Goal: Information Seeking & Learning: Learn about a topic

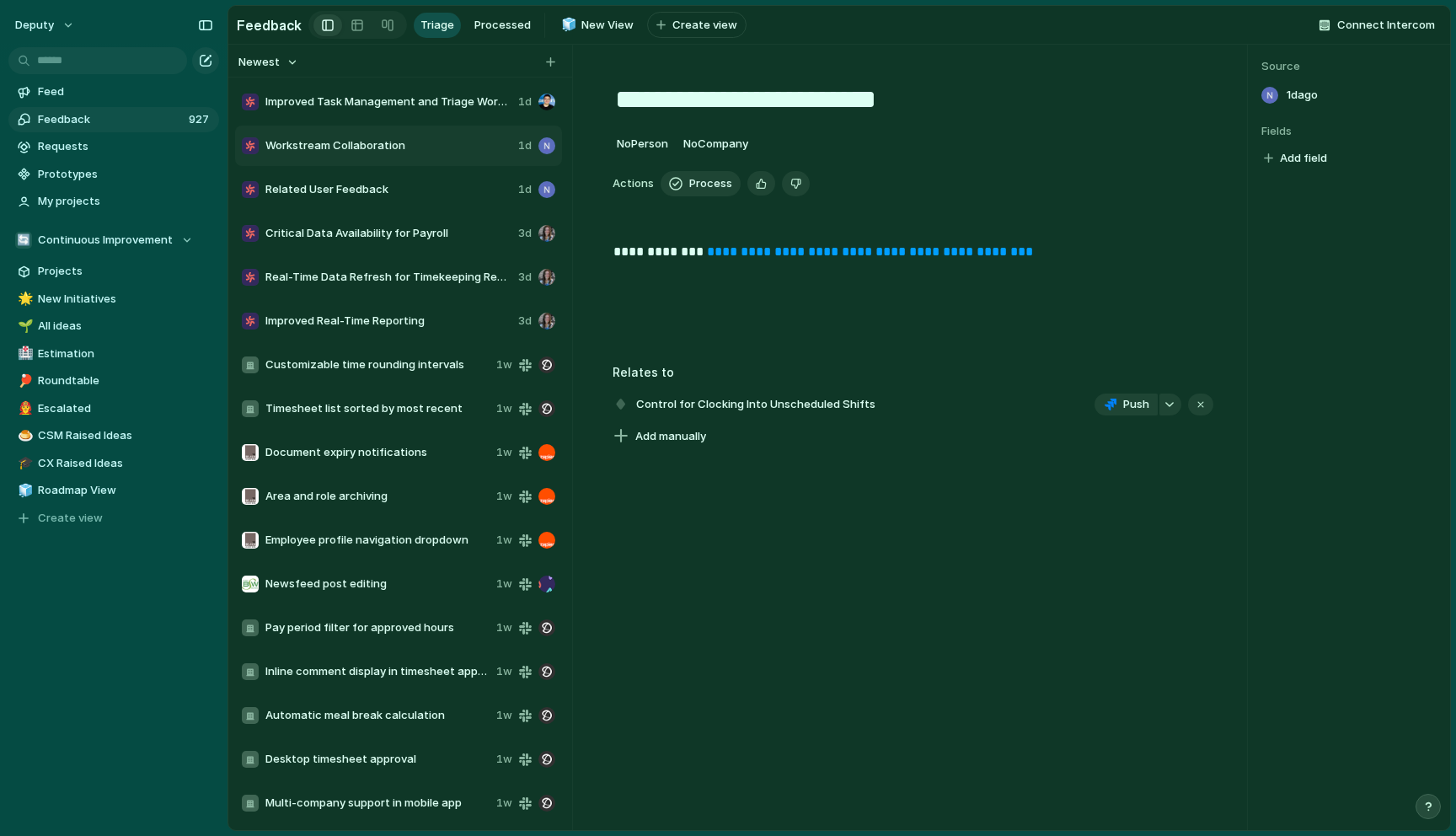
click at [110, 124] on span "Feedback" at bounding box center [110, 120] width 146 height 17
click at [399, 234] on span "Critical Data Availability for Payroll" at bounding box center [388, 234] width 247 height 17
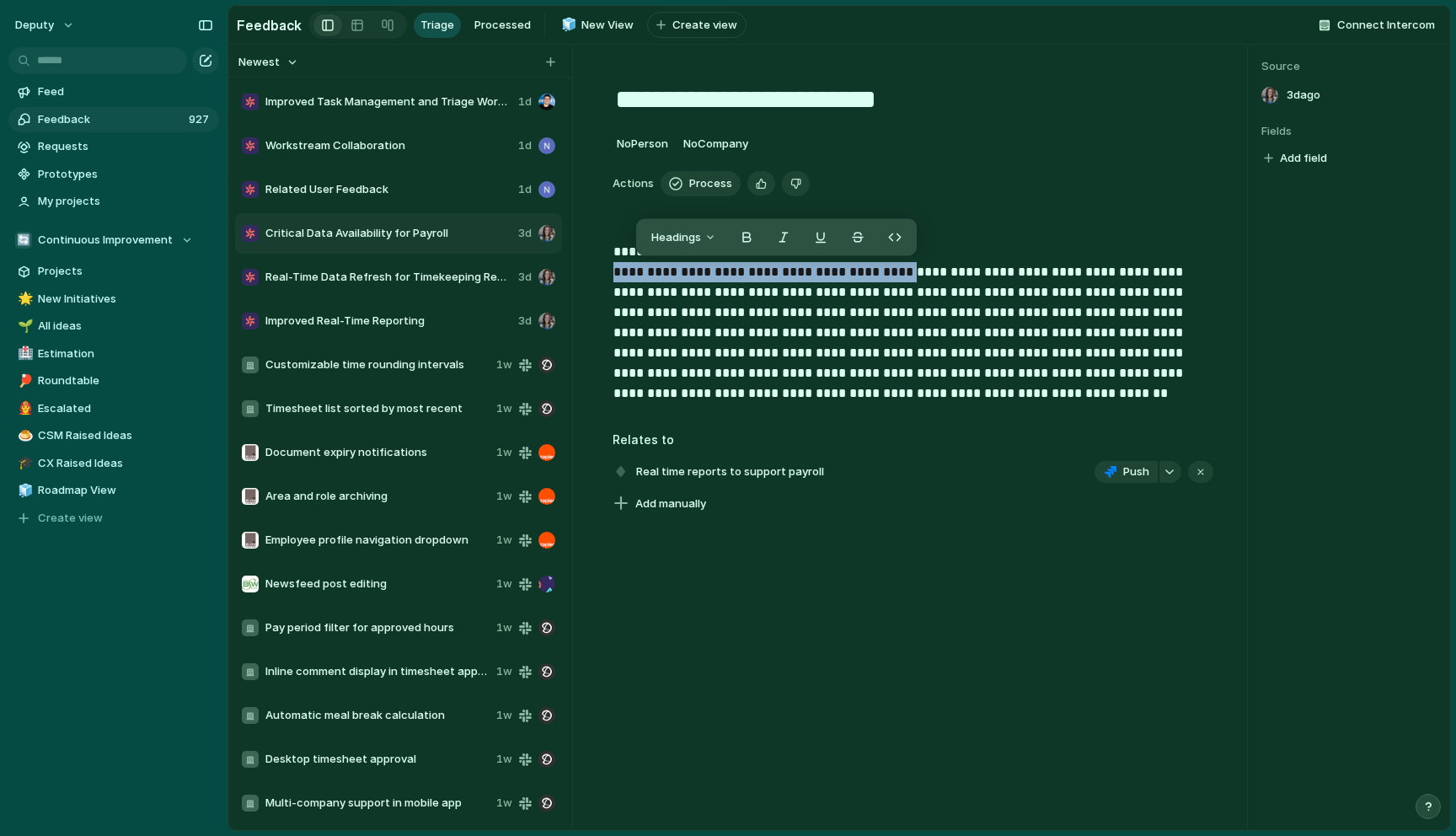
drag, startPoint x: 614, startPoint y: 269, endPoint x: 917, endPoint y: 269, distance: 303.0
click at [917, 269] on p "**********" at bounding box center [914, 323] width 601 height 162
click at [905, 272] on p "**********" at bounding box center [914, 323] width 601 height 162
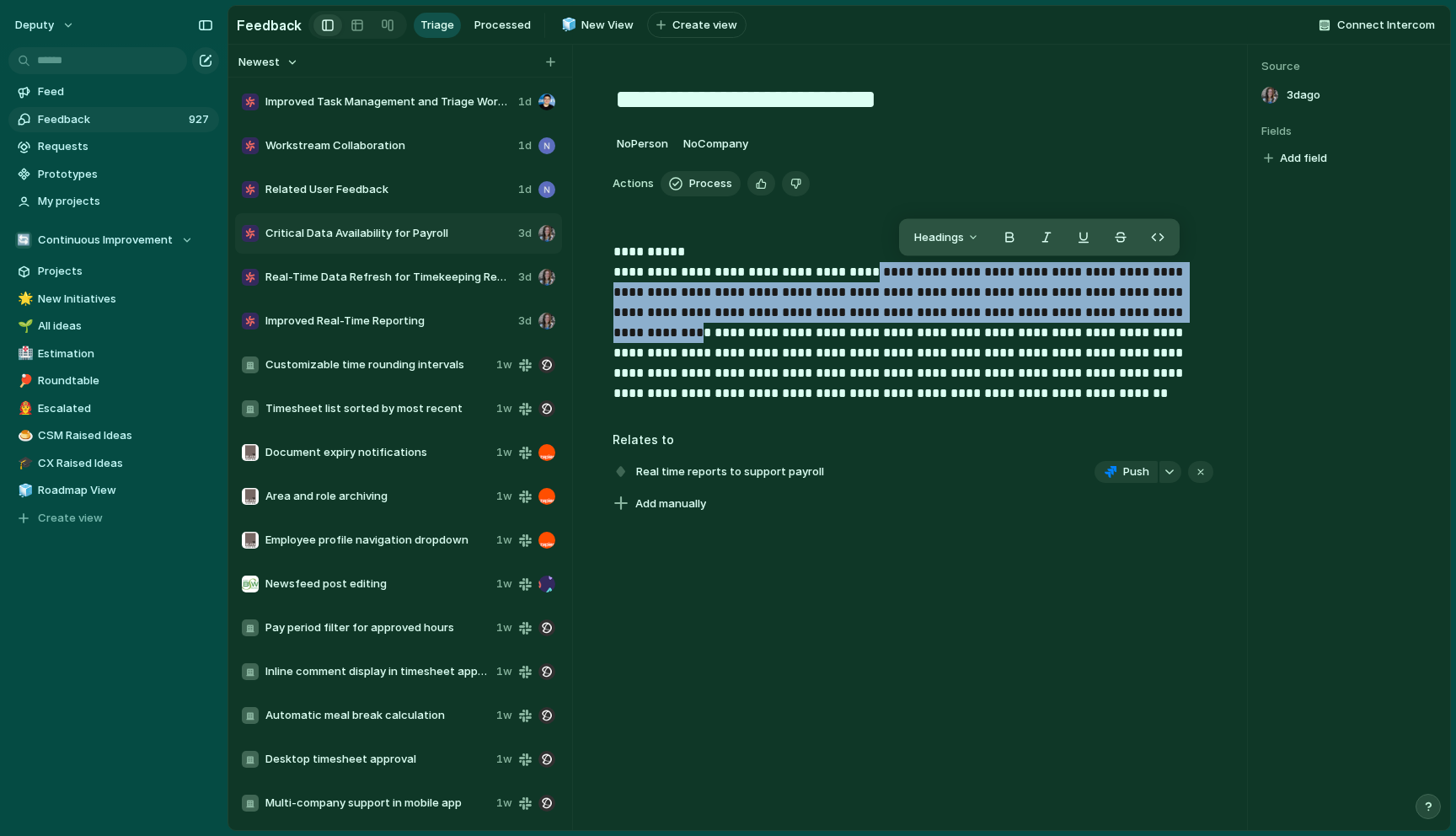
drag, startPoint x: 877, startPoint y: 274, endPoint x: 1177, endPoint y: 310, distance: 302.2
click at [1177, 310] on p "**********" at bounding box center [914, 323] width 601 height 162
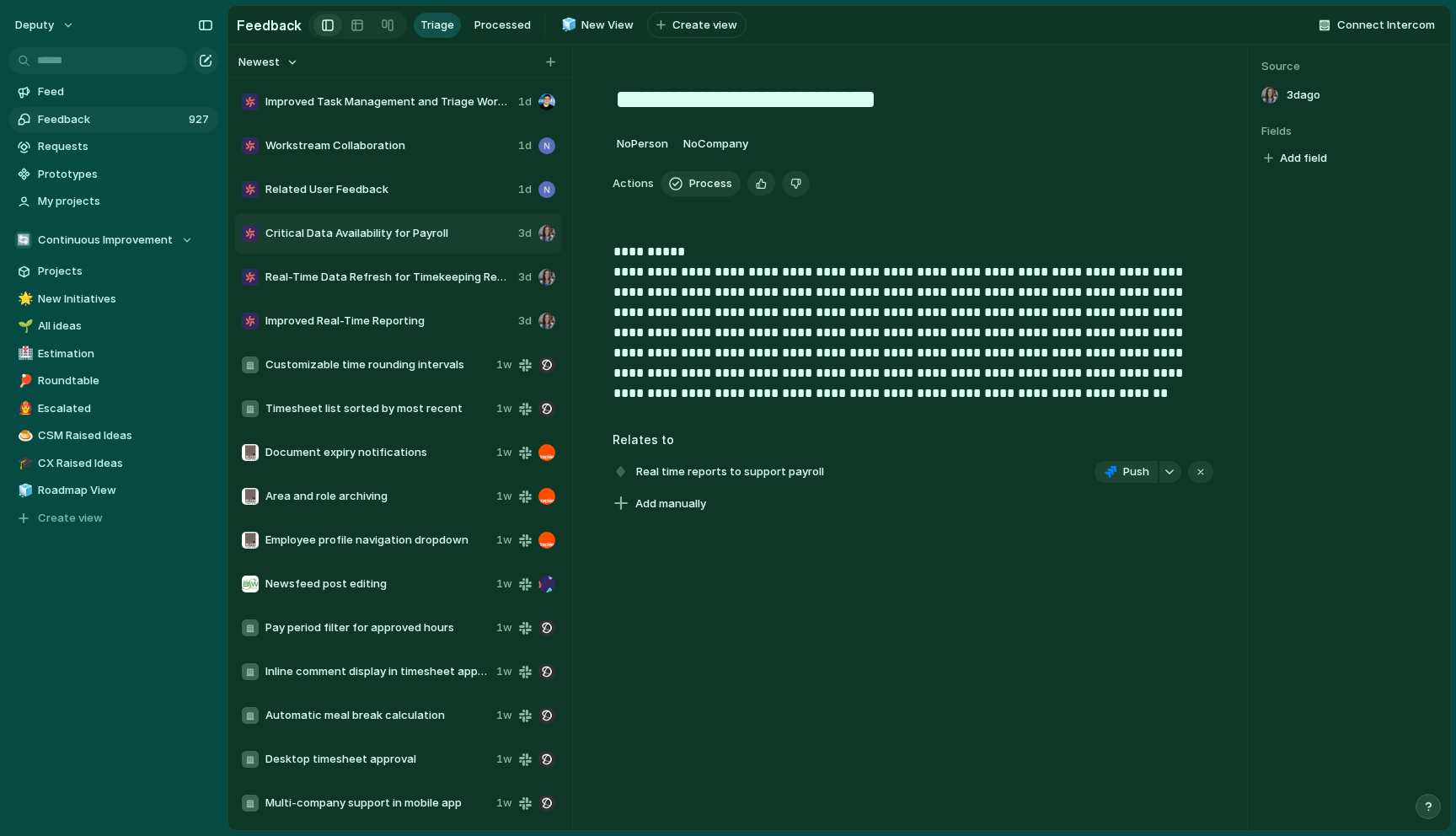
click at [1084, 347] on p "**********" at bounding box center [914, 323] width 601 height 162
click at [702, 478] on span "Real time reports to support payroll" at bounding box center [730, 472] width 198 height 23
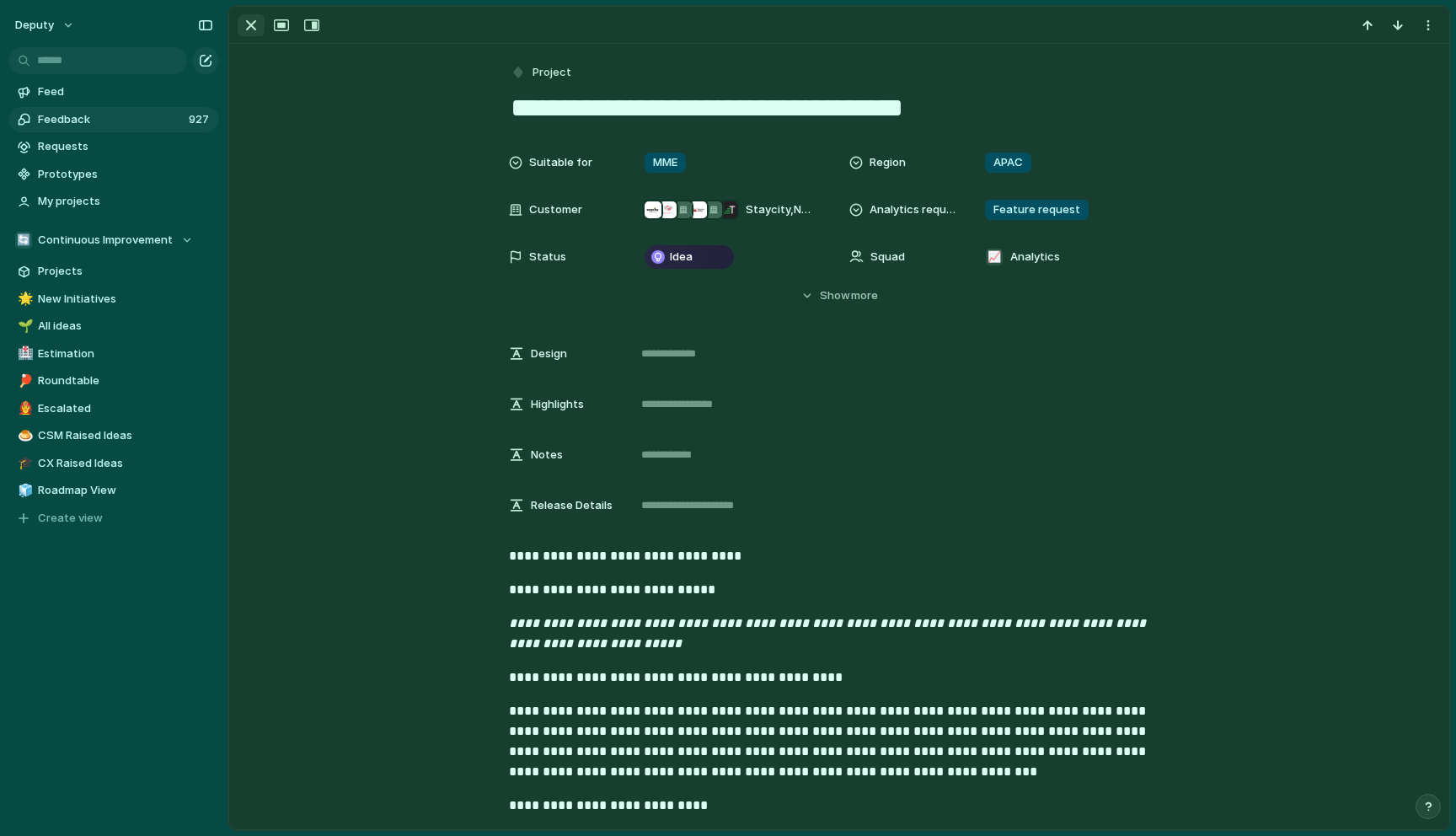
click at [252, 28] on div "button" at bounding box center [251, 25] width 20 height 20
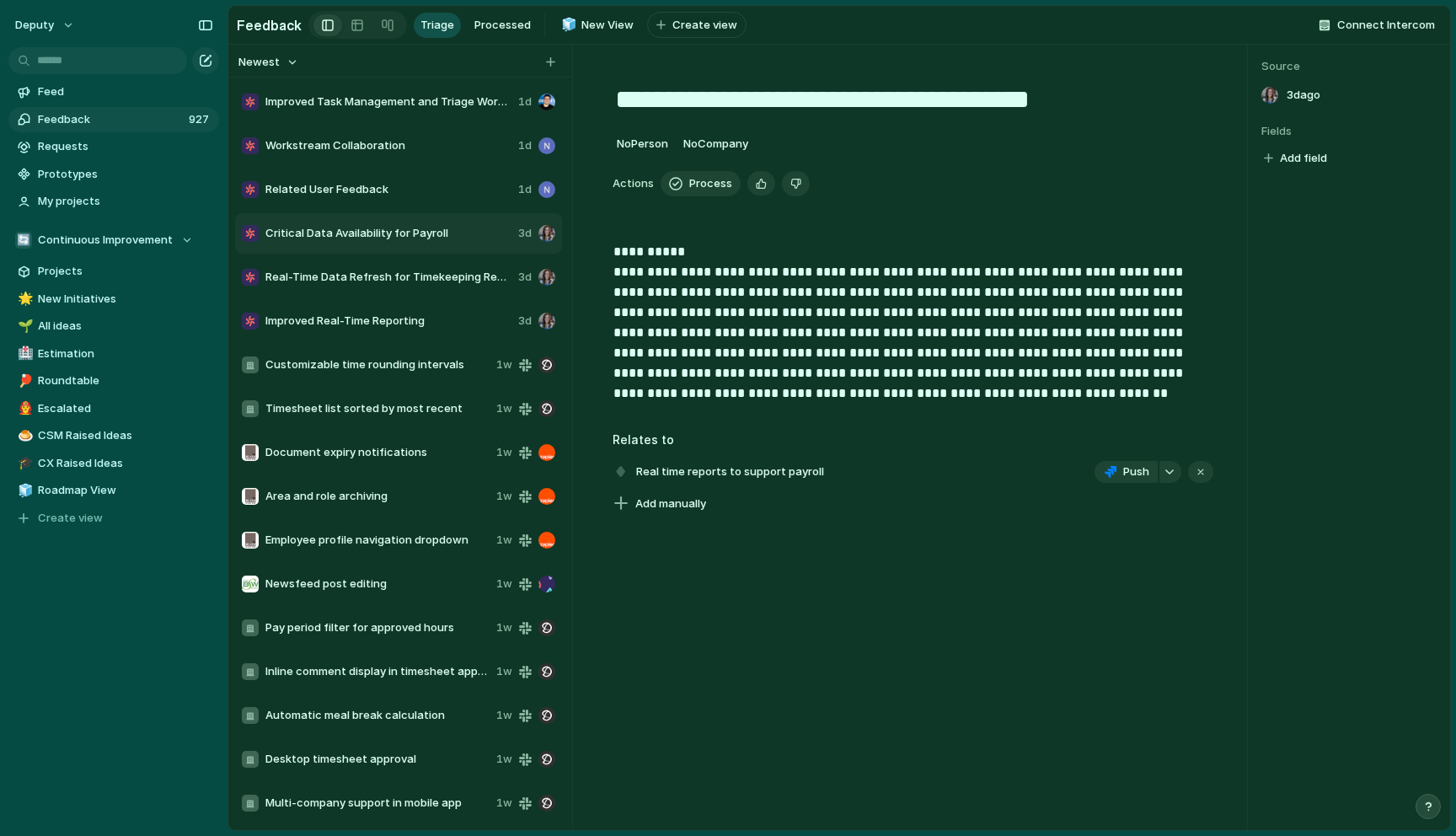
click at [368, 182] on span "Related User Feedback" at bounding box center [388, 190] width 247 height 17
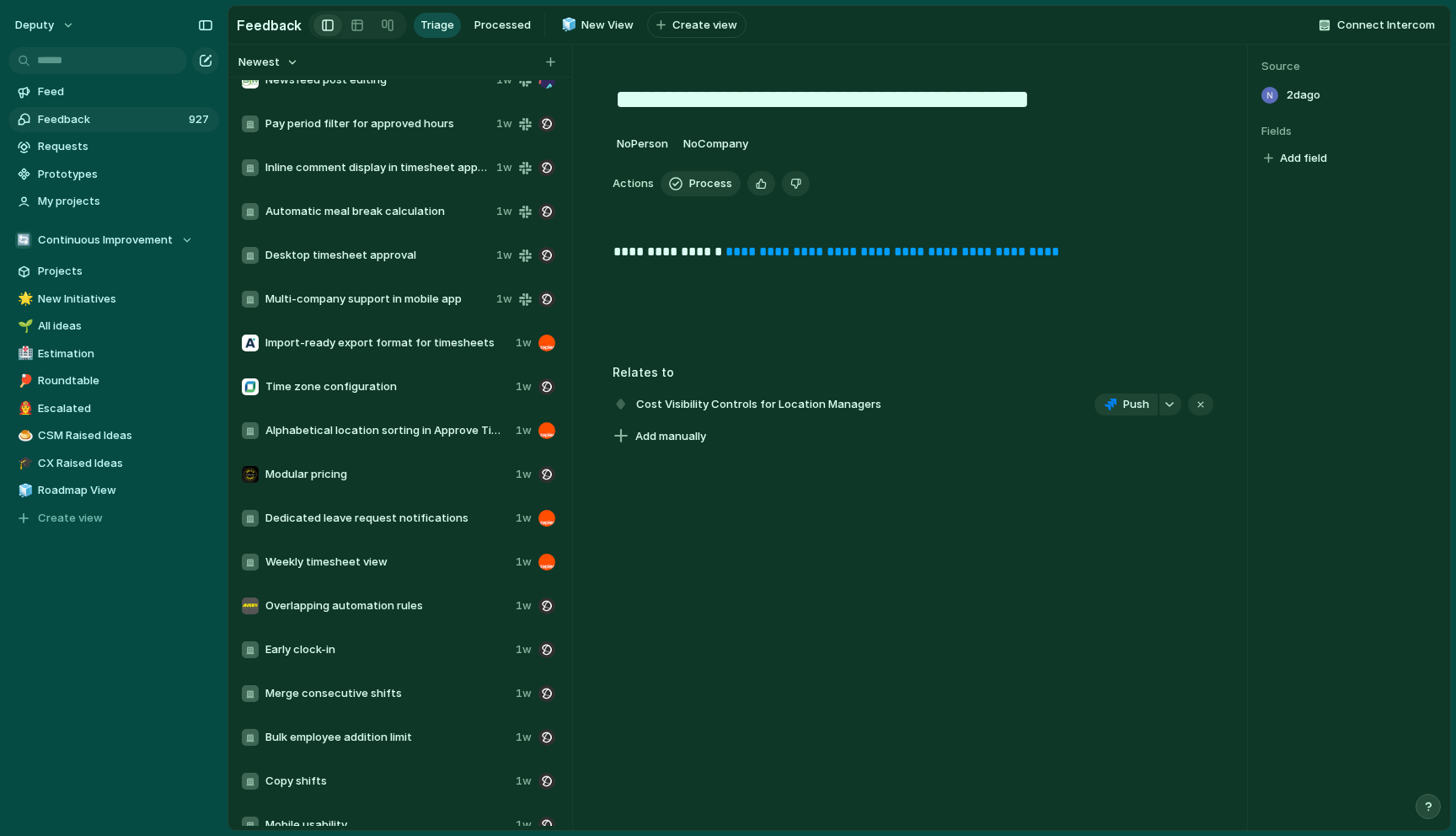
scroll to position [554, 0]
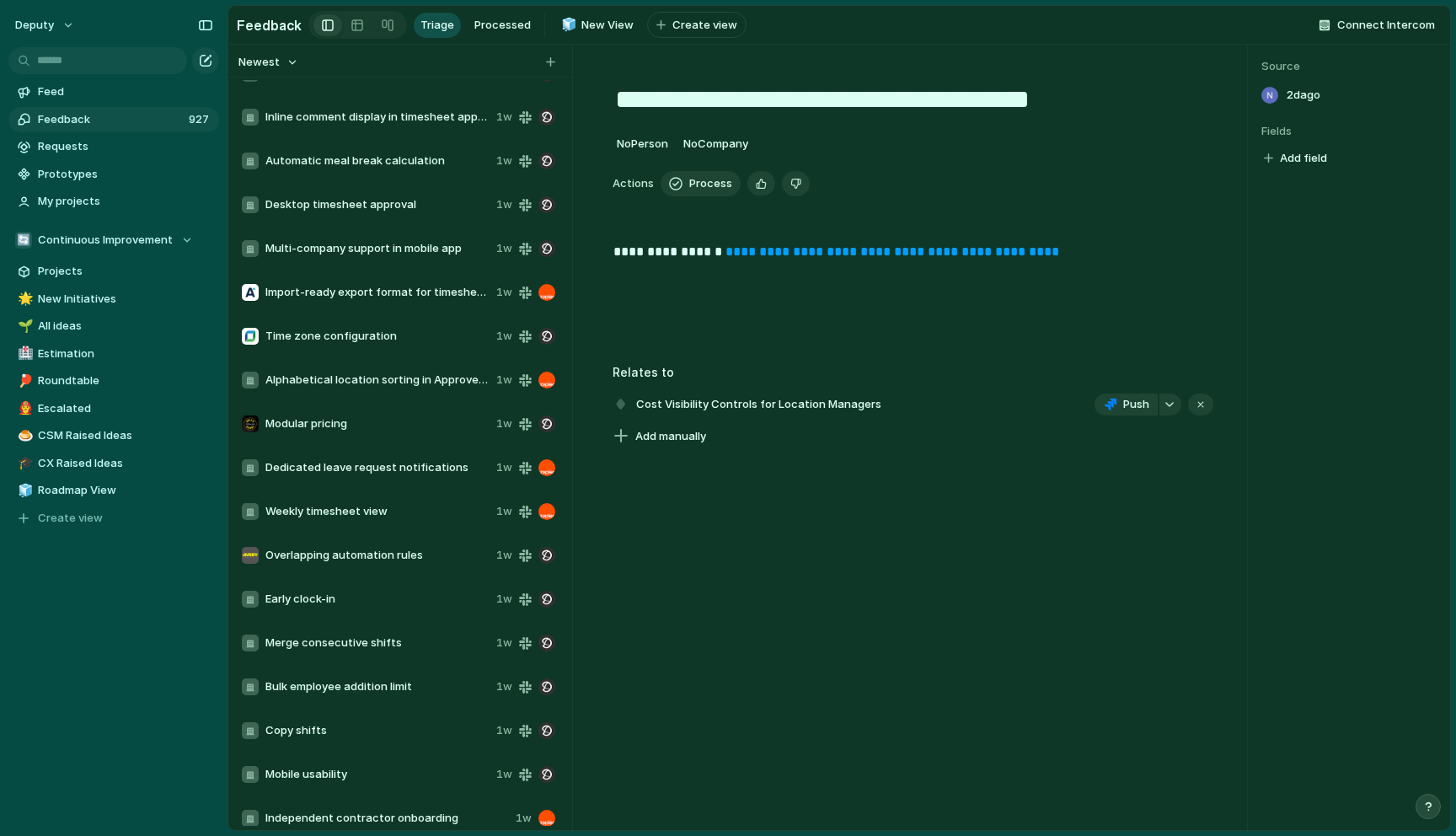
click at [356, 418] on span "Modular pricing" at bounding box center [377, 424] width 224 height 17
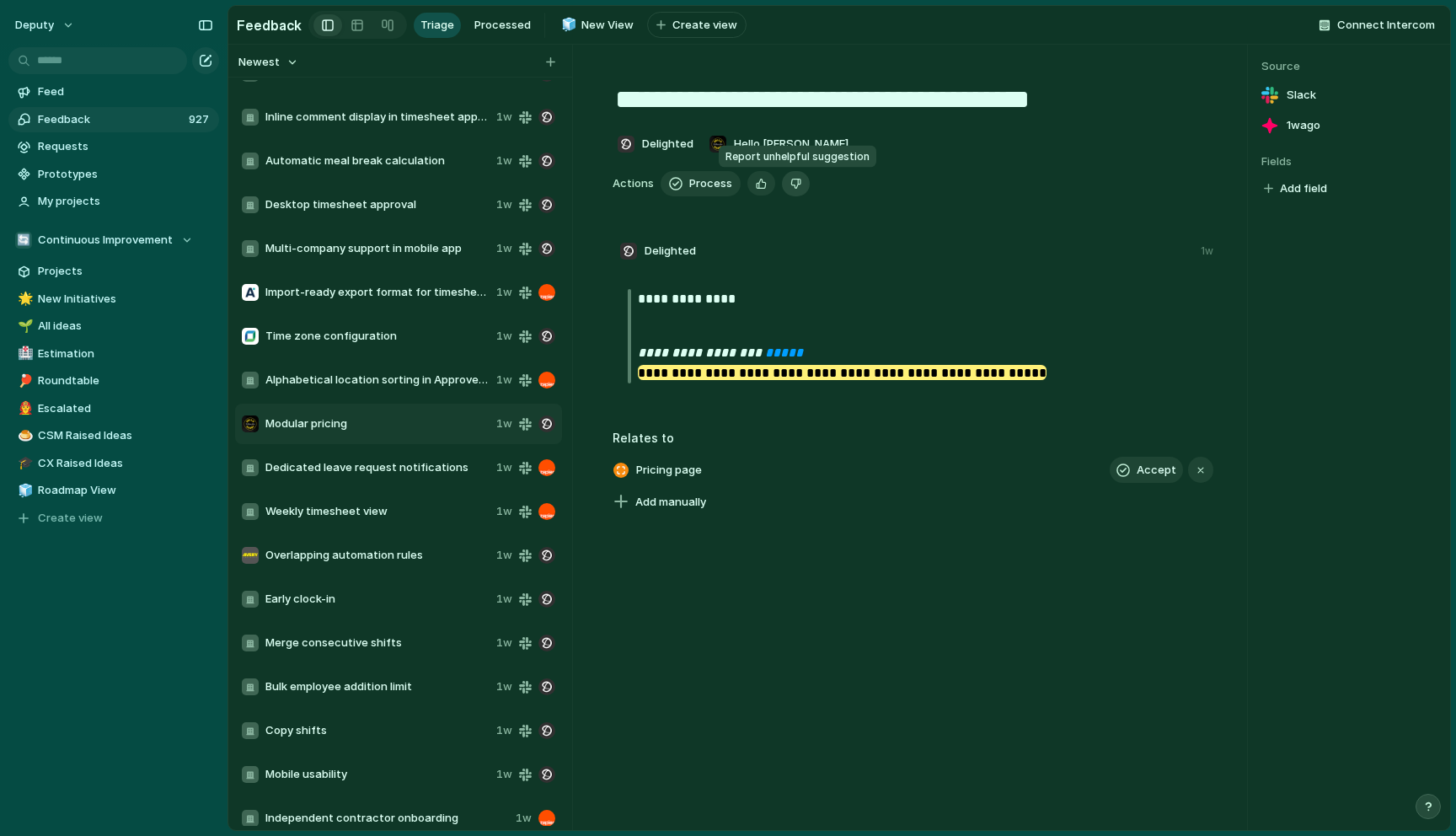
click at [796, 192] on button "Delete" at bounding box center [796, 184] width 28 height 25
click at [400, 375] on span "Alphabetical location sorting in Approve Timesheets" at bounding box center [377, 380] width 224 height 17
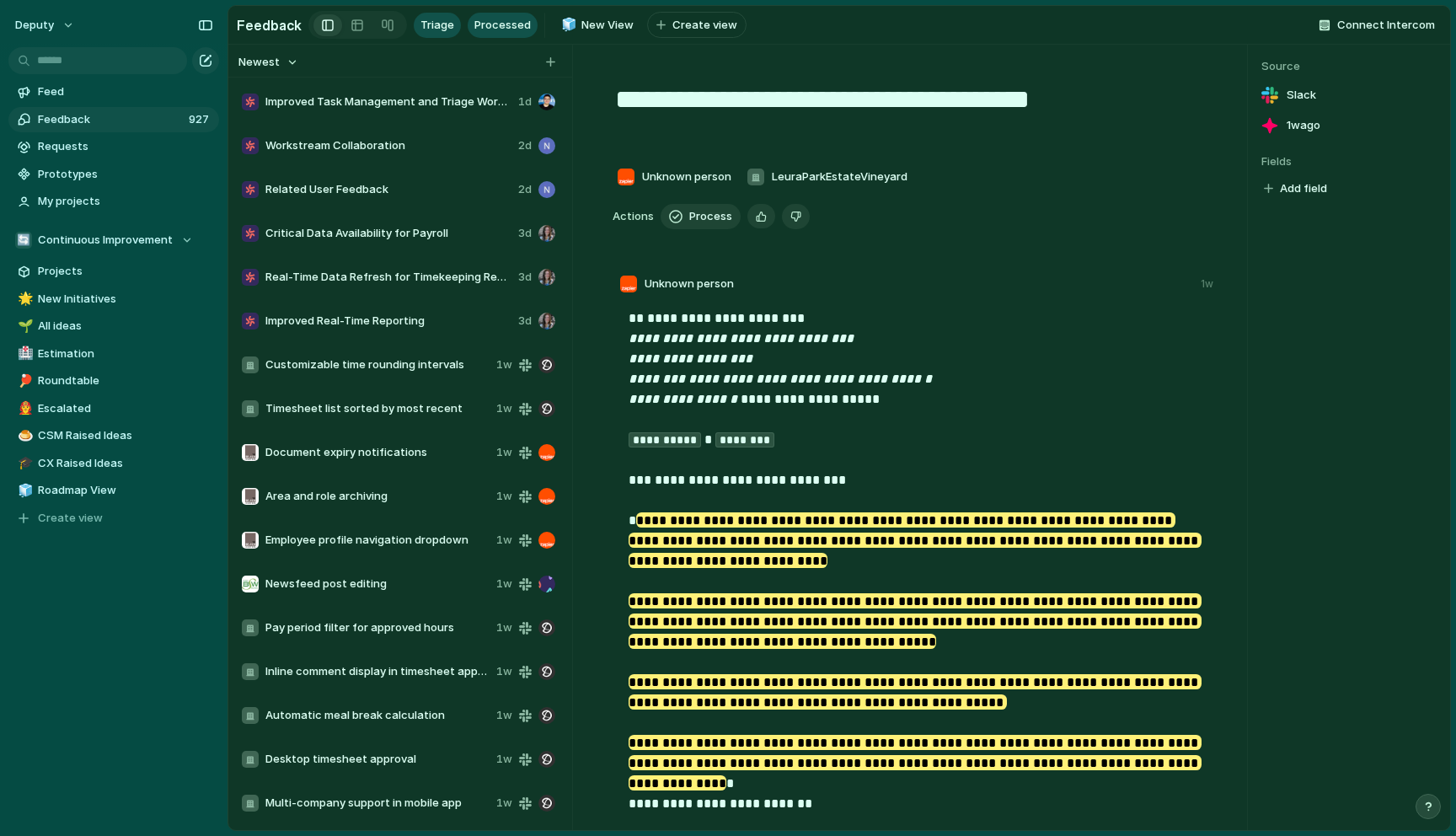
click at [479, 31] on span "Processed" at bounding box center [502, 25] width 57 height 17
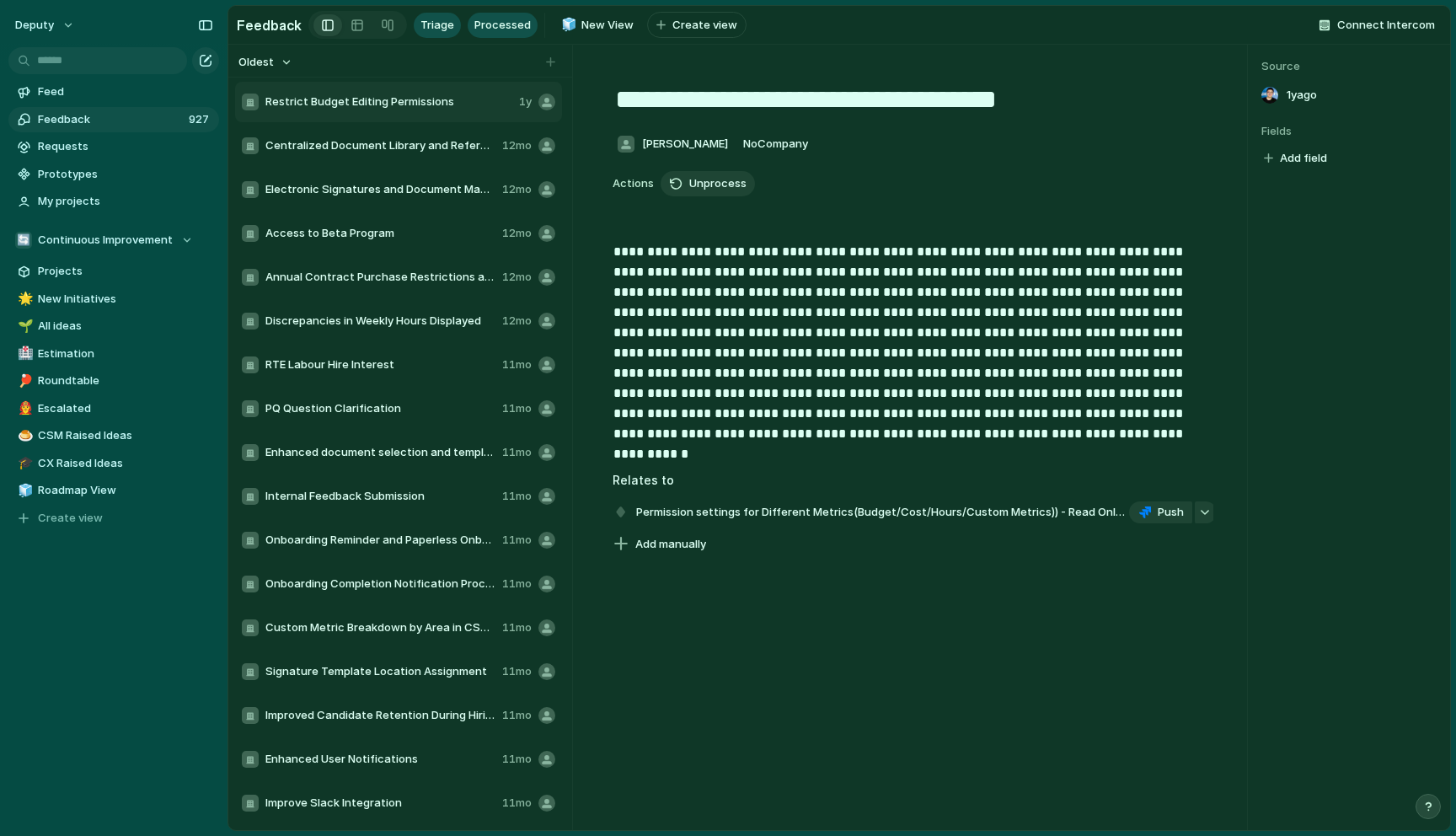
click at [433, 26] on span "Triage" at bounding box center [437, 25] width 33 height 17
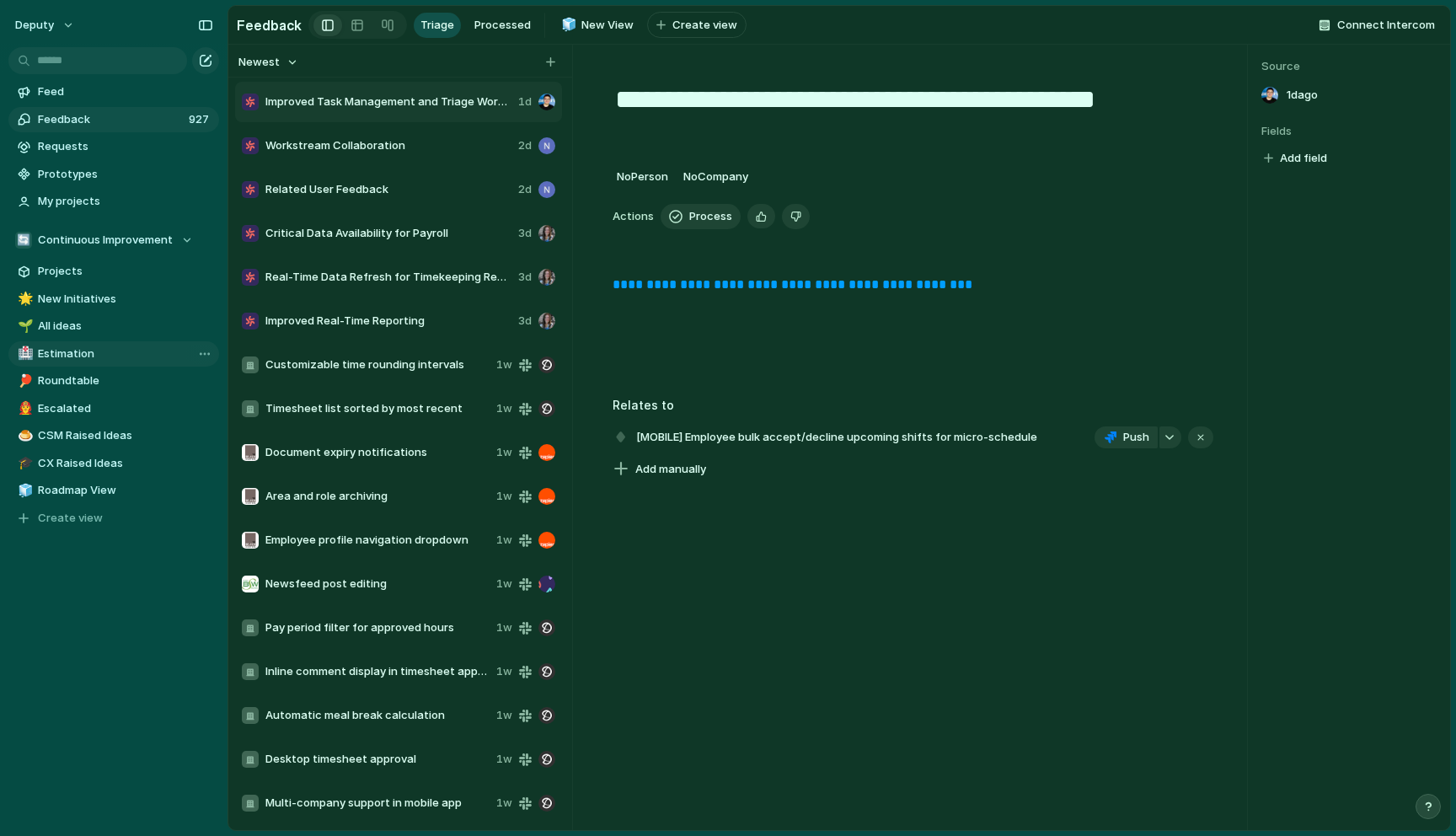
click at [79, 352] on span "Estimation" at bounding box center [125, 354] width 175 height 17
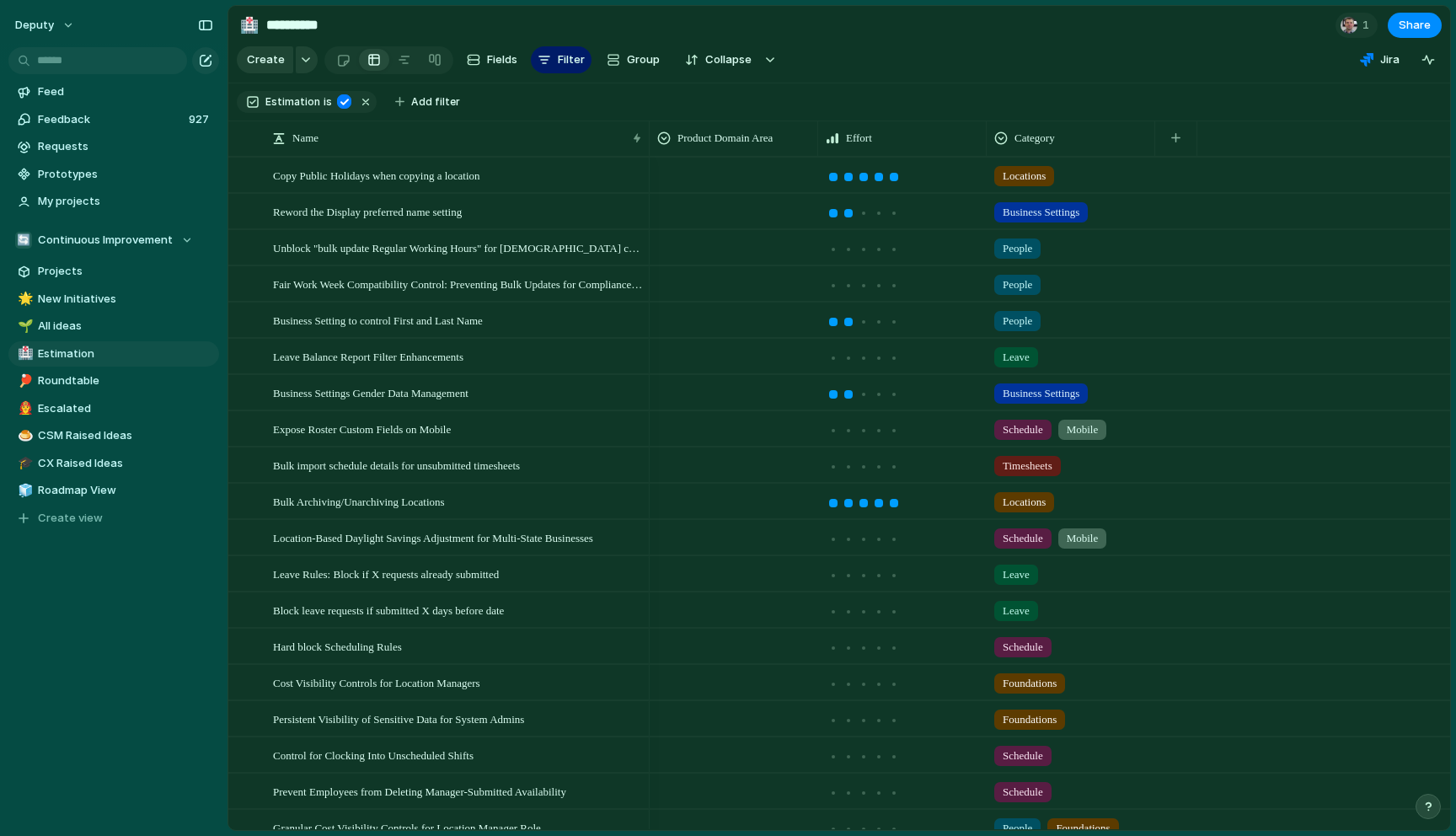
click at [1009, 73] on section "Create Fields Filter Group Zoom Collapse Jira" at bounding box center [839, 63] width 1222 height 41
click at [1019, 64] on section "Create Fields Filter Group Zoom Collapse Jira" at bounding box center [839, 63] width 1222 height 41
click at [79, 407] on span "Escalated" at bounding box center [125, 409] width 175 height 17
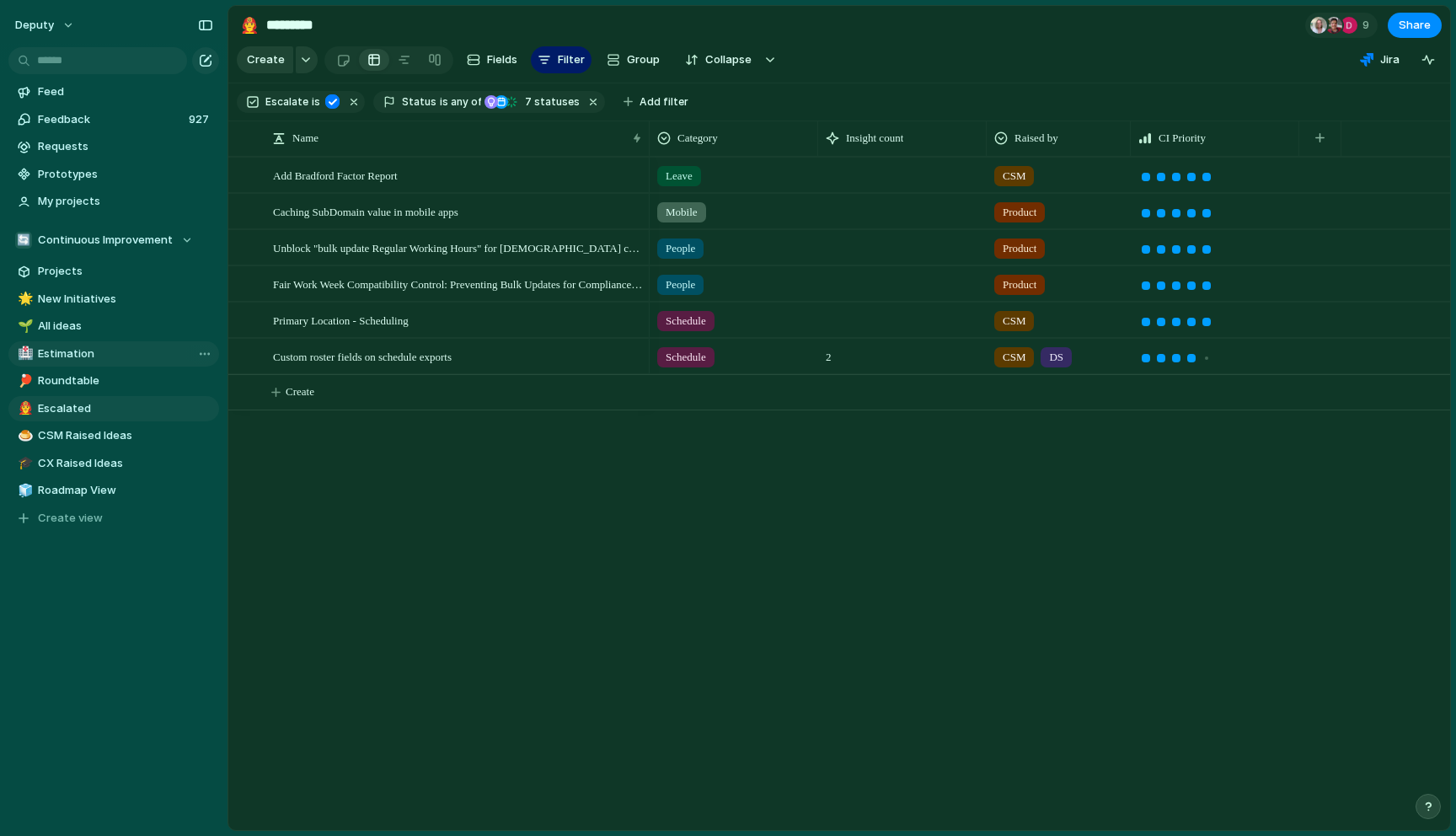
click at [62, 351] on span "Estimation" at bounding box center [125, 354] width 175 height 17
type input "**********"
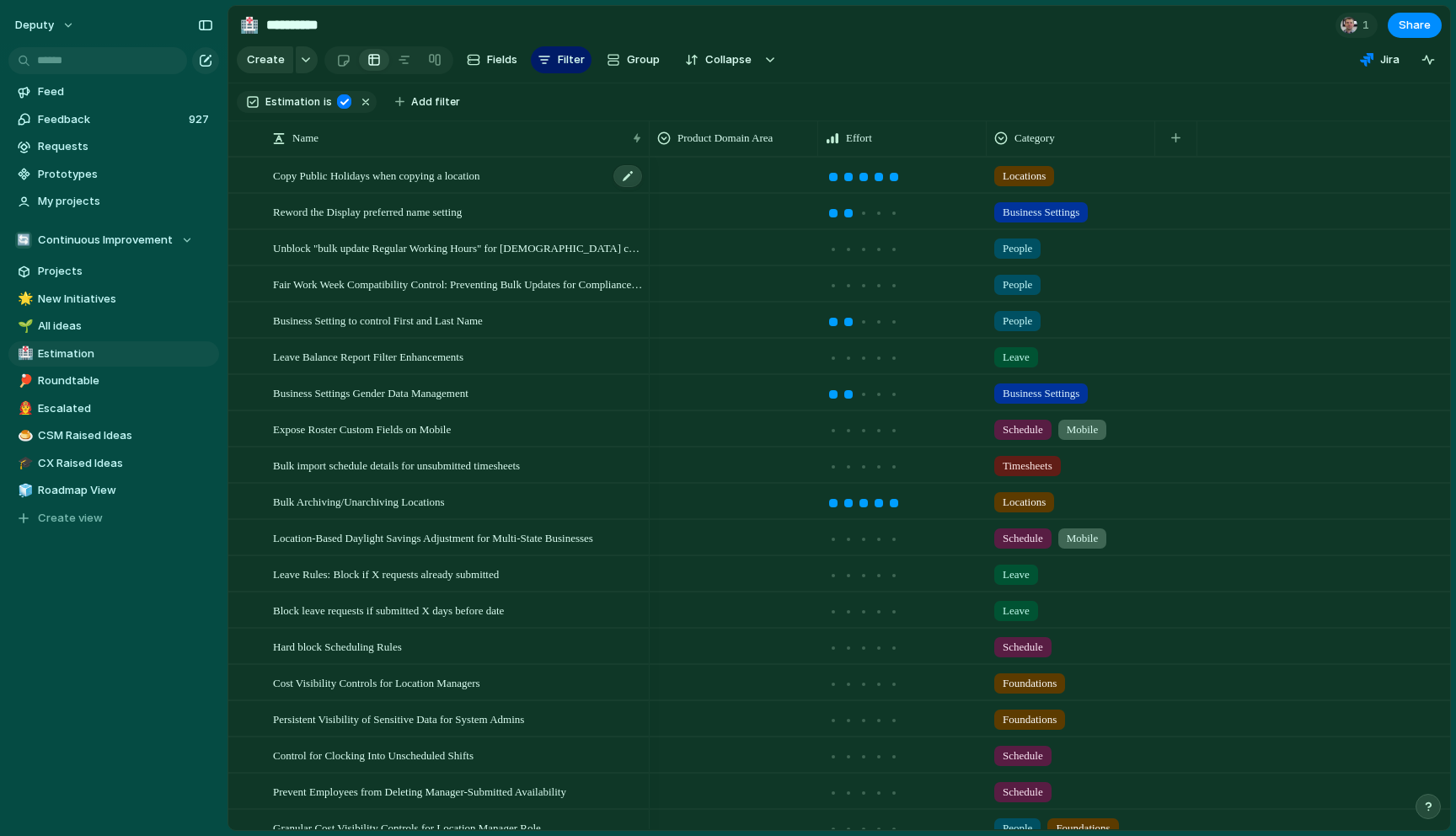
click at [524, 176] on div "Copy Public Holidays when copying a location" at bounding box center [459, 175] width 371 height 34
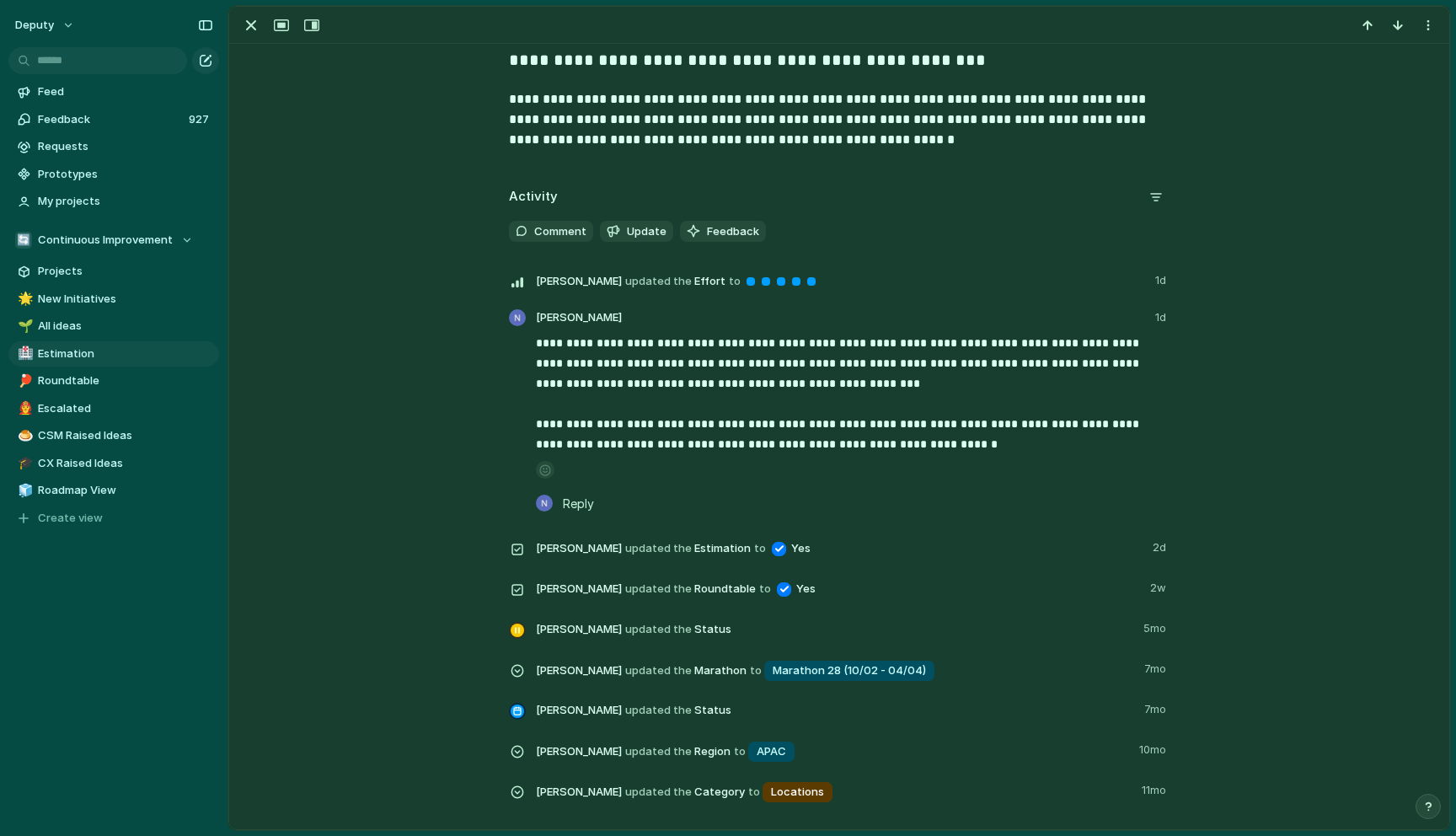
scroll to position [1068, 0]
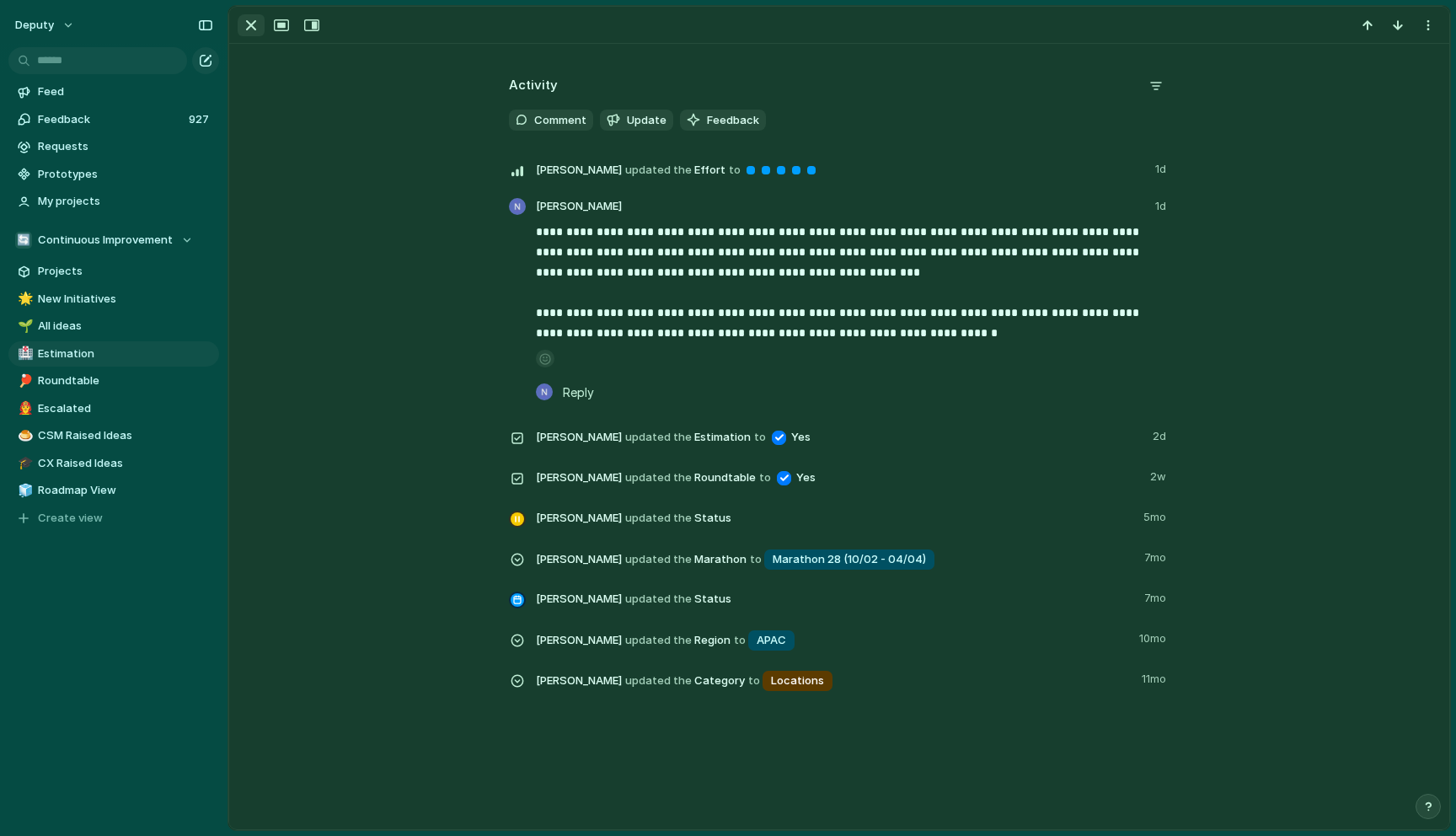
click at [247, 26] on div "button" at bounding box center [251, 25] width 20 height 20
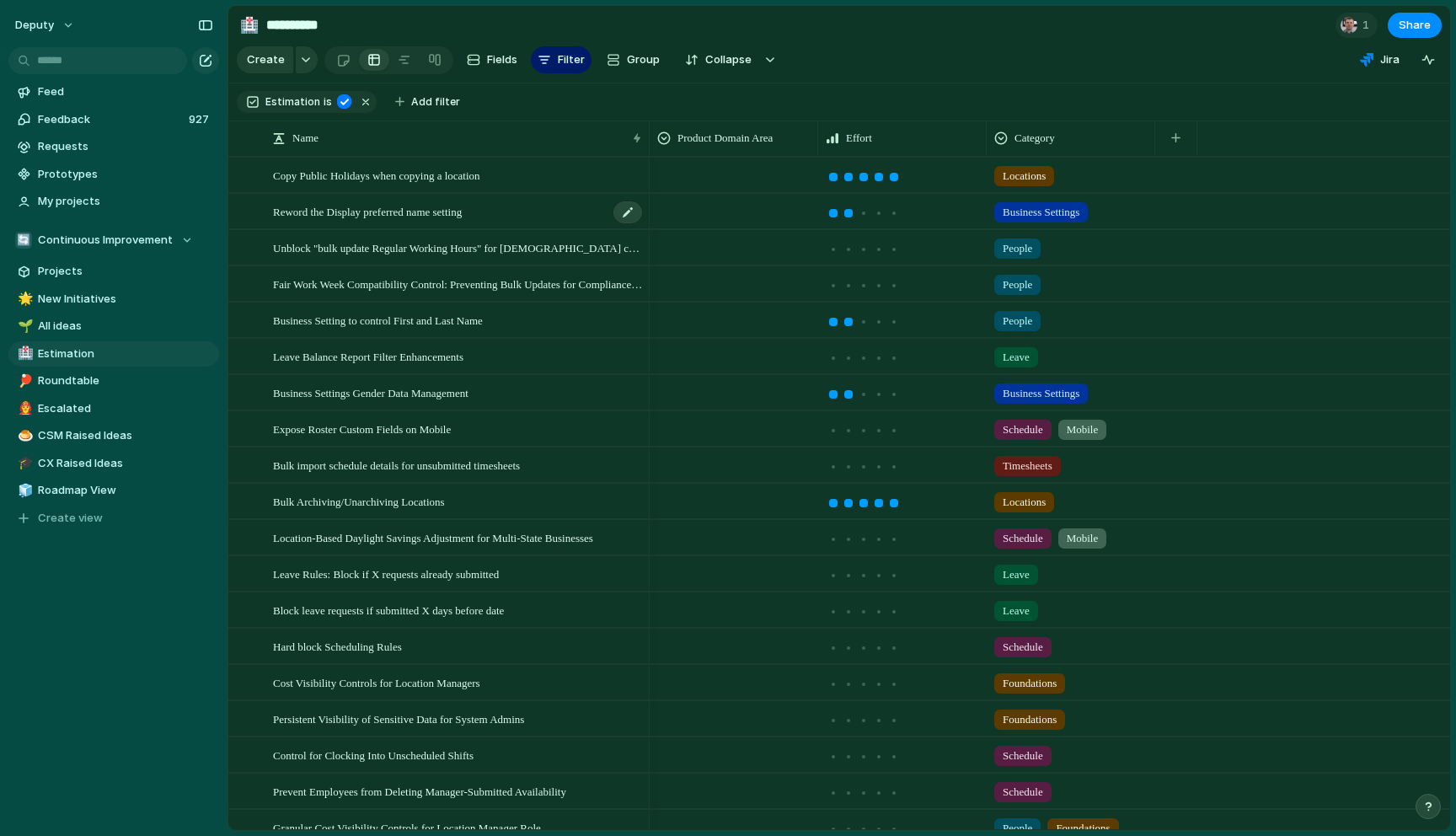
click at [505, 218] on div "Reword the Display preferred name setting" at bounding box center [459, 211] width 371 height 34
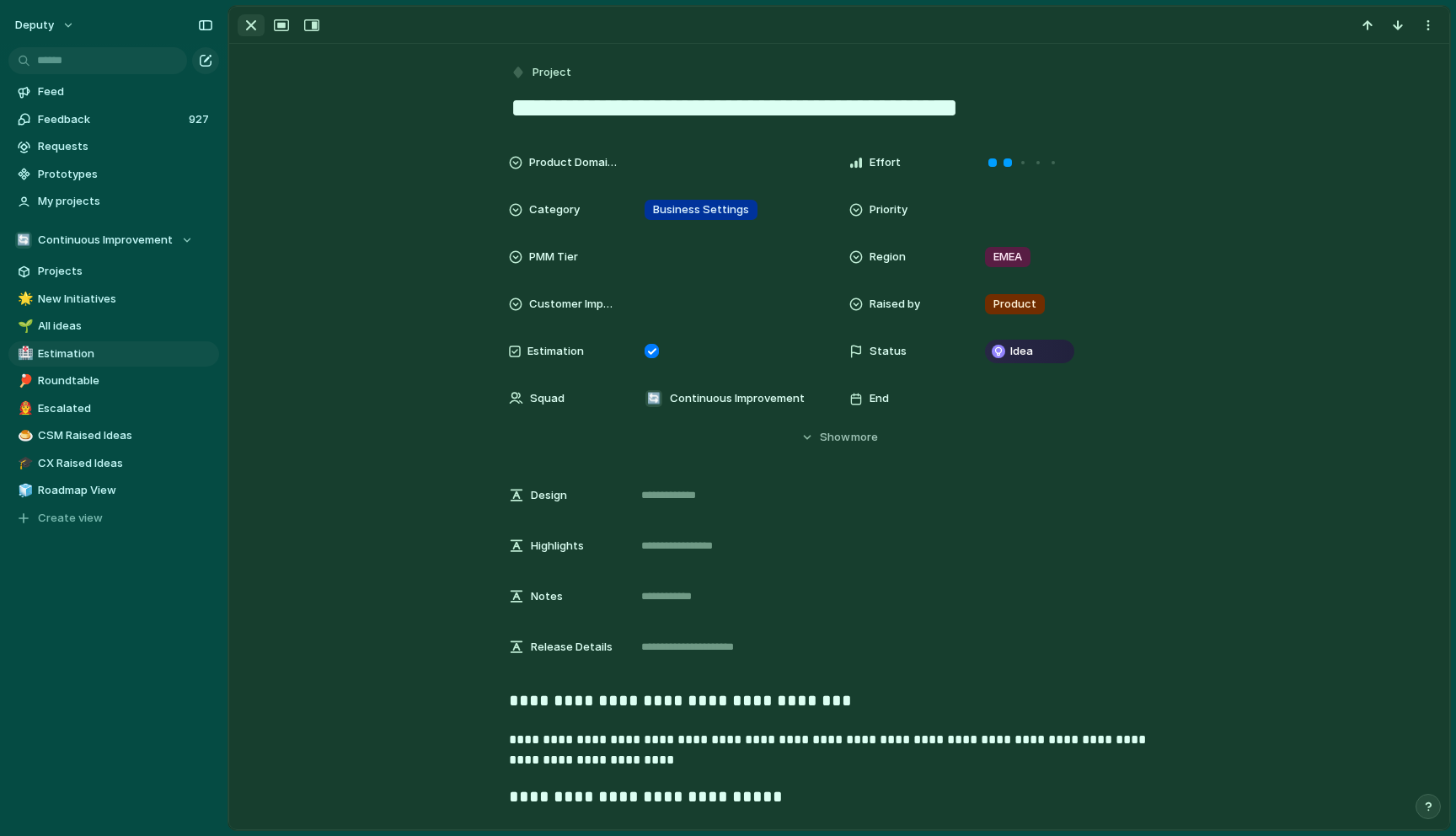
click at [256, 23] on div "button" at bounding box center [251, 25] width 20 height 20
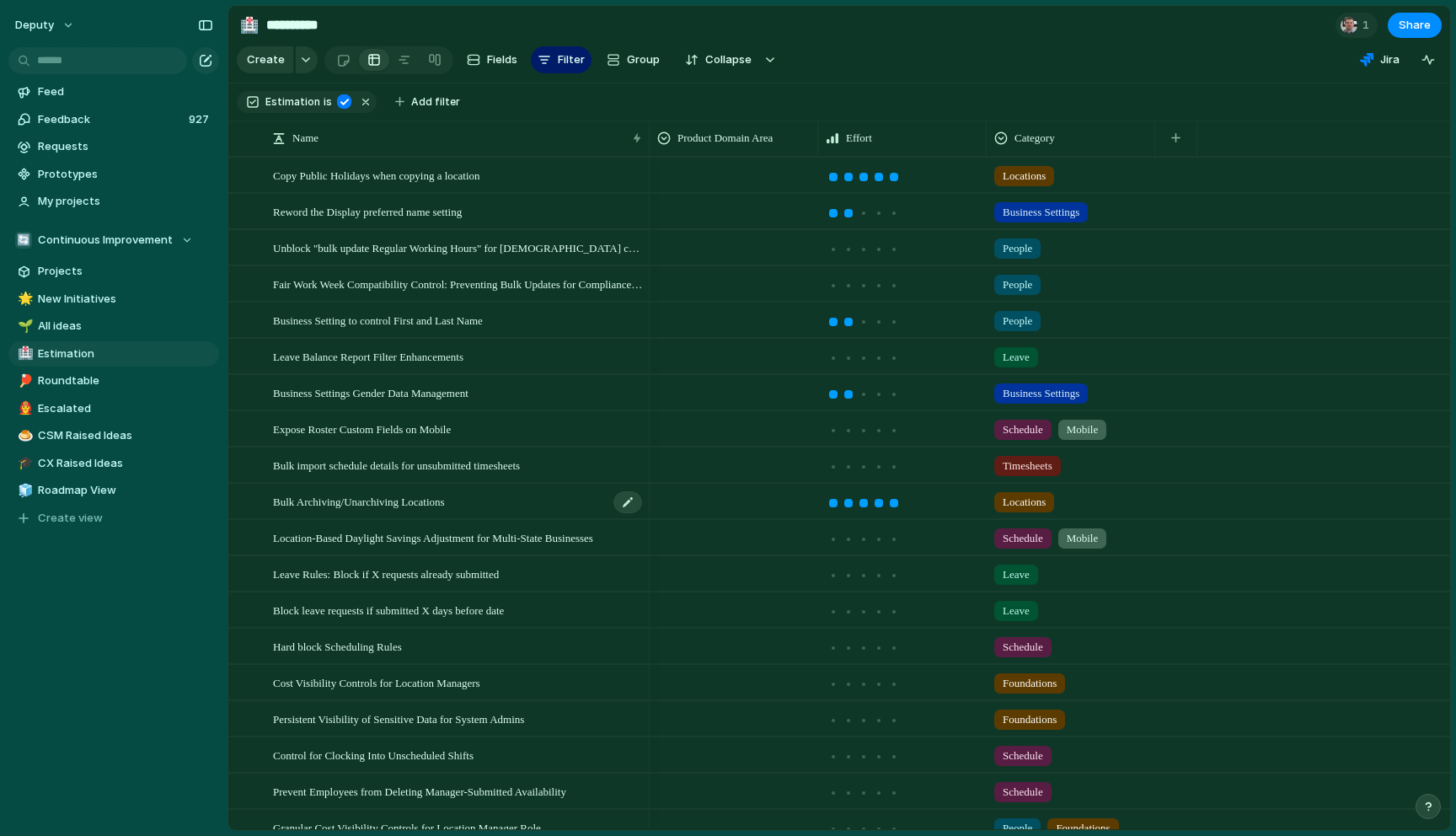
click at [595, 502] on div "Bulk Archiving/Unarchiving Locations" at bounding box center [459, 501] width 371 height 34
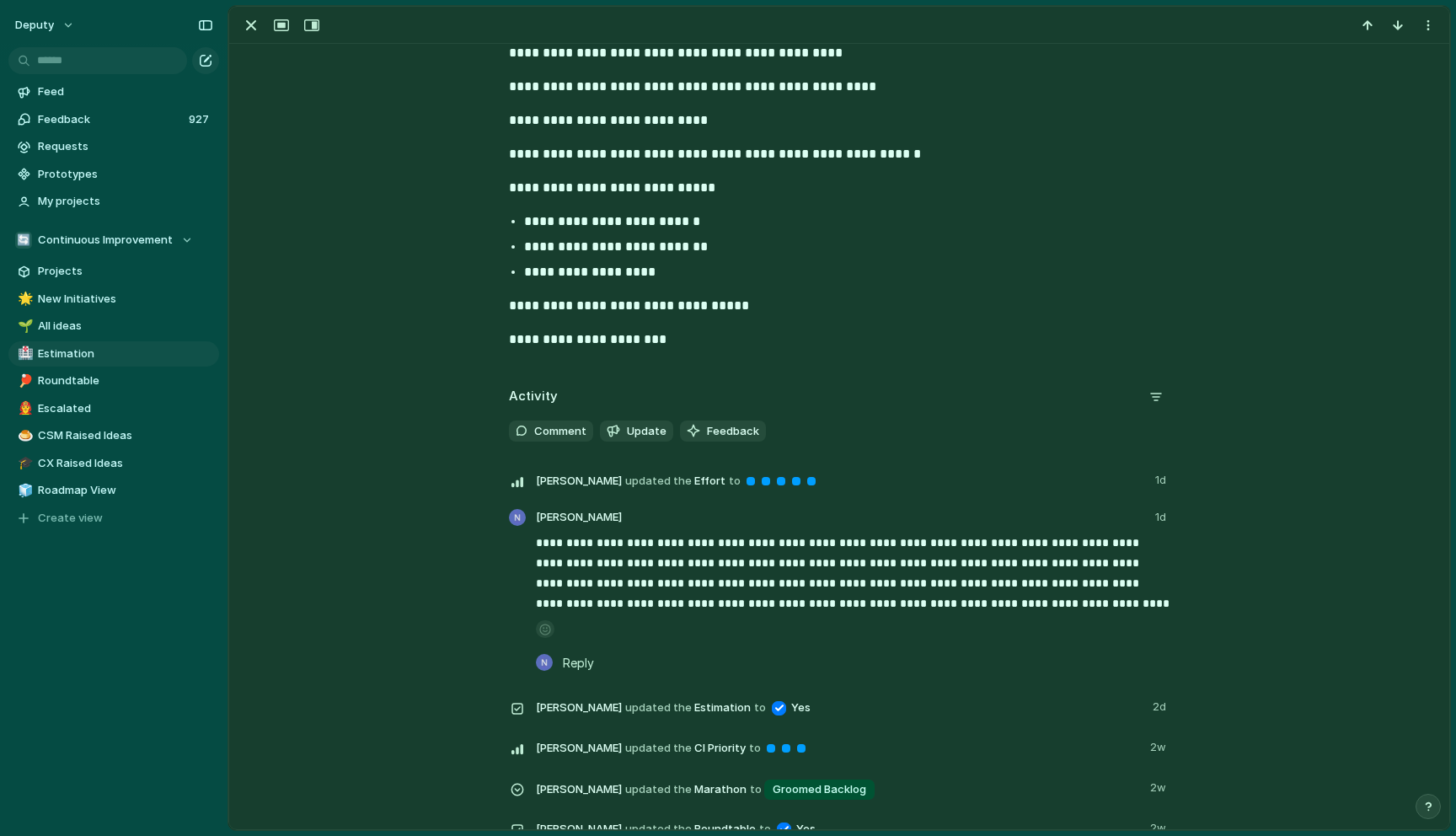
scroll to position [767, 0]
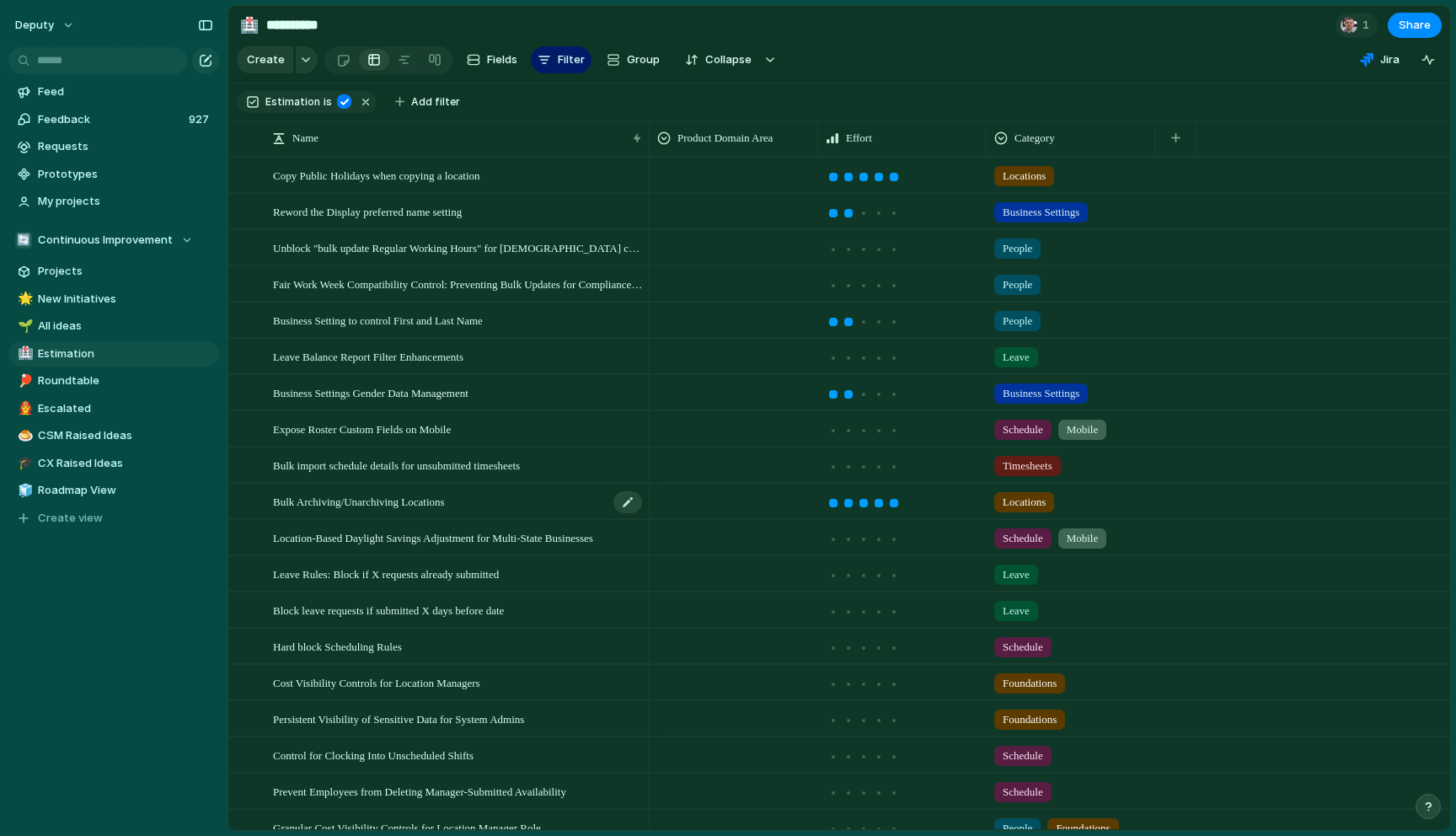
click at [478, 498] on div "Bulk Archiving/Unarchiving Locations" at bounding box center [459, 501] width 371 height 34
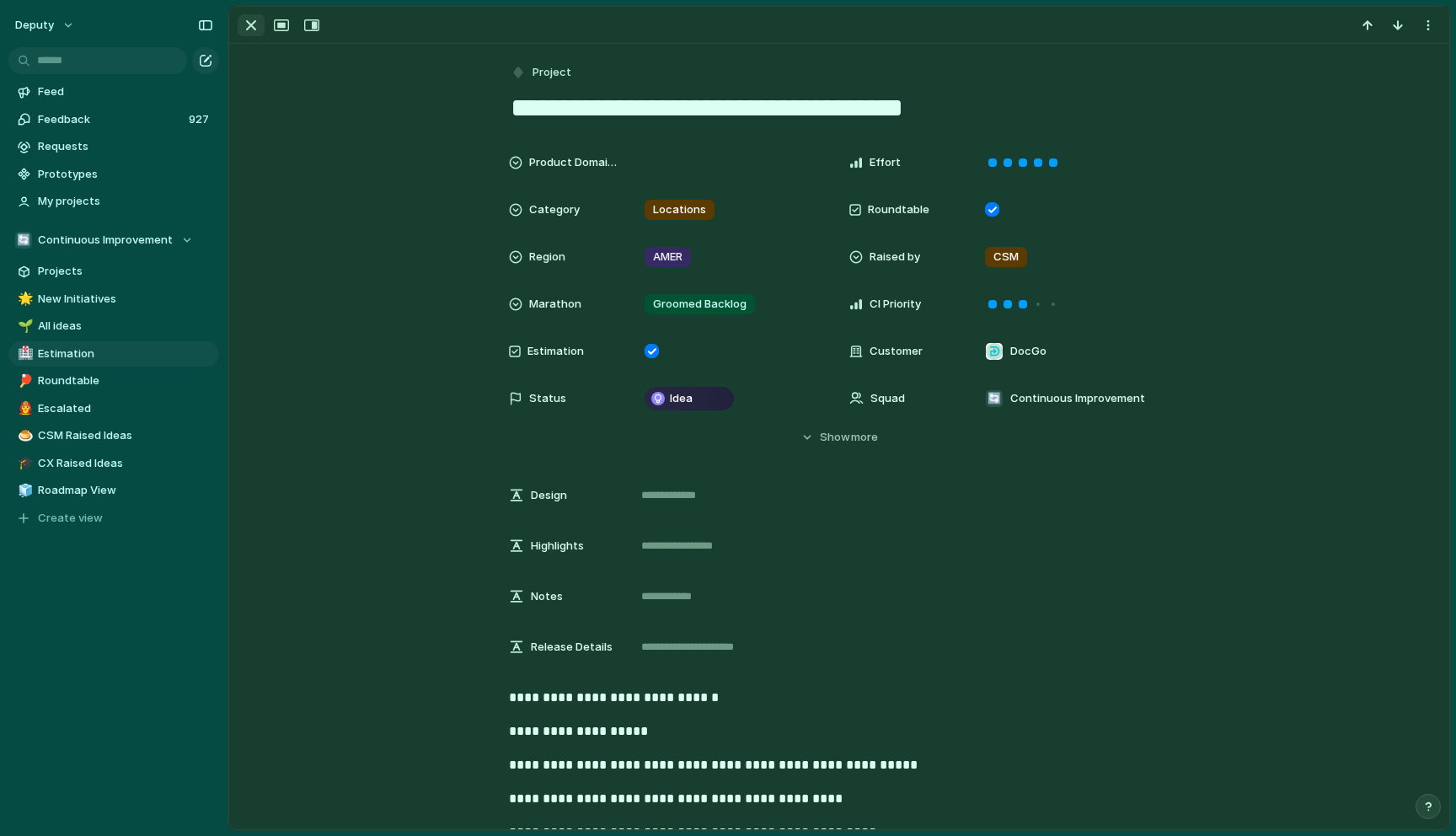
click at [252, 31] on div "button" at bounding box center [251, 25] width 20 height 20
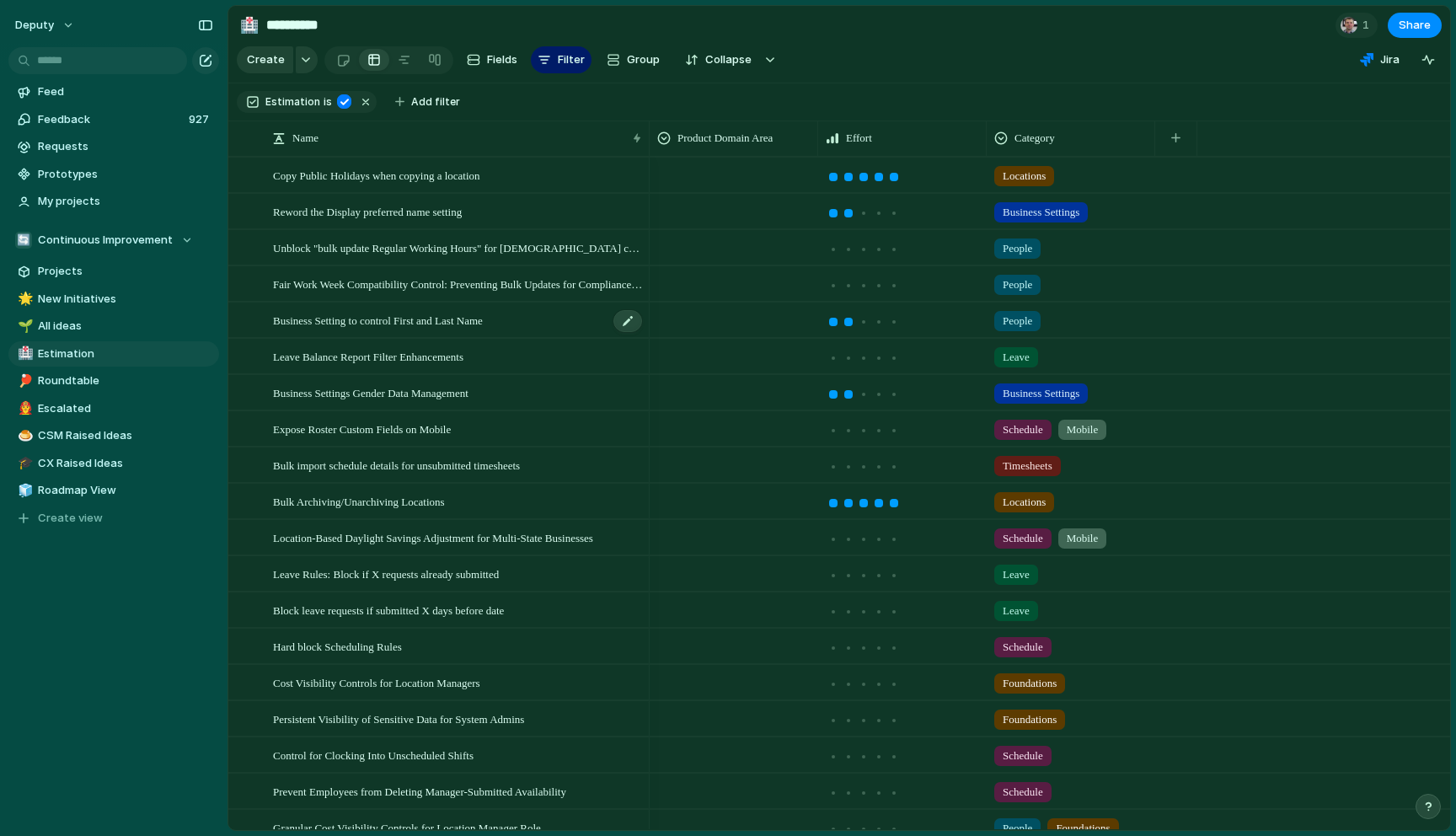
click at [482, 326] on span "Business Setting to control First and Last Name" at bounding box center [378, 320] width 209 height 19
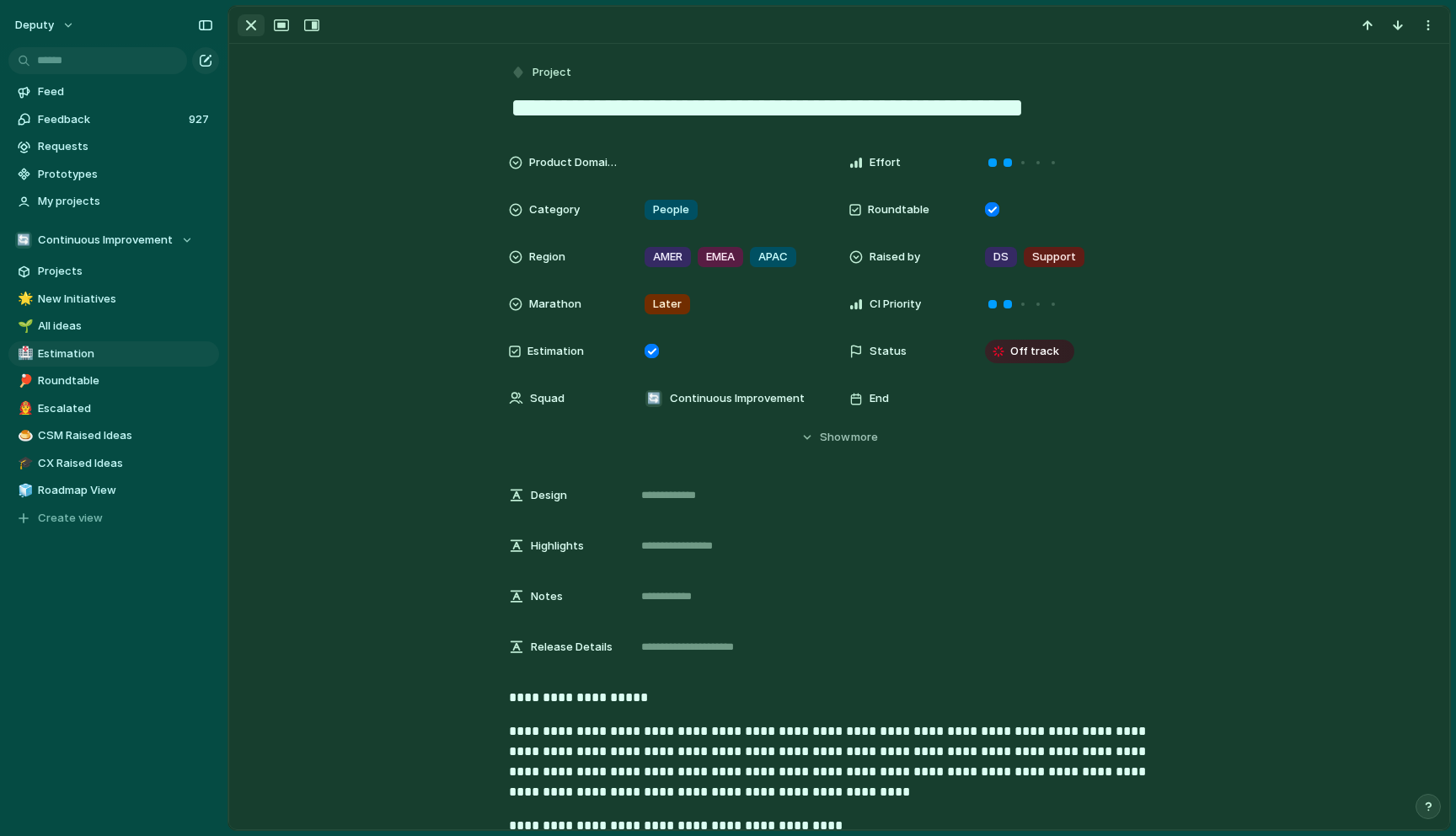
click at [258, 26] on div "button" at bounding box center [251, 25] width 20 height 20
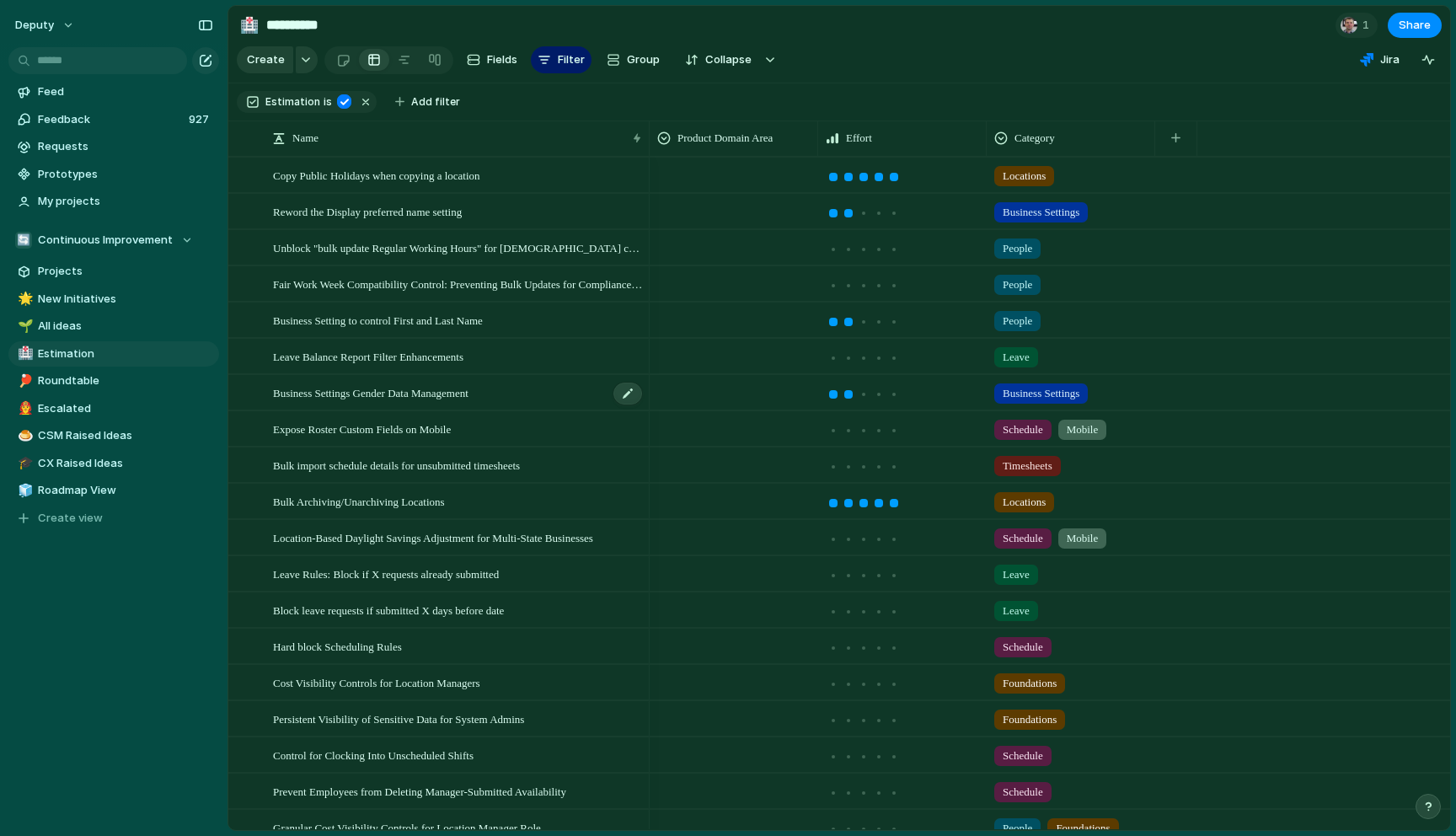
click at [456, 391] on span "Business Settings Gender Data Management" at bounding box center [371, 392] width 196 height 19
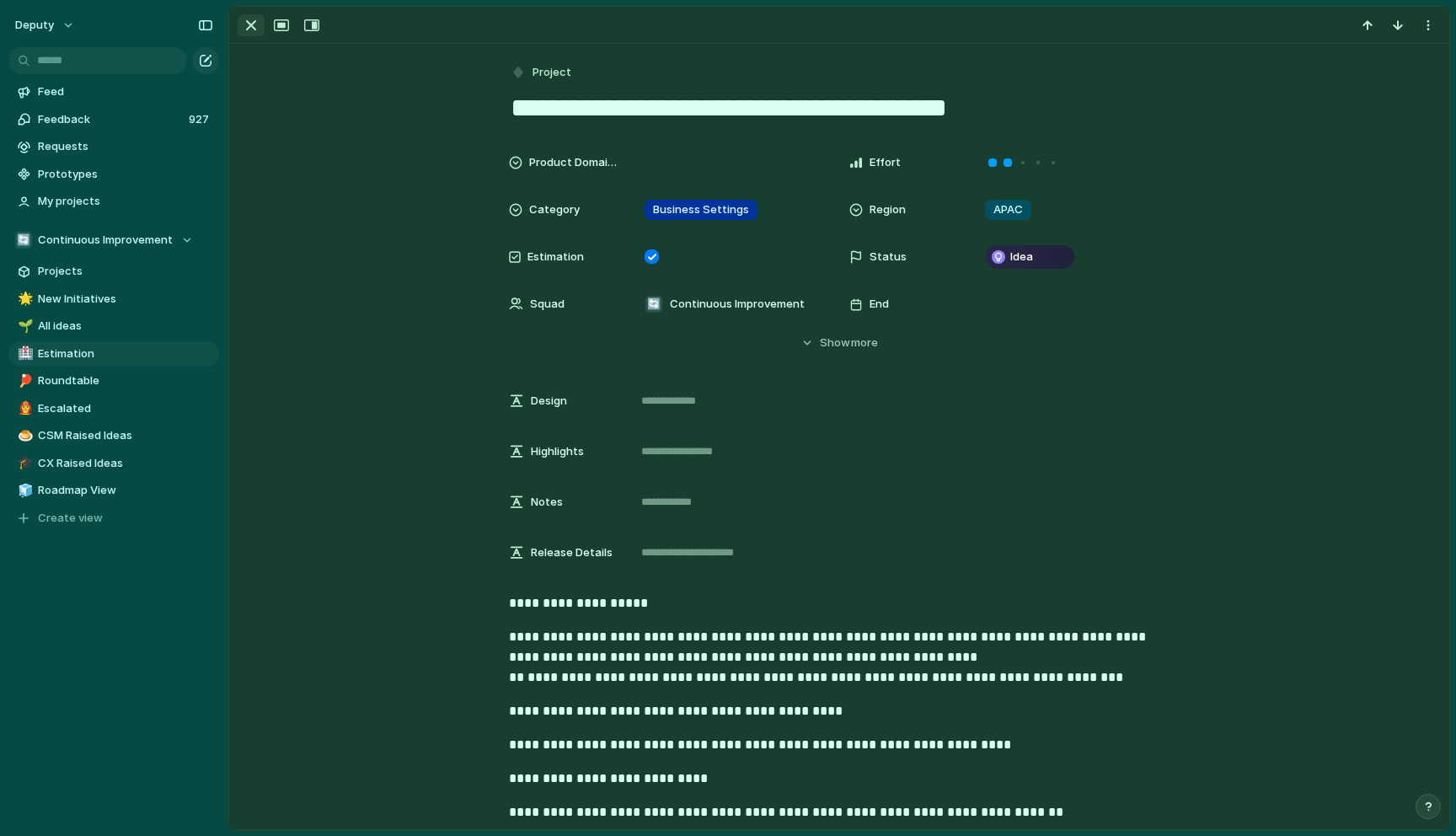
click at [245, 26] on div "button" at bounding box center [251, 25] width 20 height 20
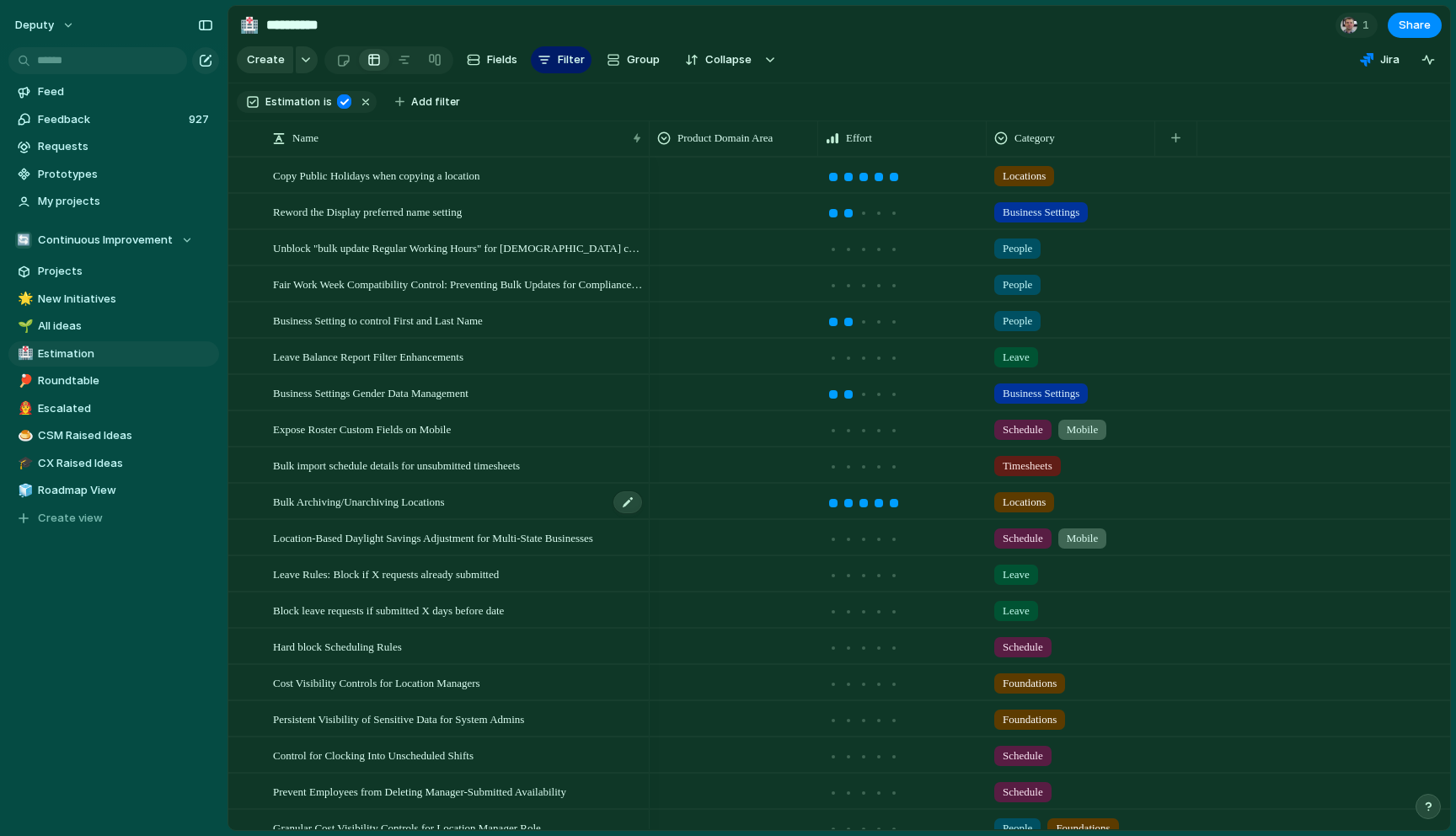
click at [525, 508] on div "Bulk Archiving/Unarchiving Locations" at bounding box center [459, 501] width 371 height 34
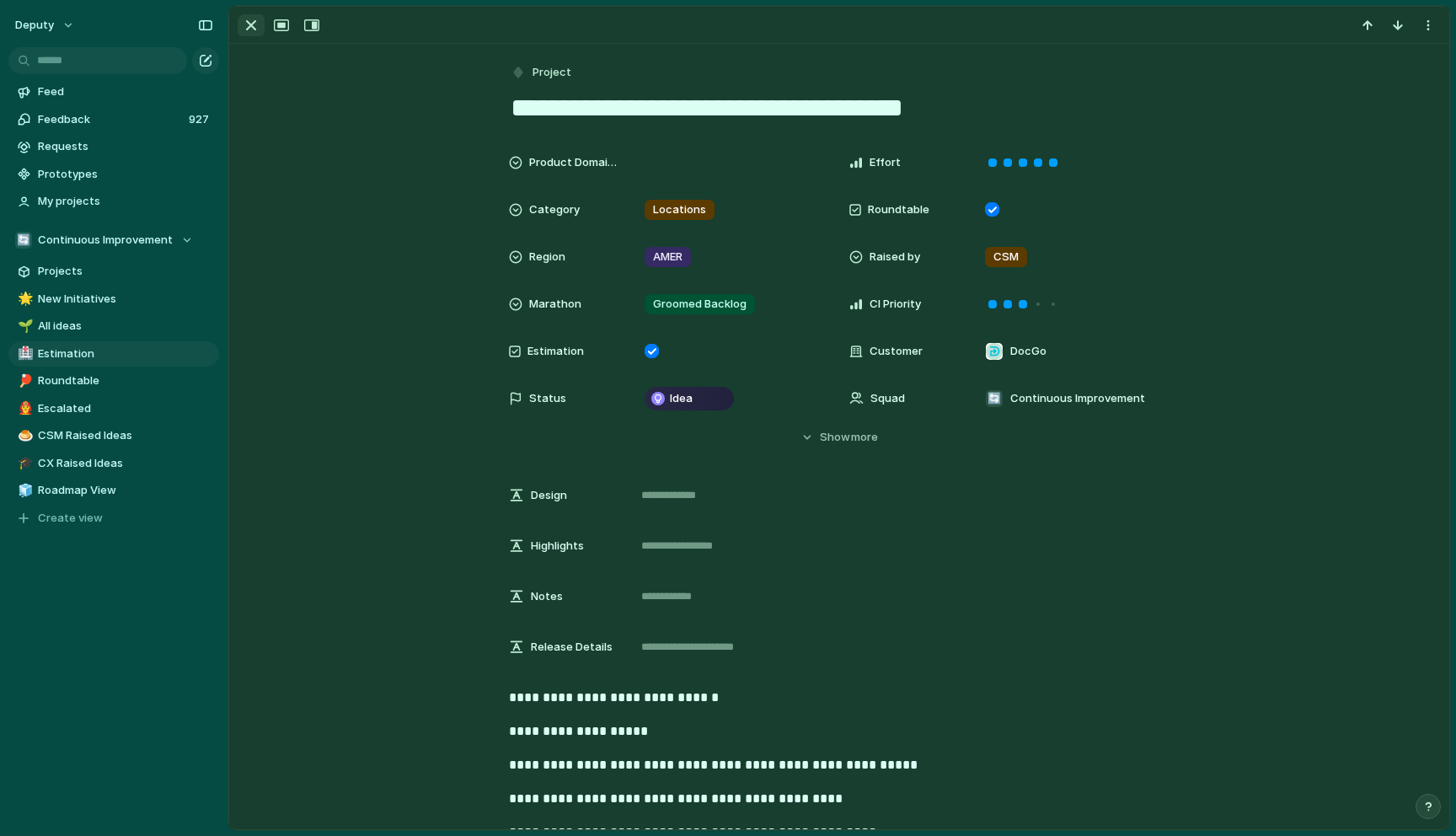
click at [256, 26] on div "button" at bounding box center [251, 25] width 20 height 20
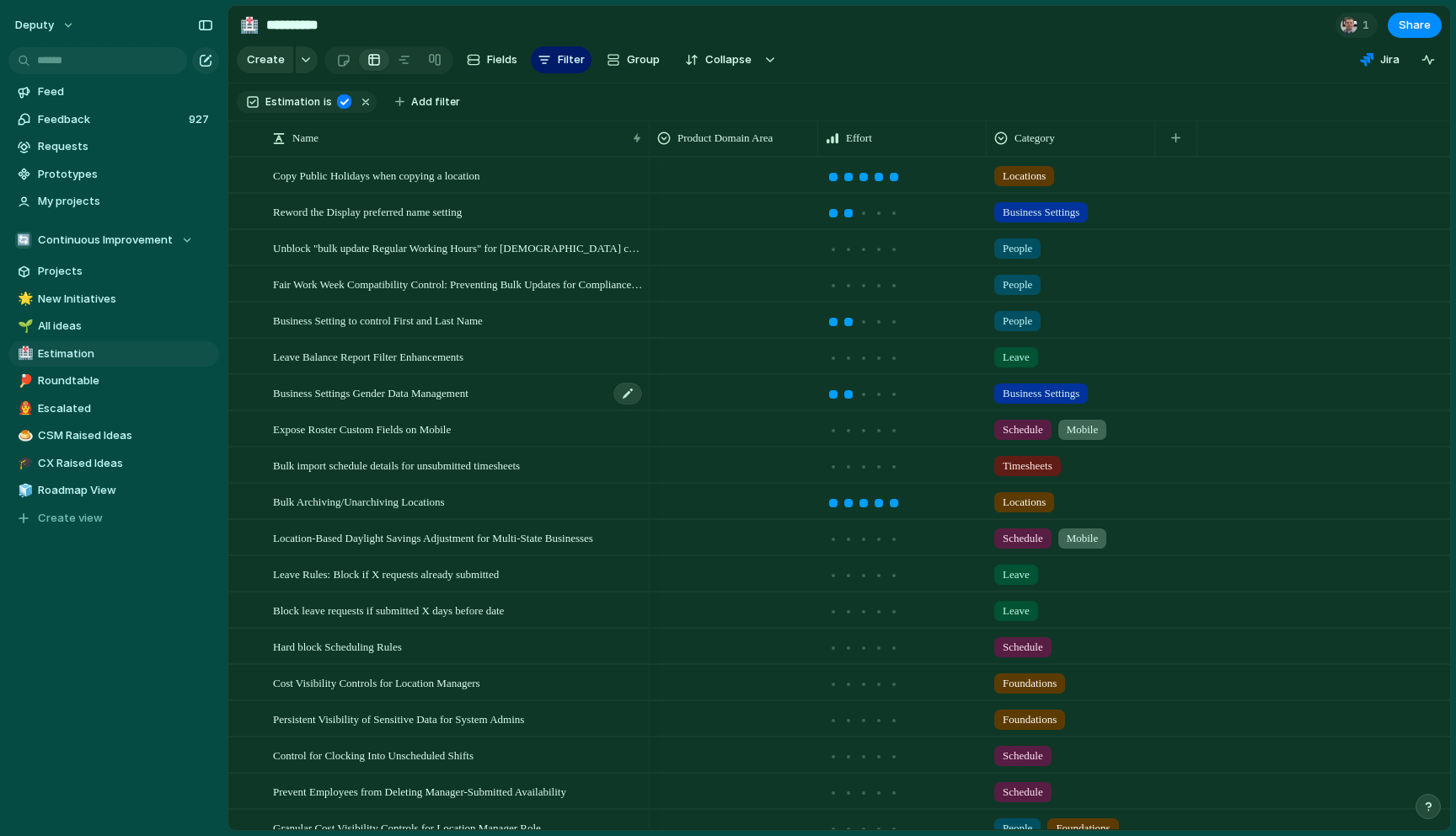
click at [429, 396] on span "Business Settings Gender Data Management" at bounding box center [371, 392] width 196 height 19
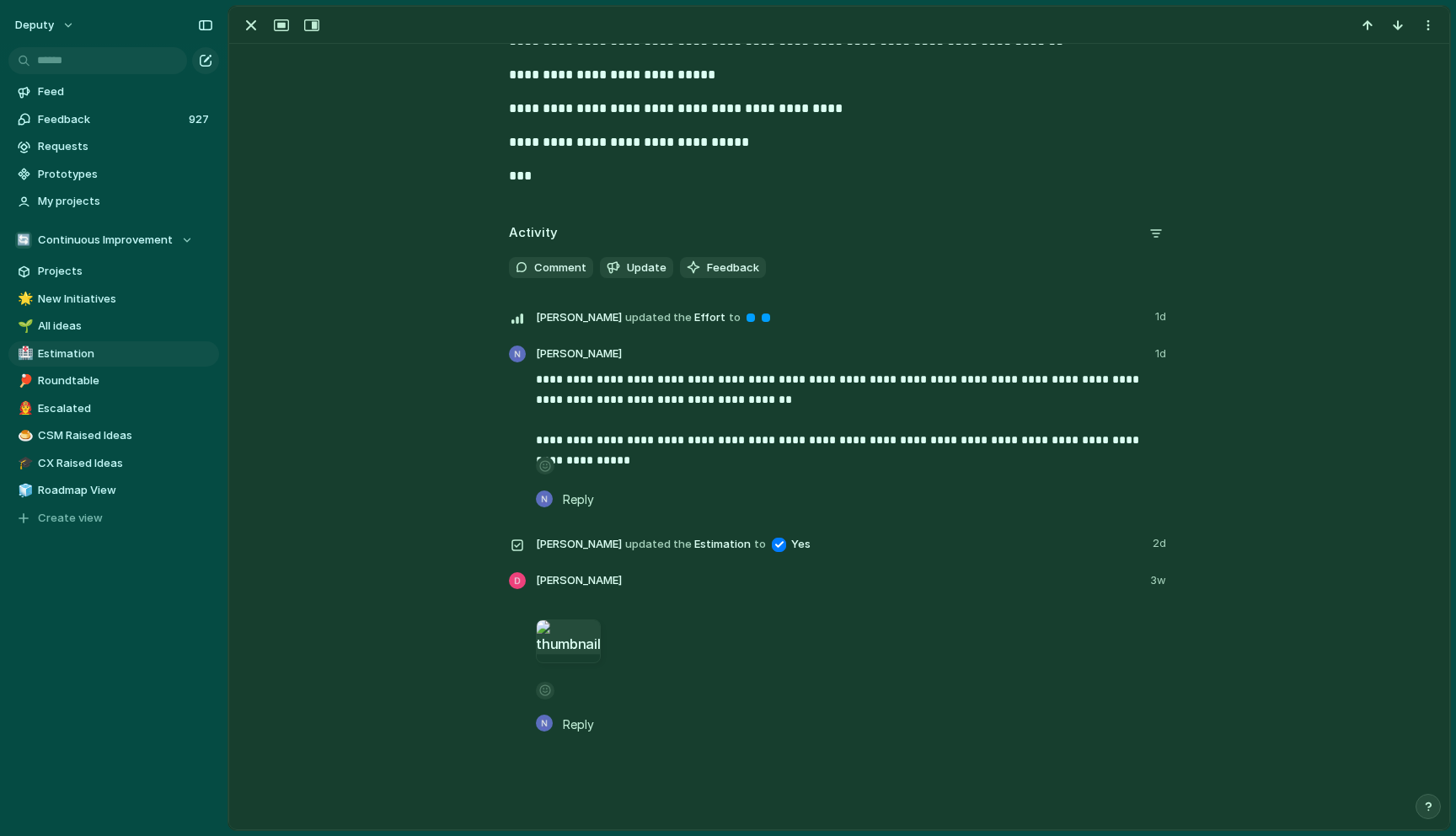
scroll to position [821, 0]
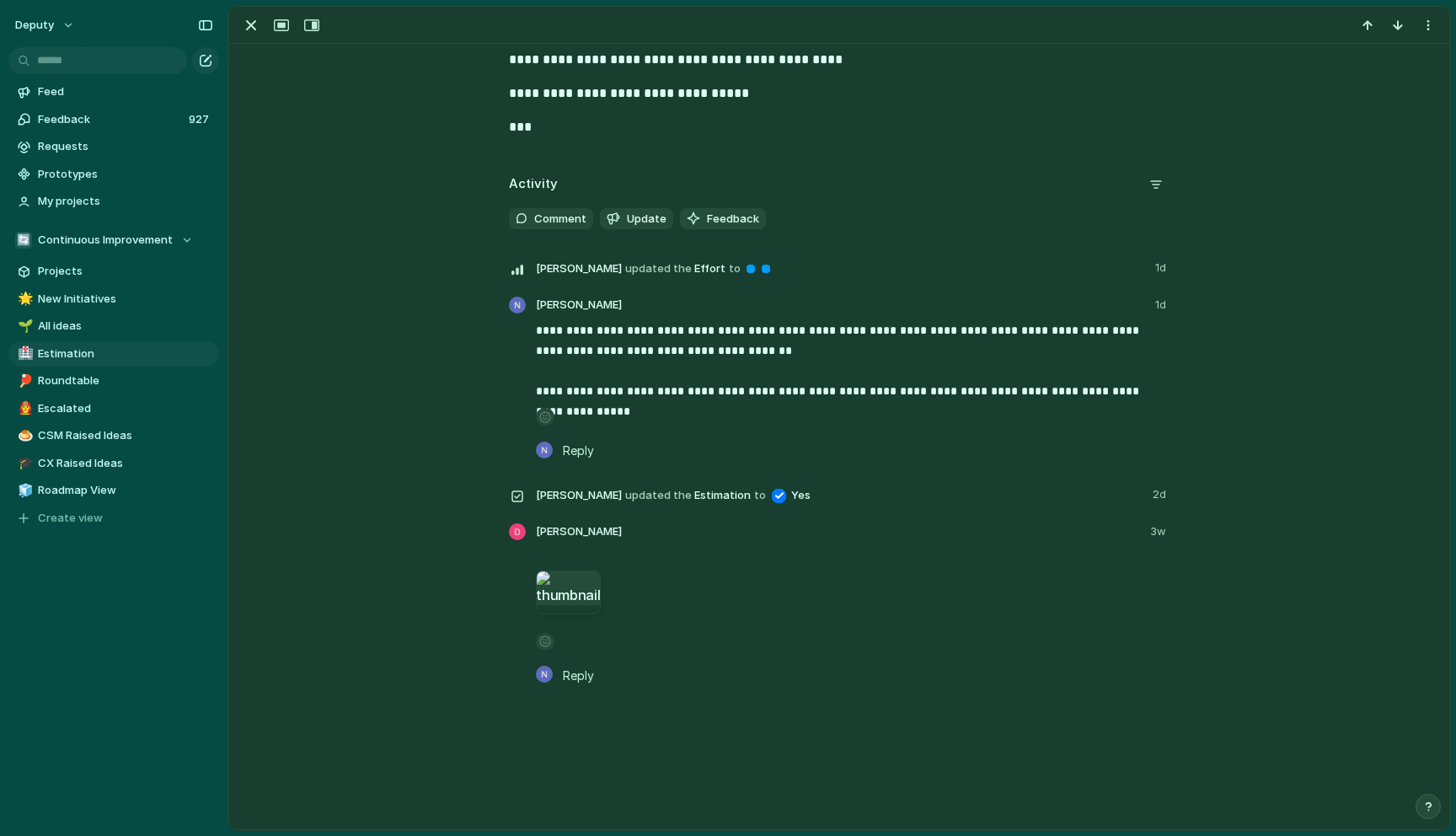
click at [563, 589] on div at bounding box center [568, 592] width 65 height 44
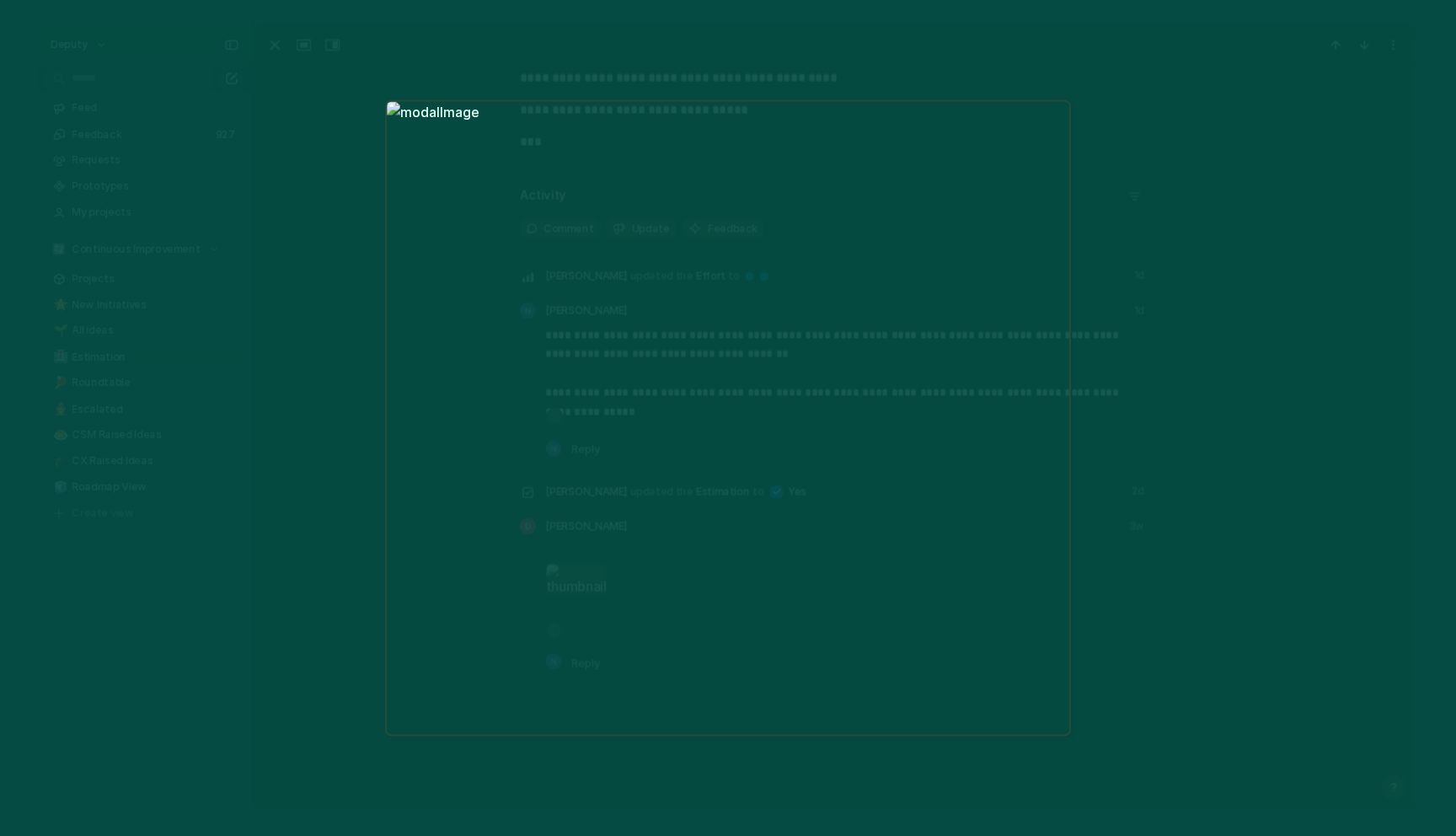
click at [1137, 510] on div at bounding box center [728, 418] width 1456 height 836
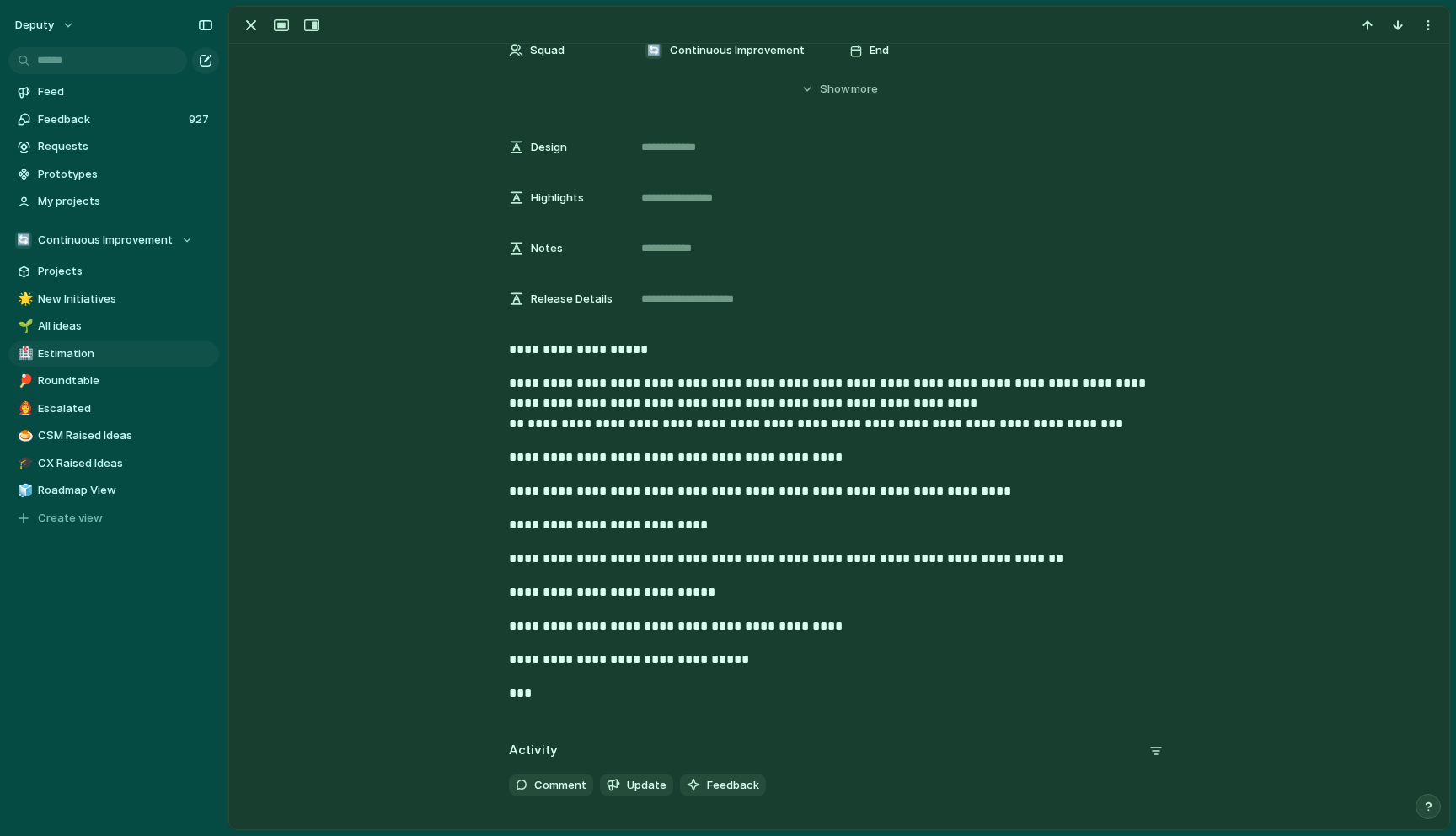
scroll to position [0, 0]
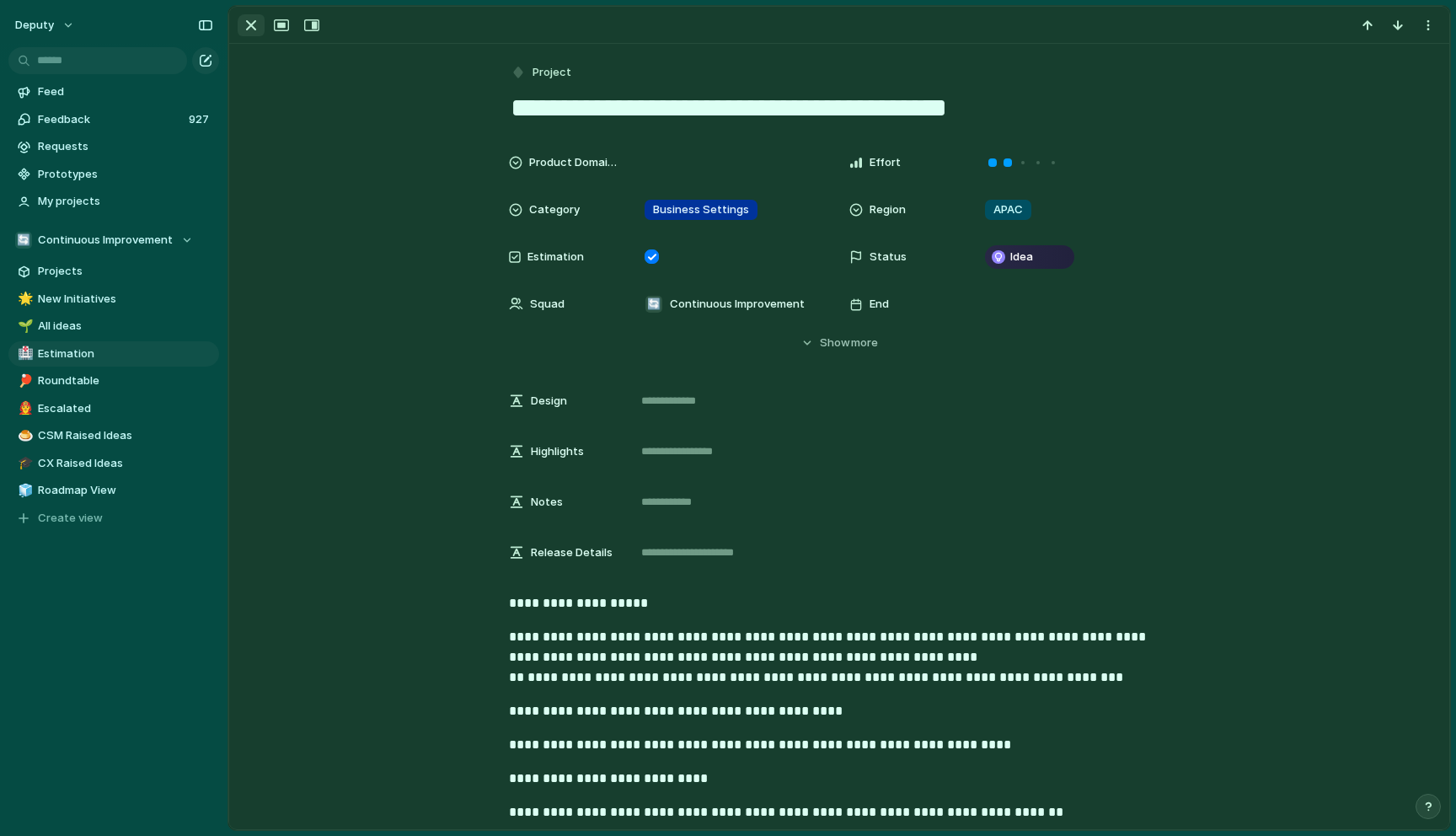
click at [254, 35] on div "button" at bounding box center [251, 25] width 20 height 20
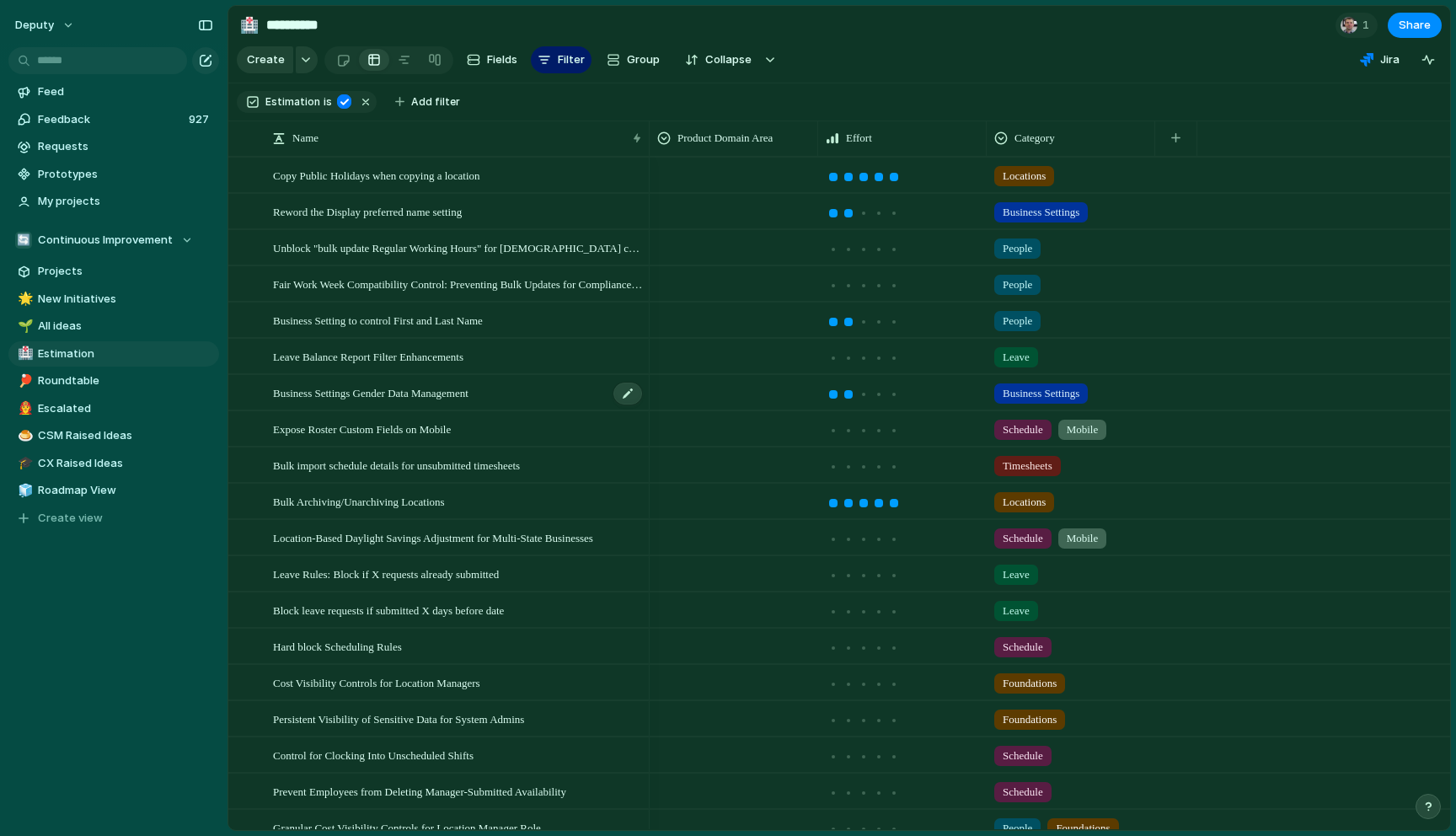
click at [437, 386] on span "Business Settings Gender Data Management" at bounding box center [371, 392] width 196 height 19
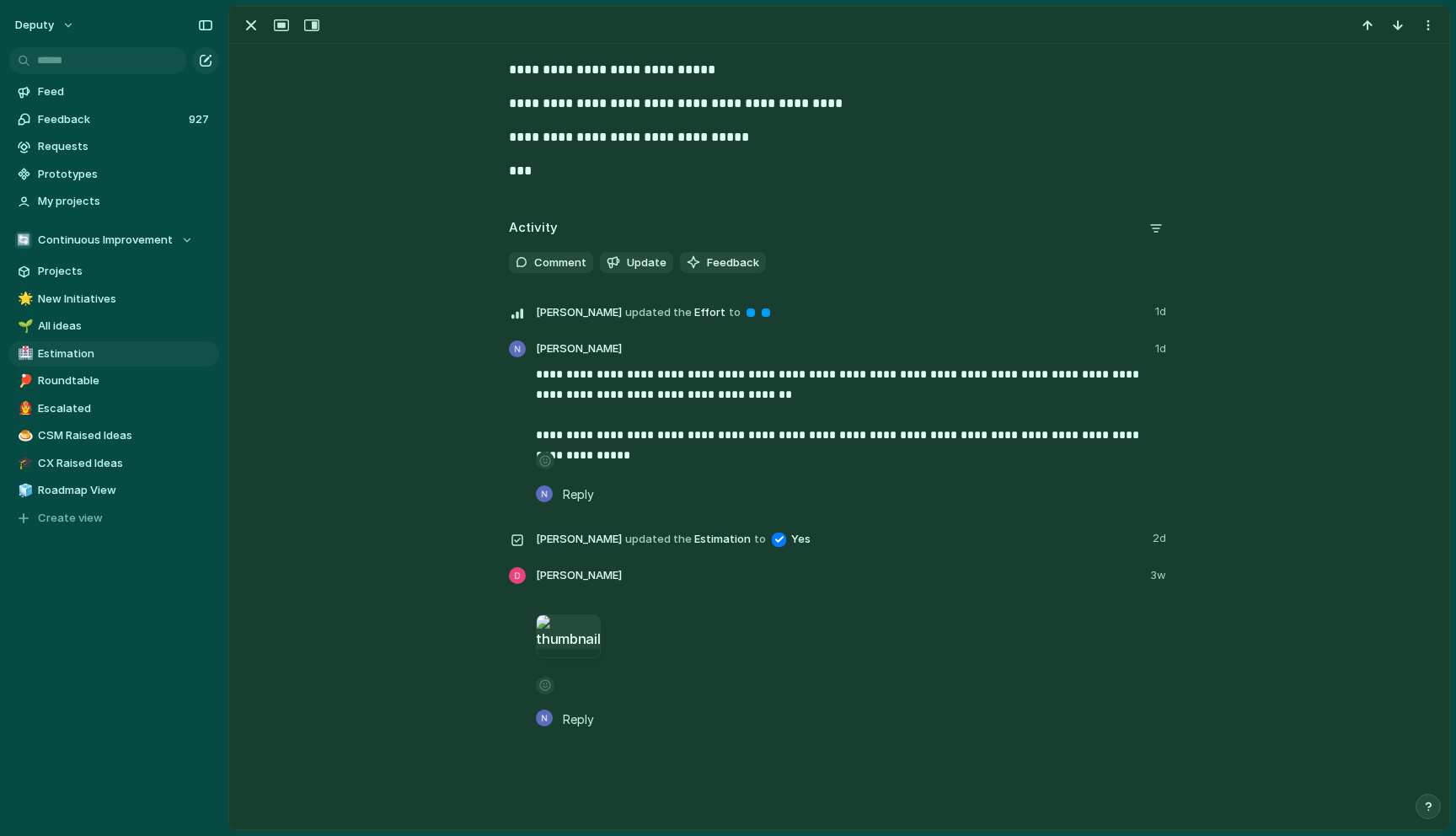
scroll to position [821, 0]
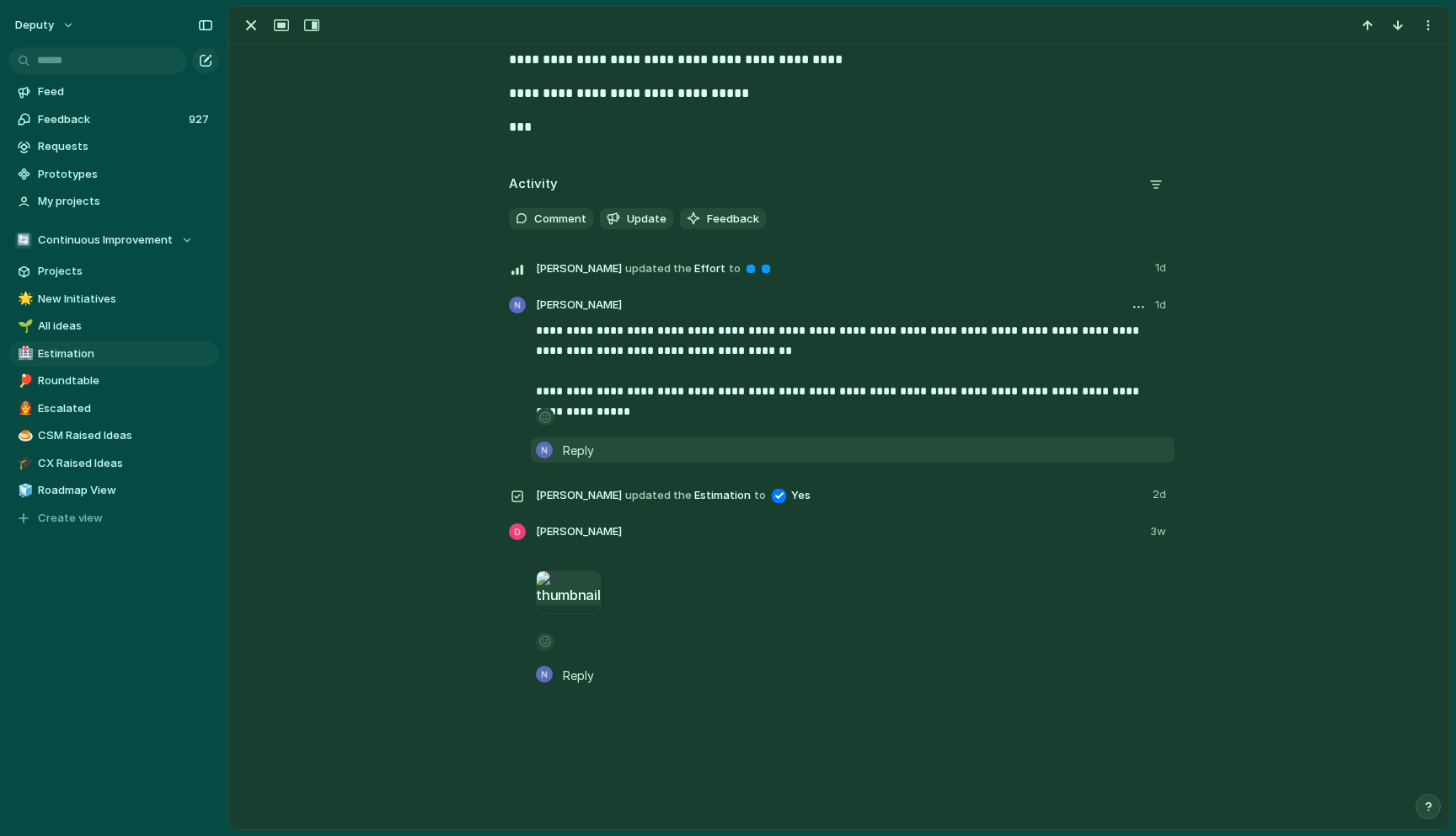
click at [581, 447] on span "Reply" at bounding box center [578, 450] width 32 height 19
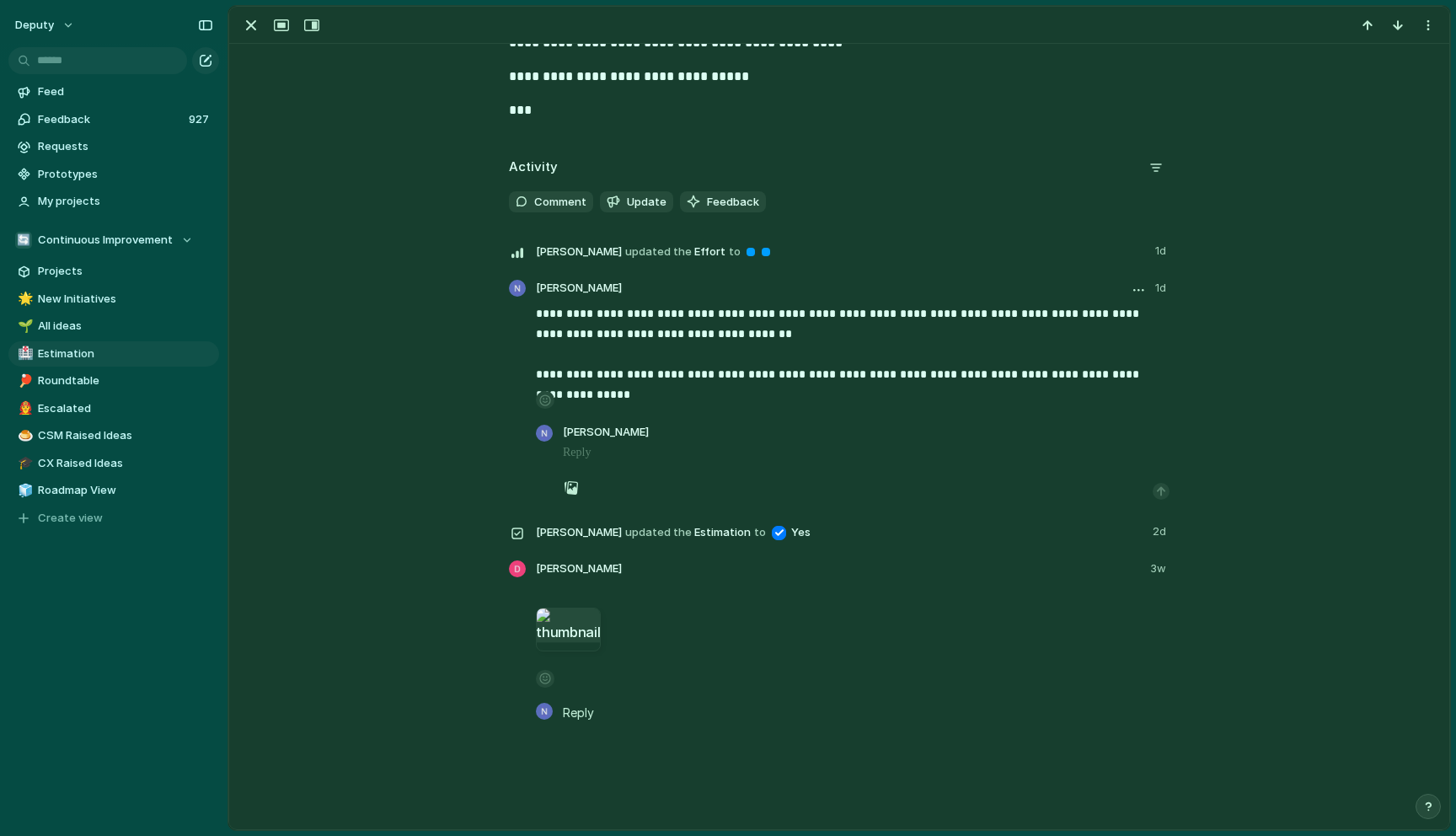
scroll to position [840, 0]
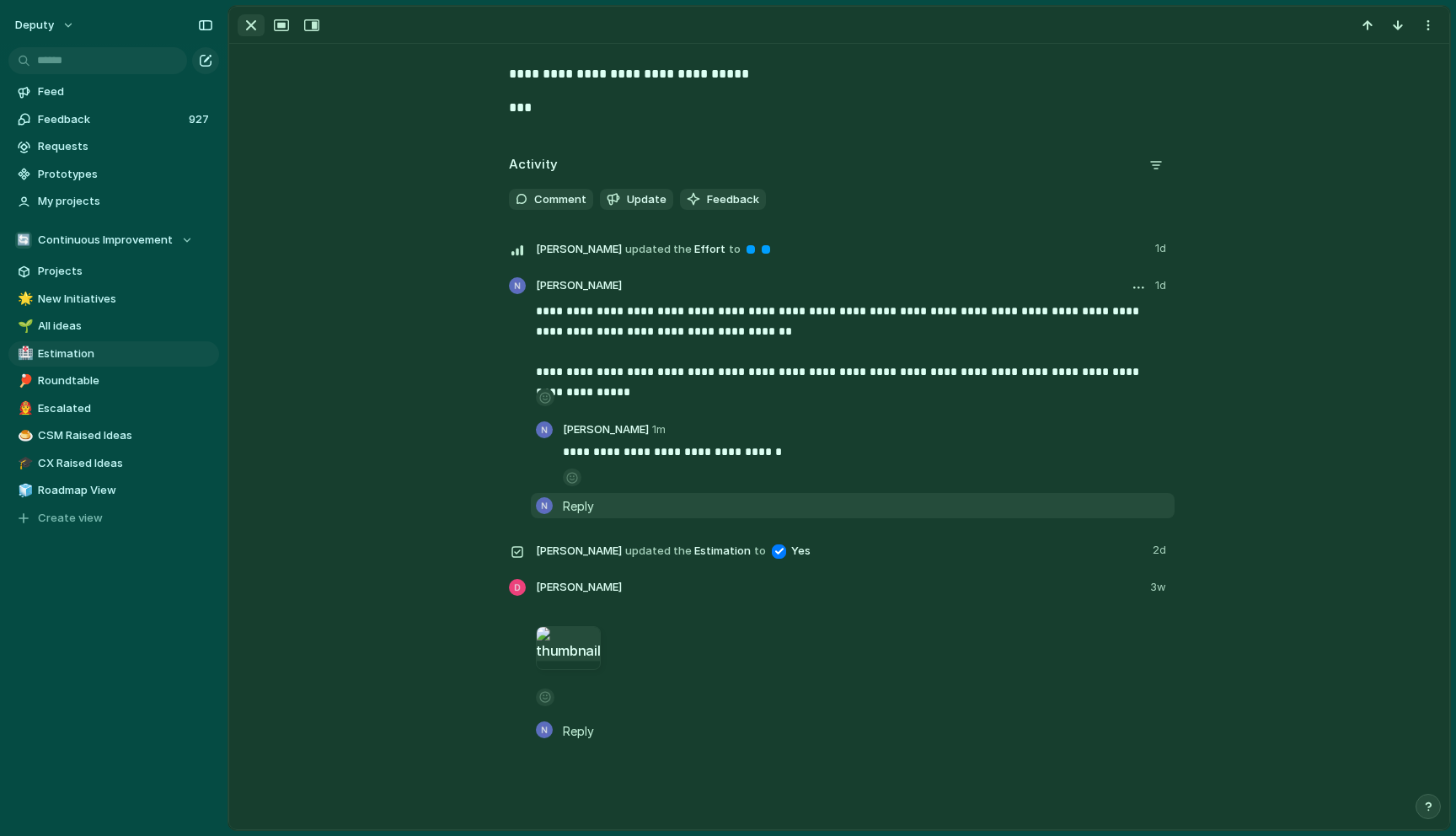
click at [253, 28] on div "button" at bounding box center [251, 25] width 20 height 20
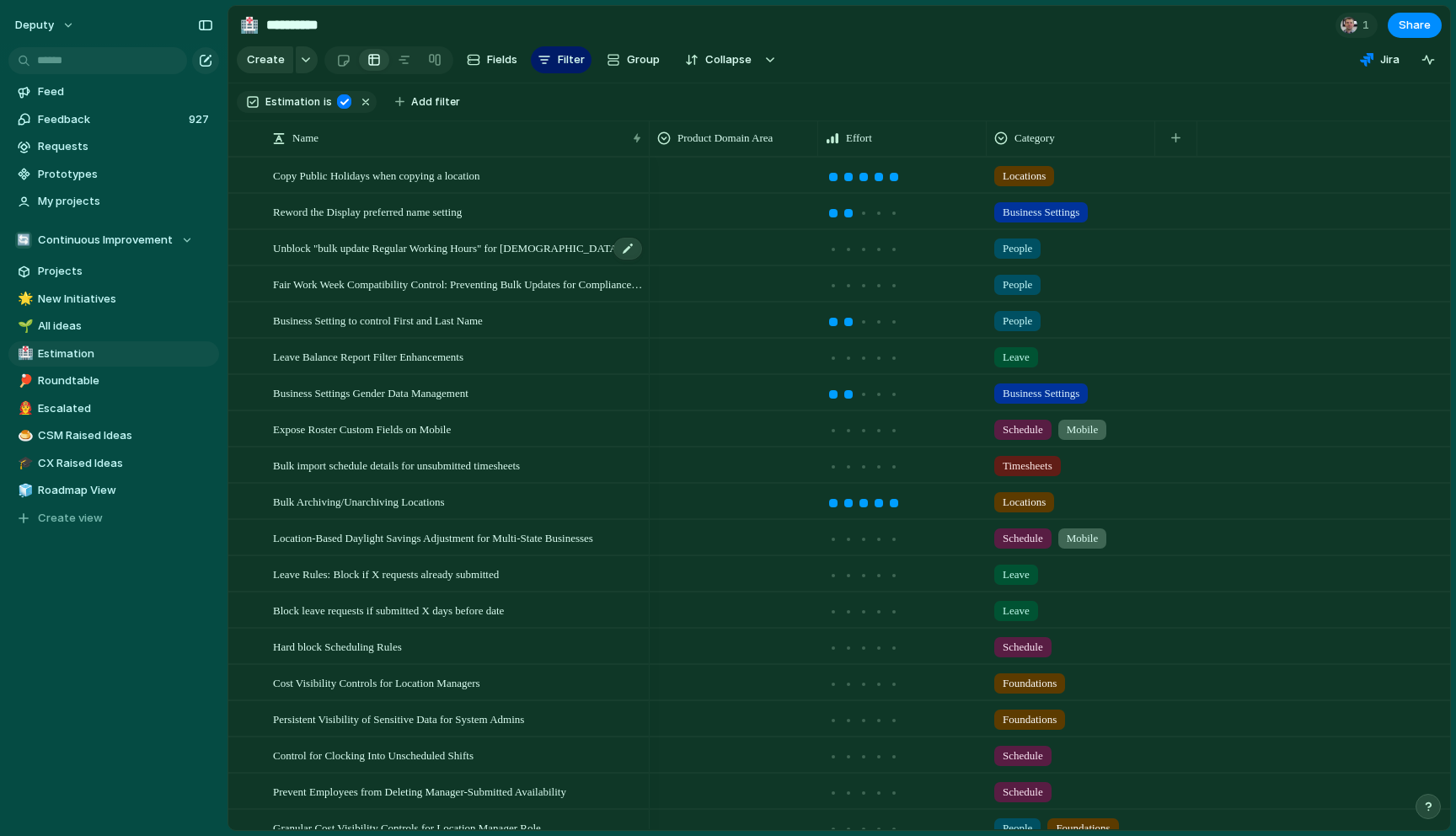
click at [551, 254] on span "Unblock "bulk update Regular Working Hours" for US customers" at bounding box center [459, 247] width 371 height 19
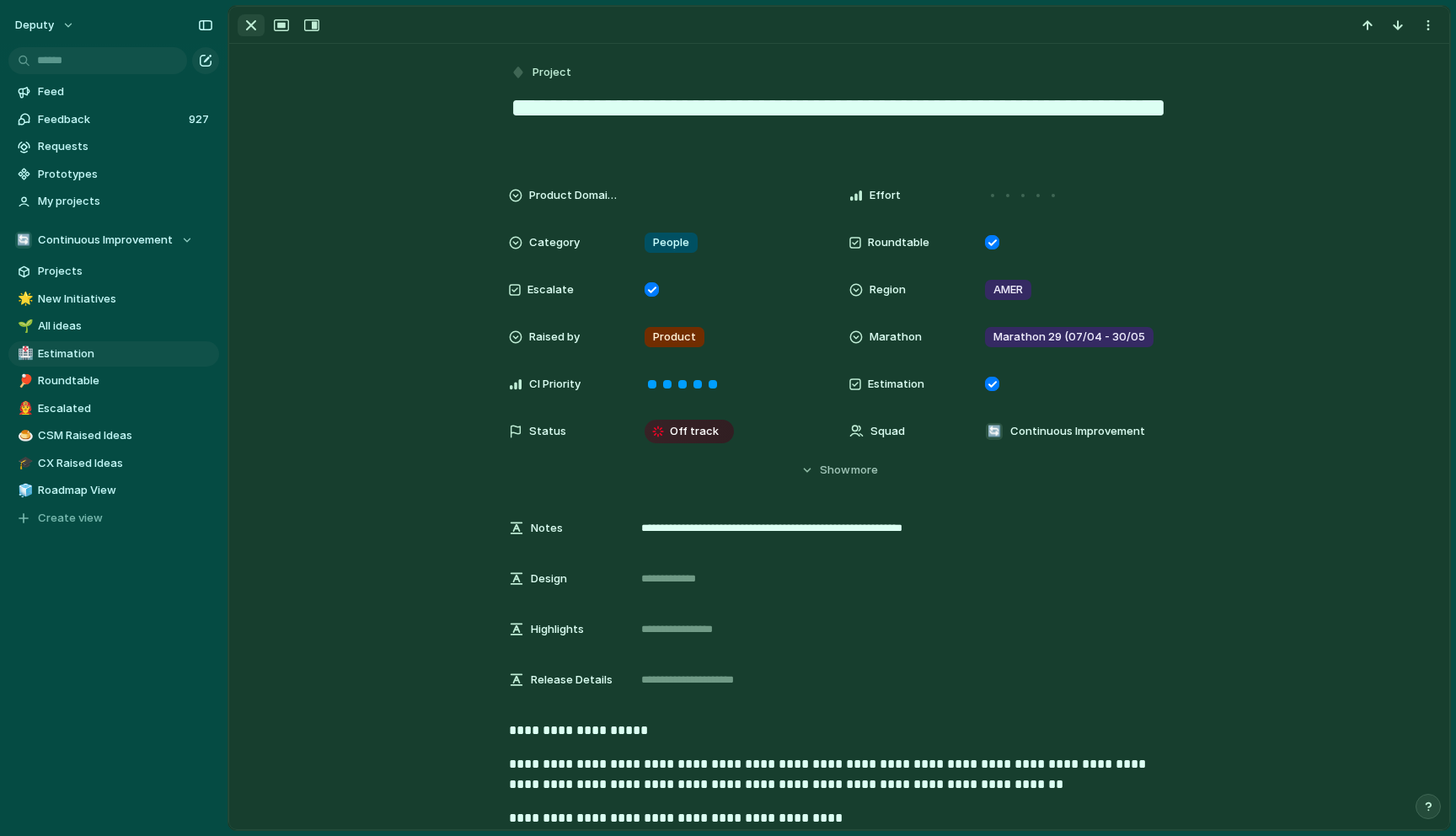
click at [258, 33] on div "button" at bounding box center [251, 25] width 20 height 20
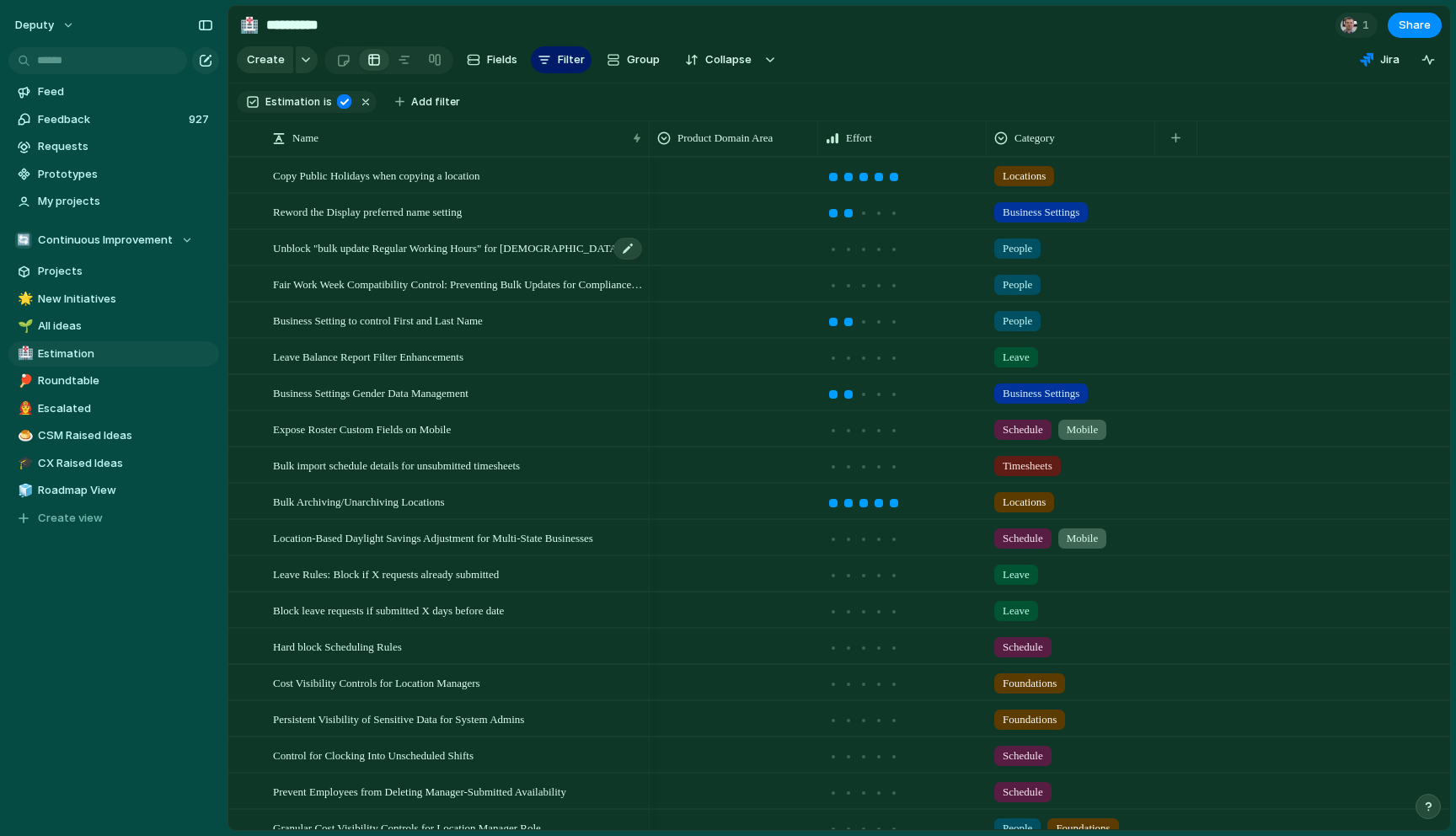
click at [565, 252] on span "Unblock "bulk update Regular Working Hours" for US customers" at bounding box center [459, 247] width 371 height 19
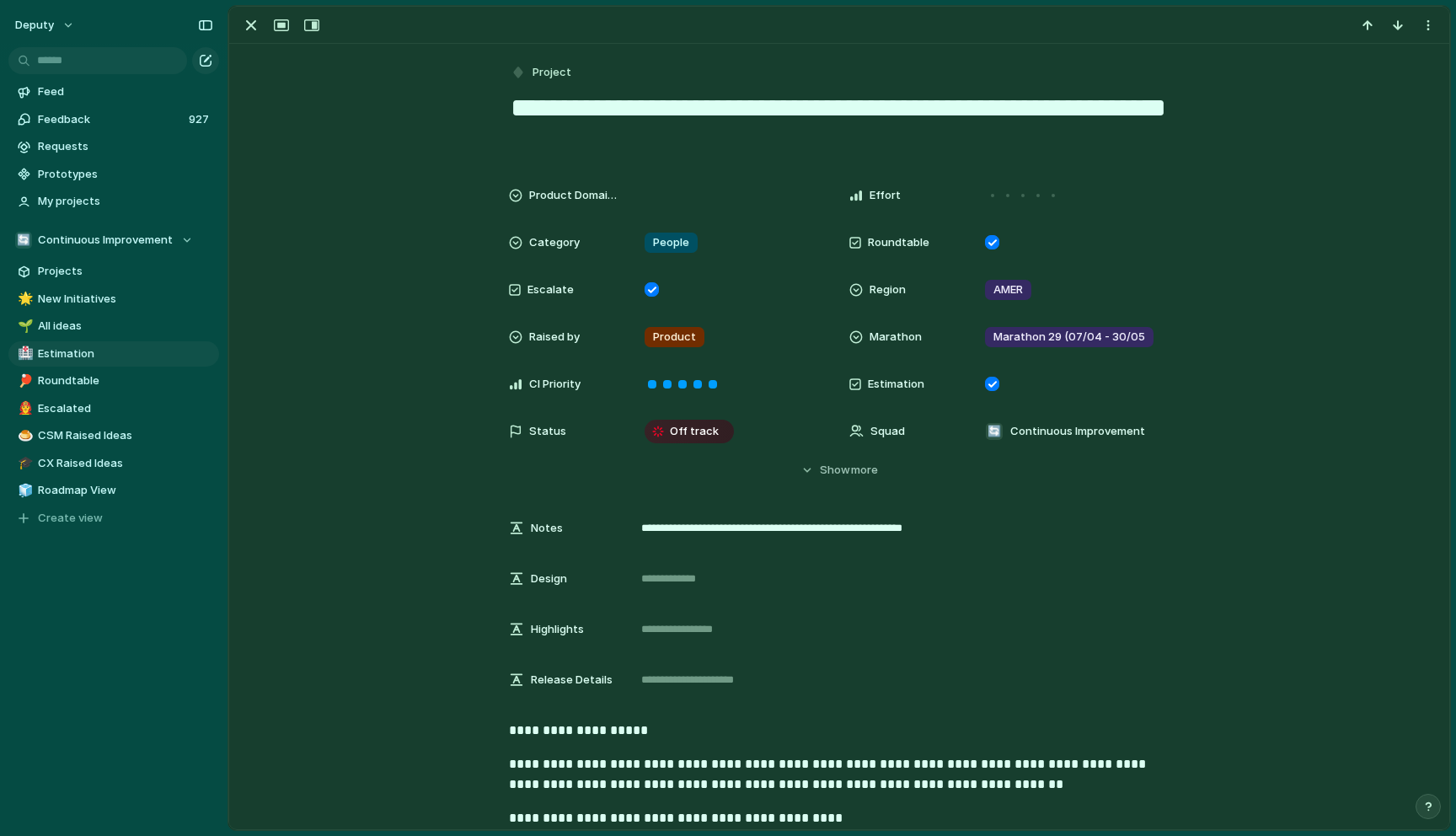
click at [317, 204] on div "Product Domain Area Effort Category People Roundtable Escalate Region AMER Rais…" at bounding box center [839, 329] width 1180 height 300
click at [248, 31] on div "button" at bounding box center [251, 25] width 20 height 20
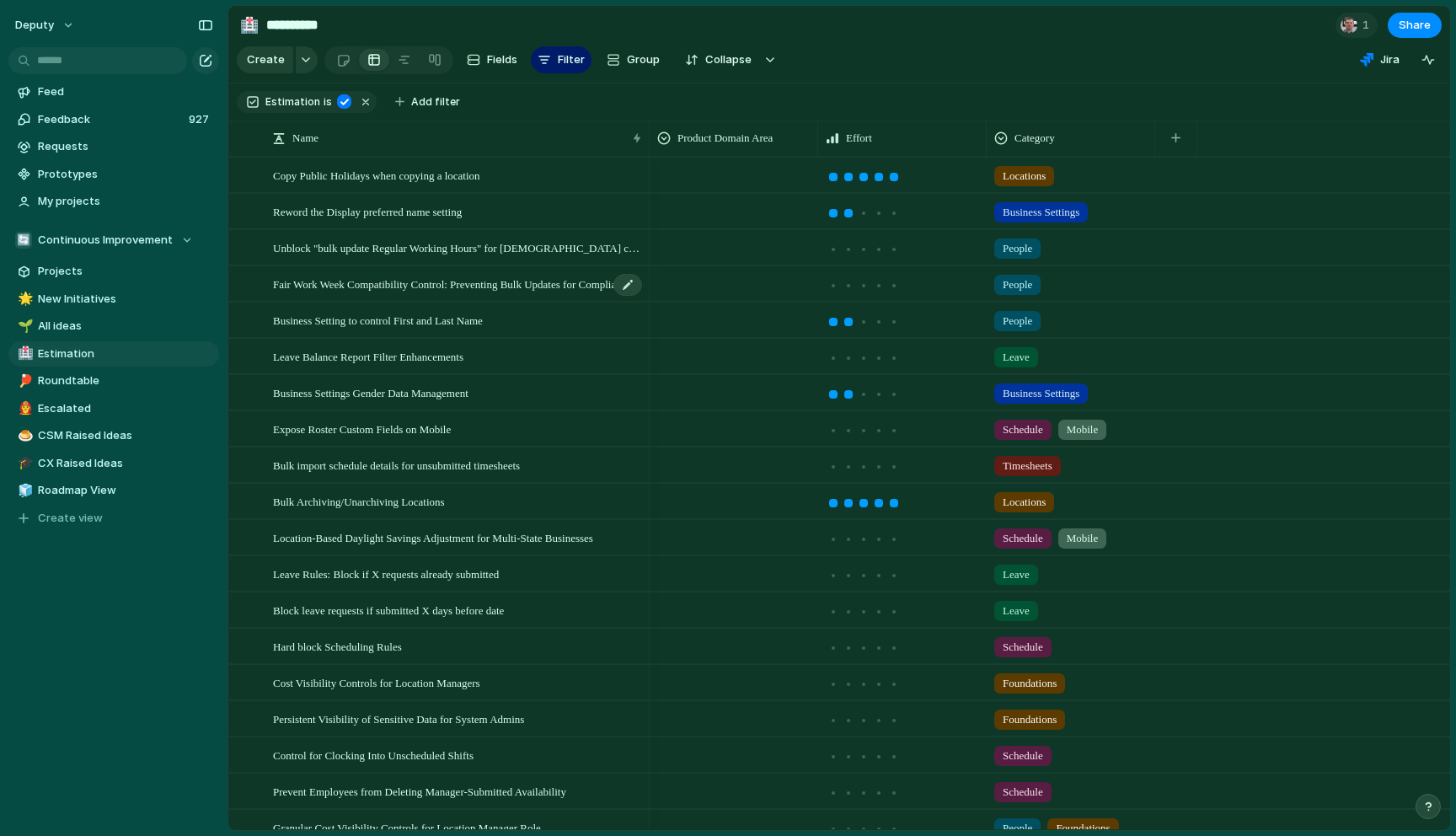
click at [441, 285] on span "Fair Work Week Compatibility Control: Preventing Bulk Updates for Compliance Pr…" at bounding box center [459, 284] width 371 height 19
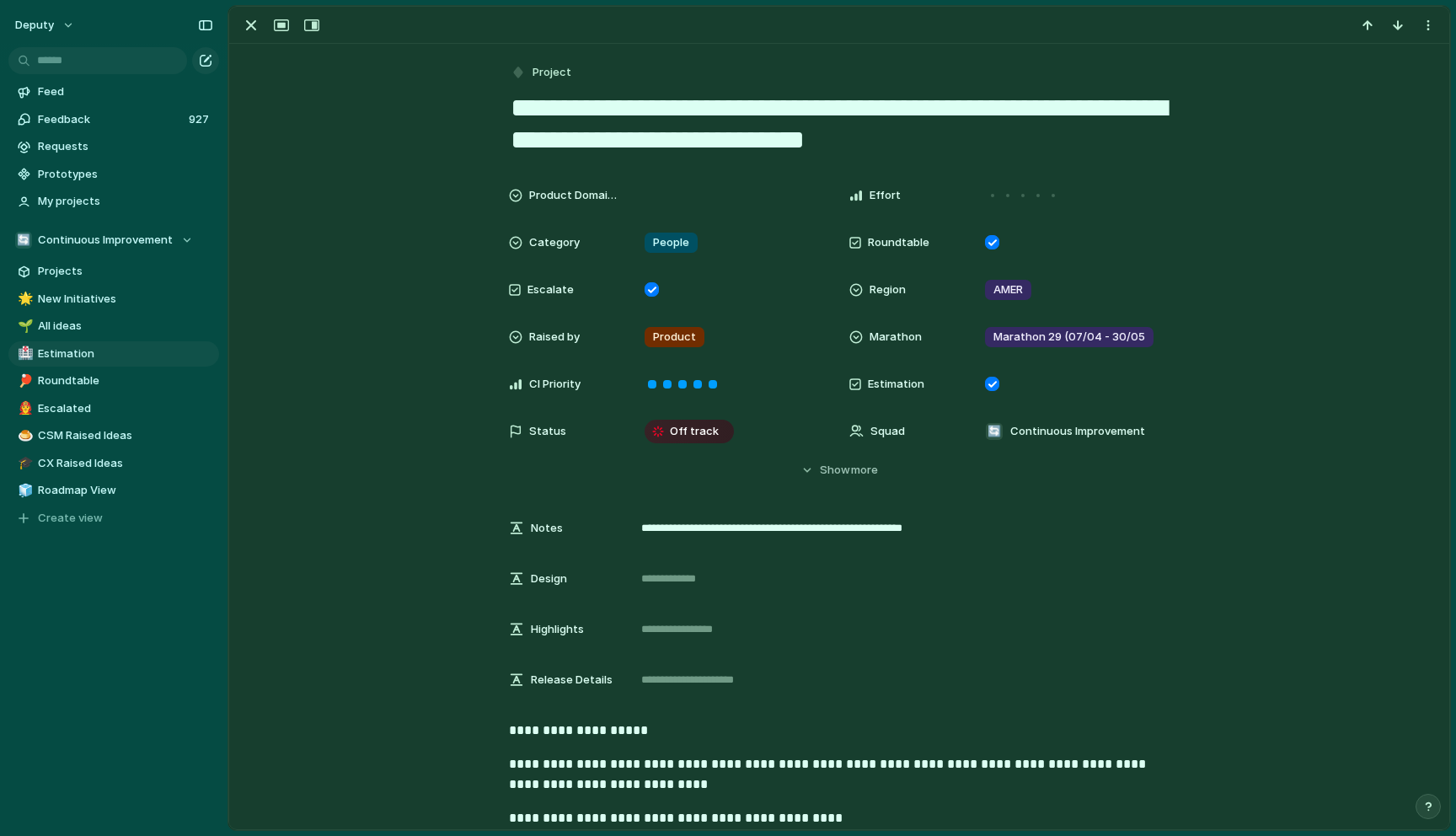
click at [441, 285] on div "Product Domain Area Effort Category People Roundtable Escalate Region AMER Rais…" at bounding box center [839, 329] width 1180 height 300
click at [256, 23] on div "button" at bounding box center [251, 25] width 20 height 20
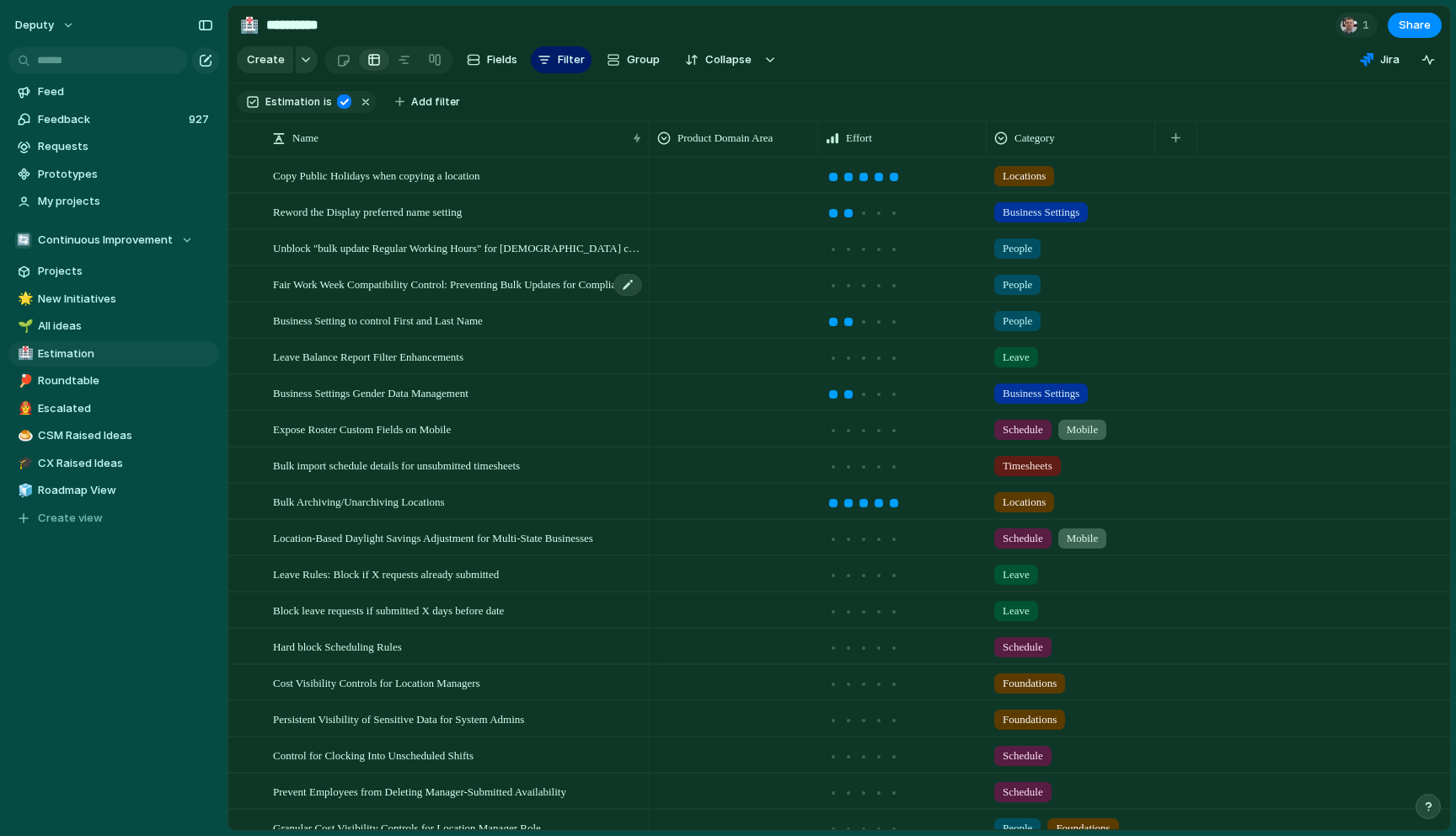
click at [496, 288] on span "Fair Work Week Compatibility Control: Preventing Bulk Updates for Compliance Pr…" at bounding box center [459, 284] width 371 height 19
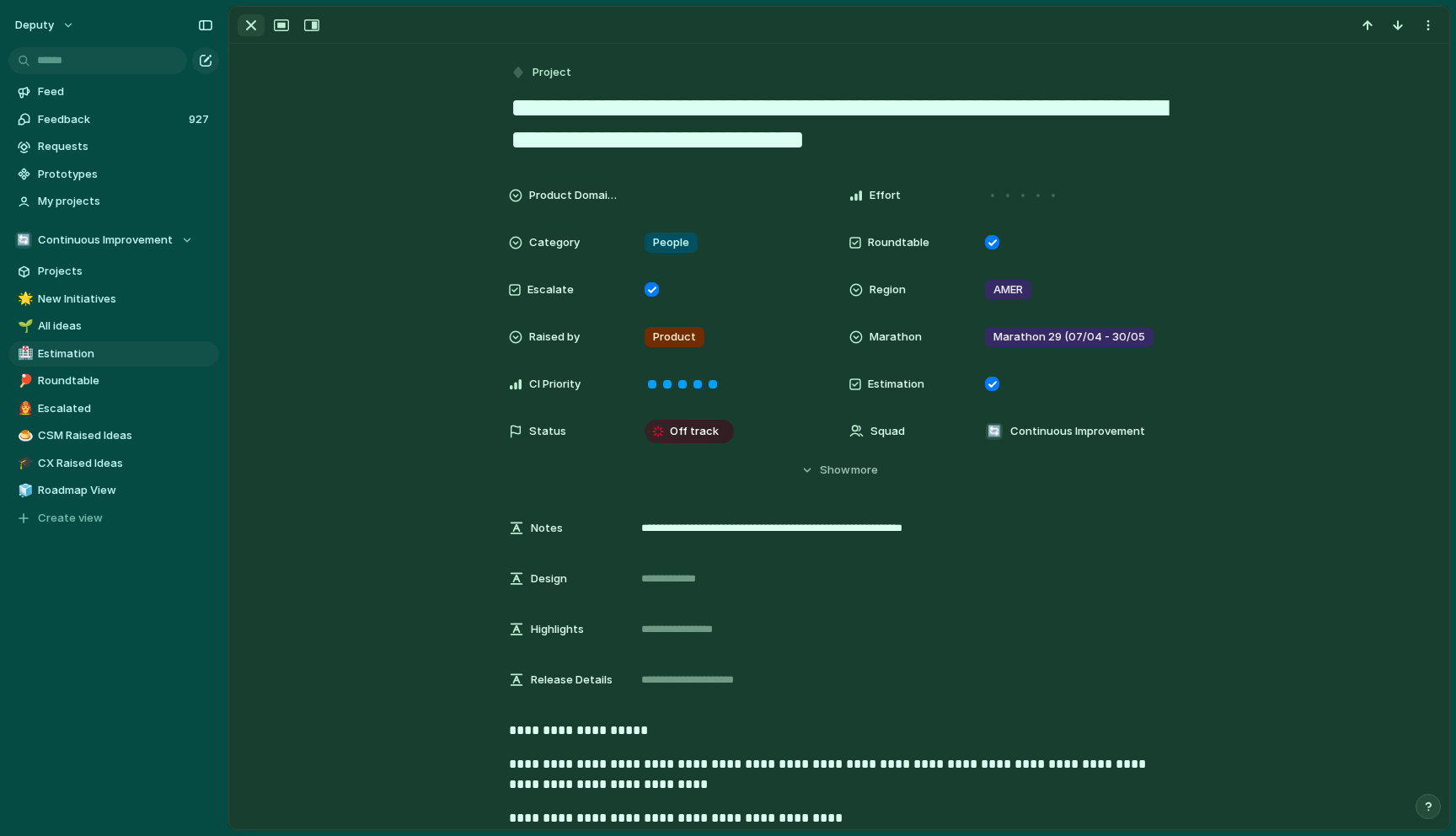
click at [242, 25] on div "button" at bounding box center [251, 25] width 20 height 20
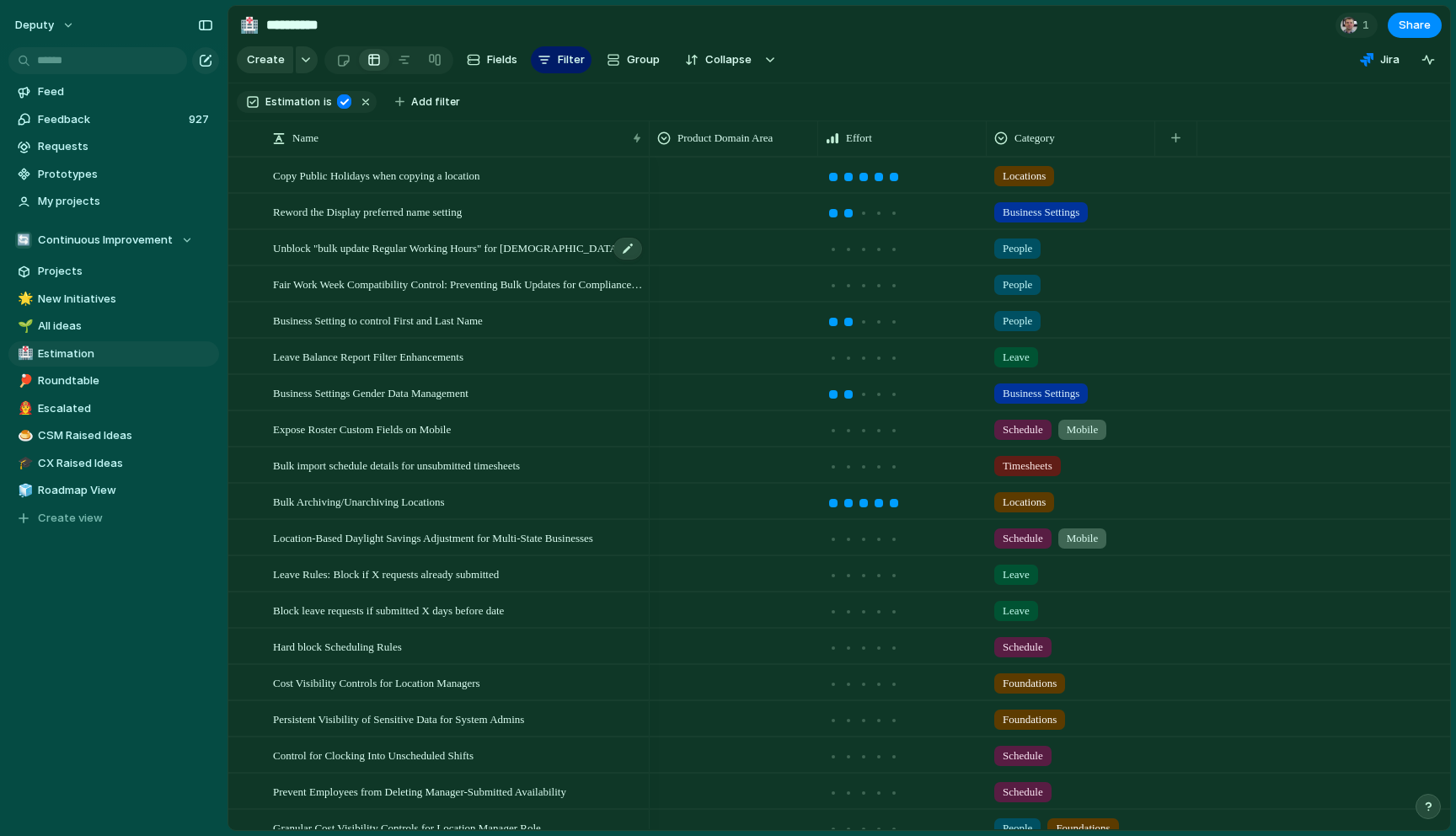
click at [479, 251] on span "Unblock "bulk update Regular Working Hours" for US customers" at bounding box center [459, 247] width 371 height 19
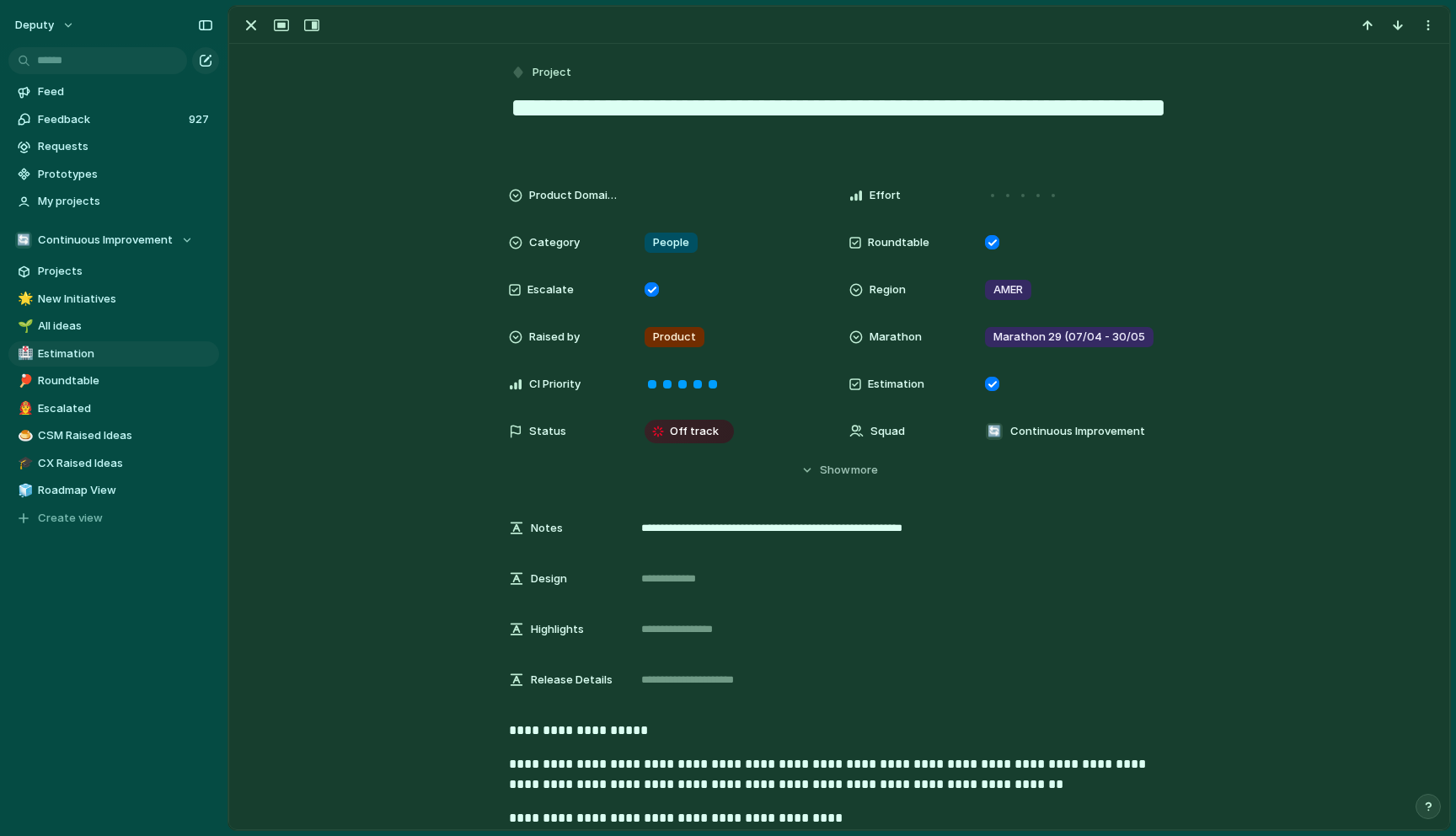
click at [262, 42] on div at bounding box center [839, 25] width 1221 height 37
click at [254, 33] on div "button" at bounding box center [251, 25] width 20 height 20
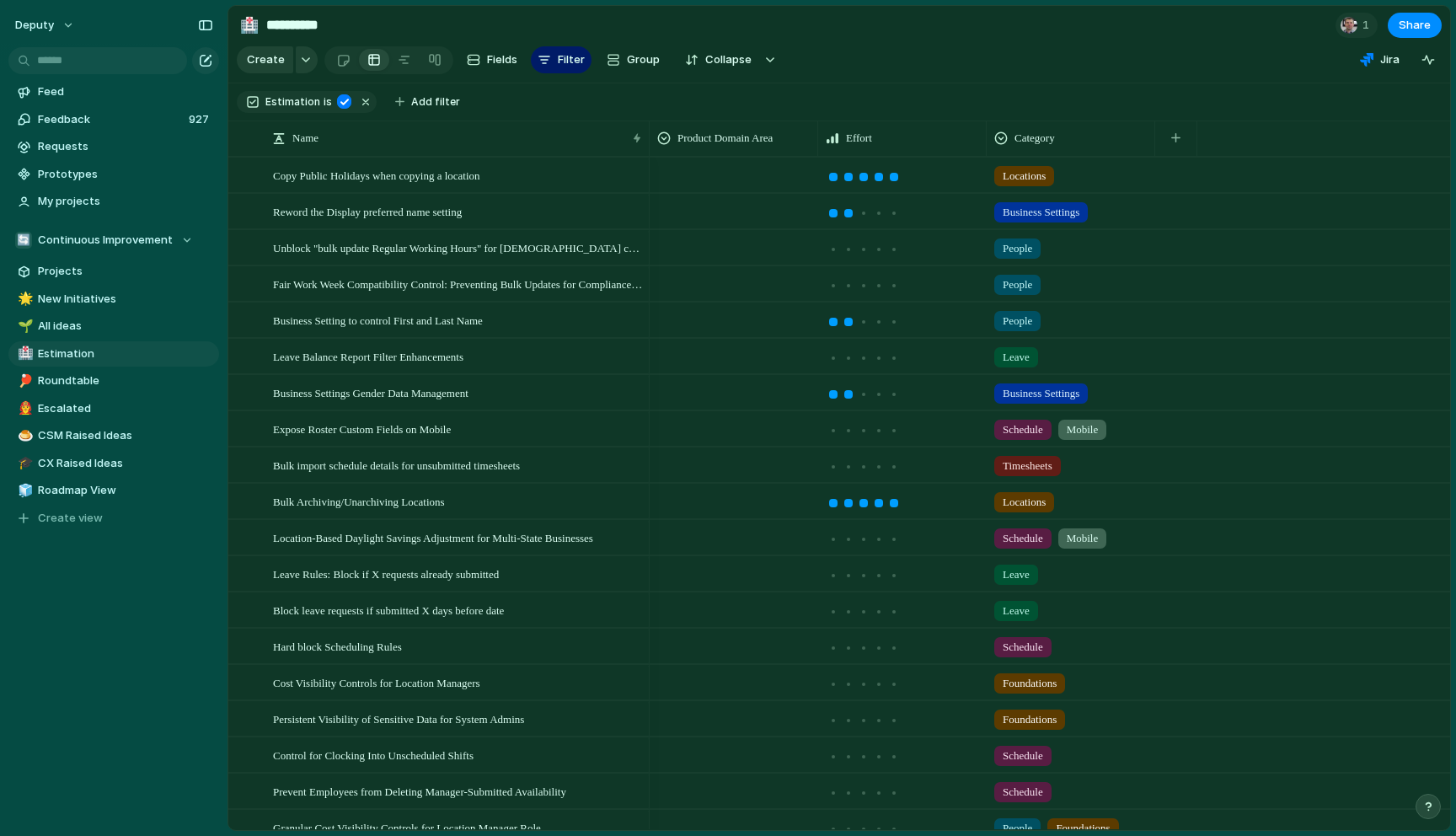
click at [1068, 251] on div "People" at bounding box center [1071, 245] width 167 height 28
type input "***"
click at [999, 319] on div at bounding box center [1006, 318] width 30 height 30
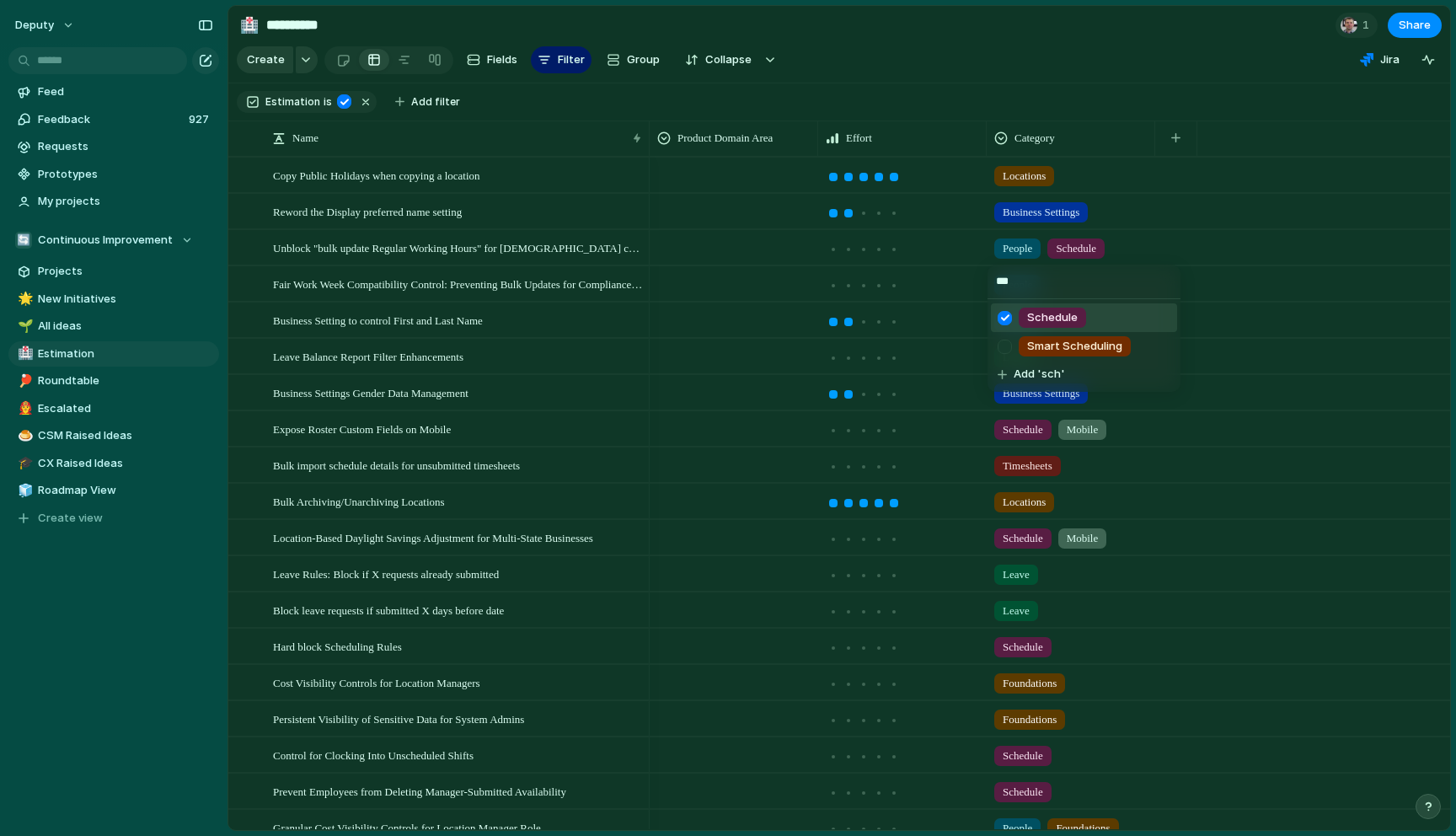
click at [1114, 283] on input "***" at bounding box center [1084, 282] width 193 height 33
click at [1285, 308] on div "*** Schedule Smart Scheduling Add 'sch'" at bounding box center [728, 418] width 1456 height 836
click at [1096, 280] on div "People" at bounding box center [1071, 281] width 167 height 28
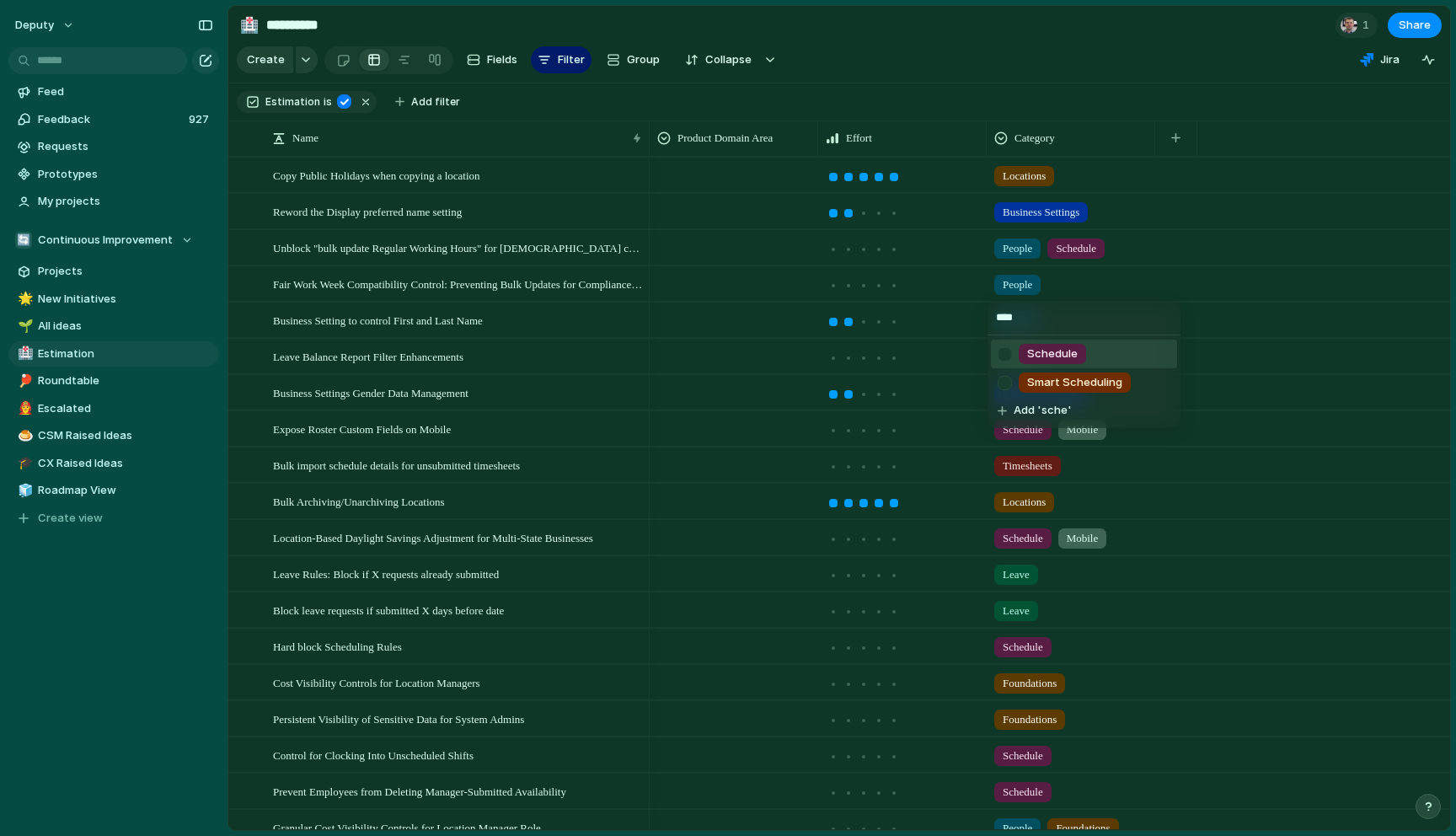
type input "****"
click at [1010, 356] on div at bounding box center [1006, 354] width 30 height 30
click at [1375, 452] on div "**** Schedule Smart Scheduling Add 'sche'" at bounding box center [728, 418] width 1456 height 836
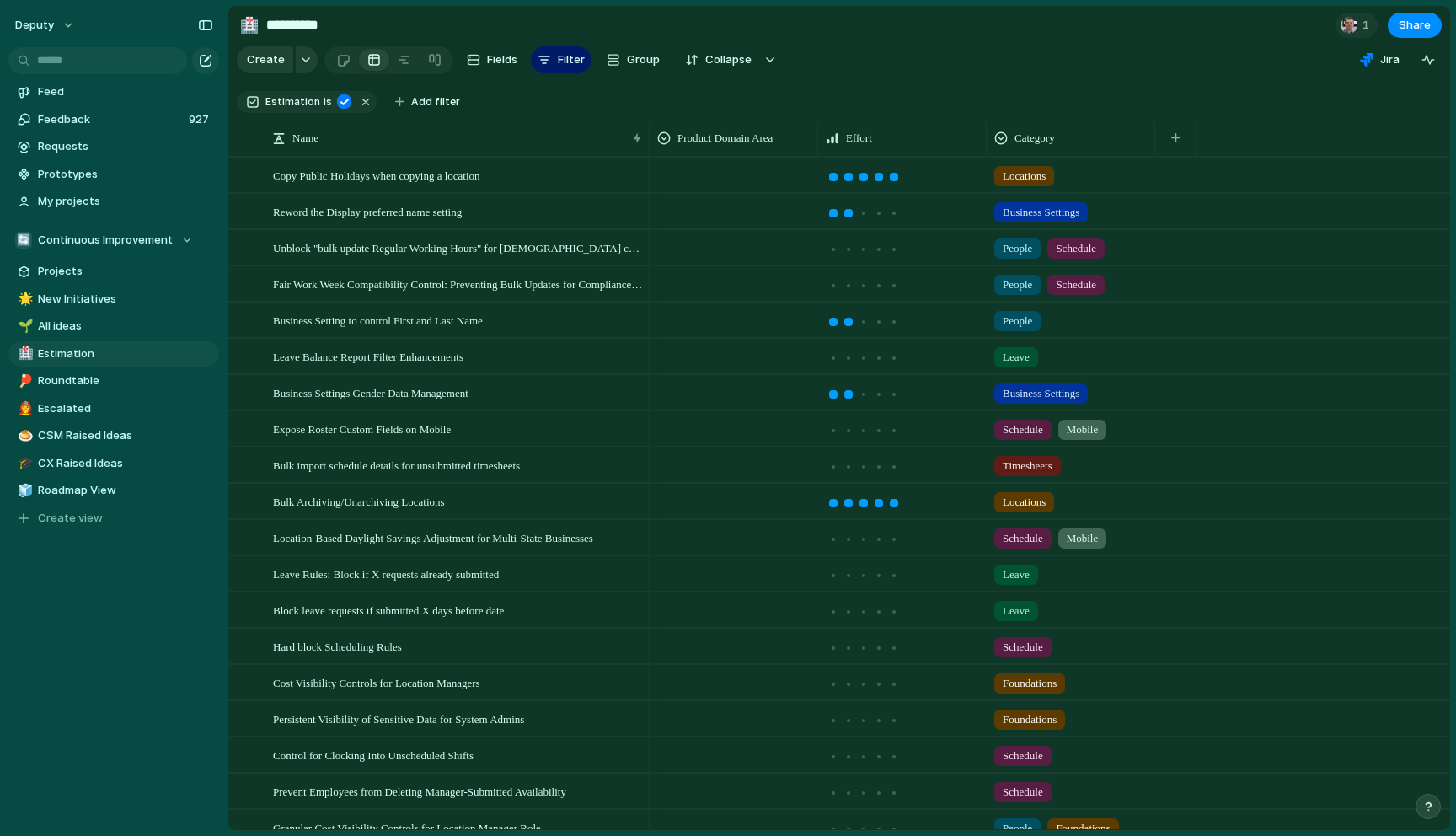
scroll to position [23, 0]
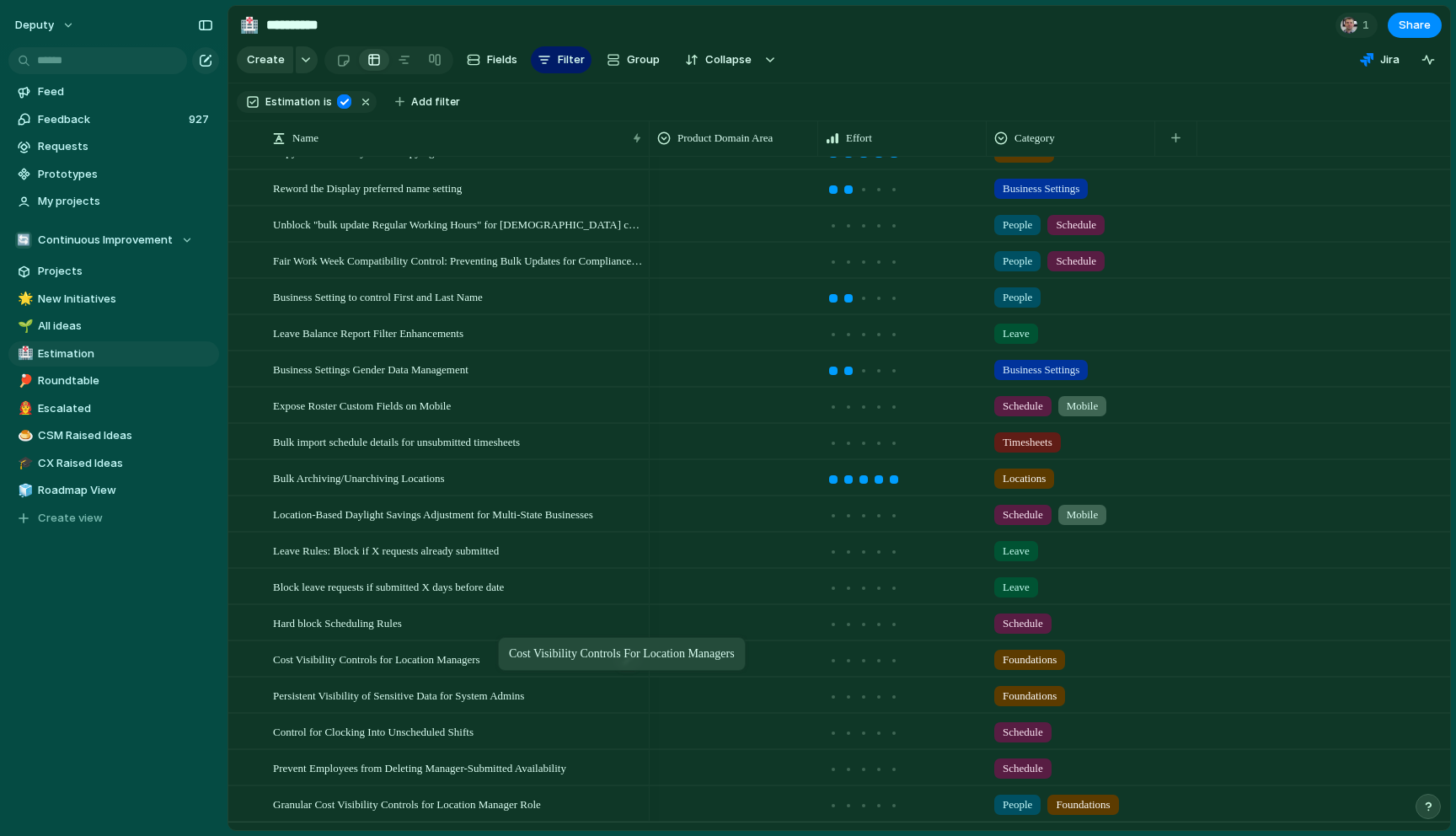
drag, startPoint x: 447, startPoint y: 670, endPoint x: 506, endPoint y: 642, distance: 65.3
click at [849, 587] on div at bounding box center [848, 588] width 8 height 8
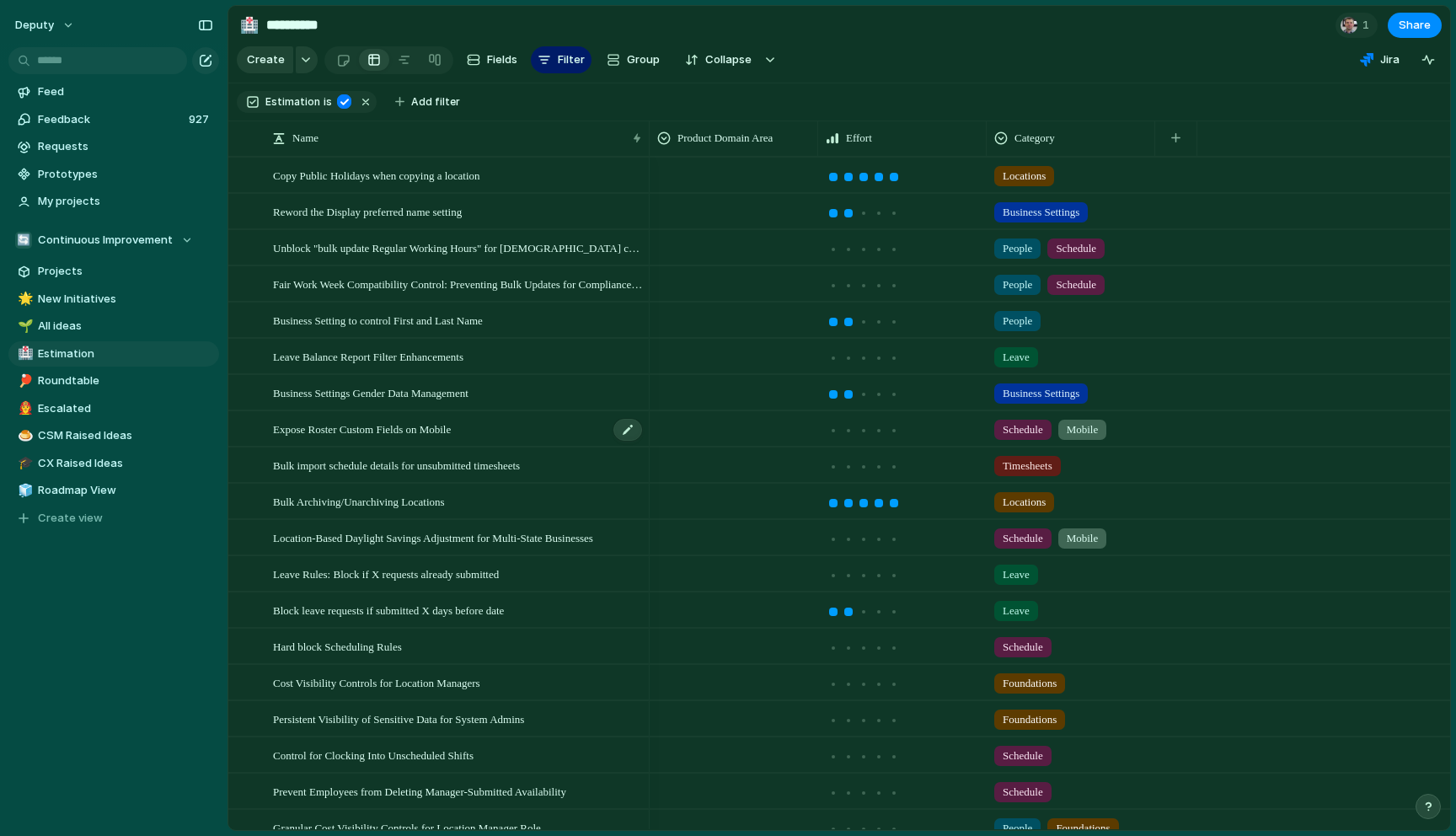
click at [427, 433] on span "Expose Roster Custom Fields on Mobile" at bounding box center [362, 428] width 178 height 19
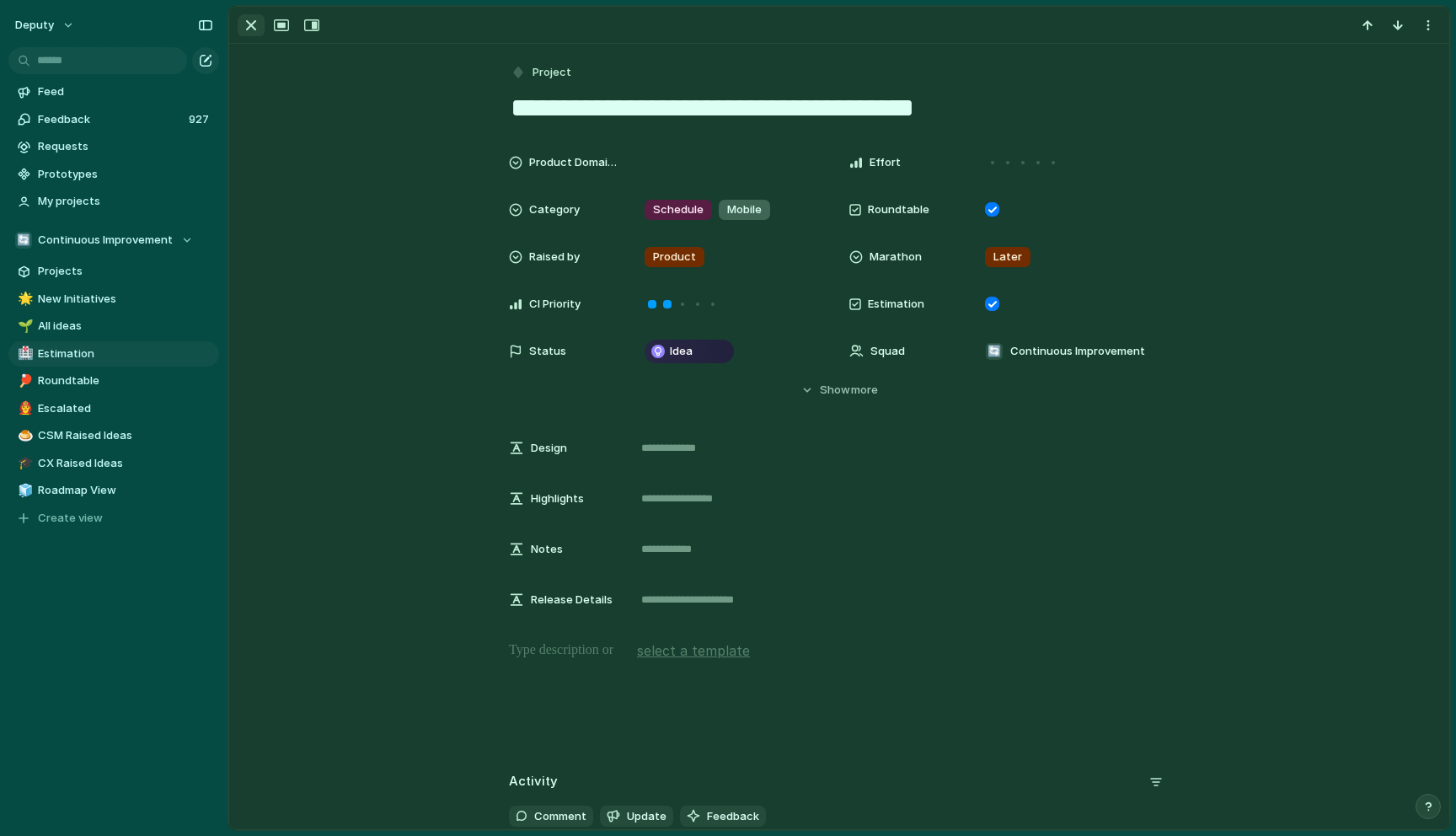
click at [254, 32] on div "button" at bounding box center [251, 25] width 20 height 20
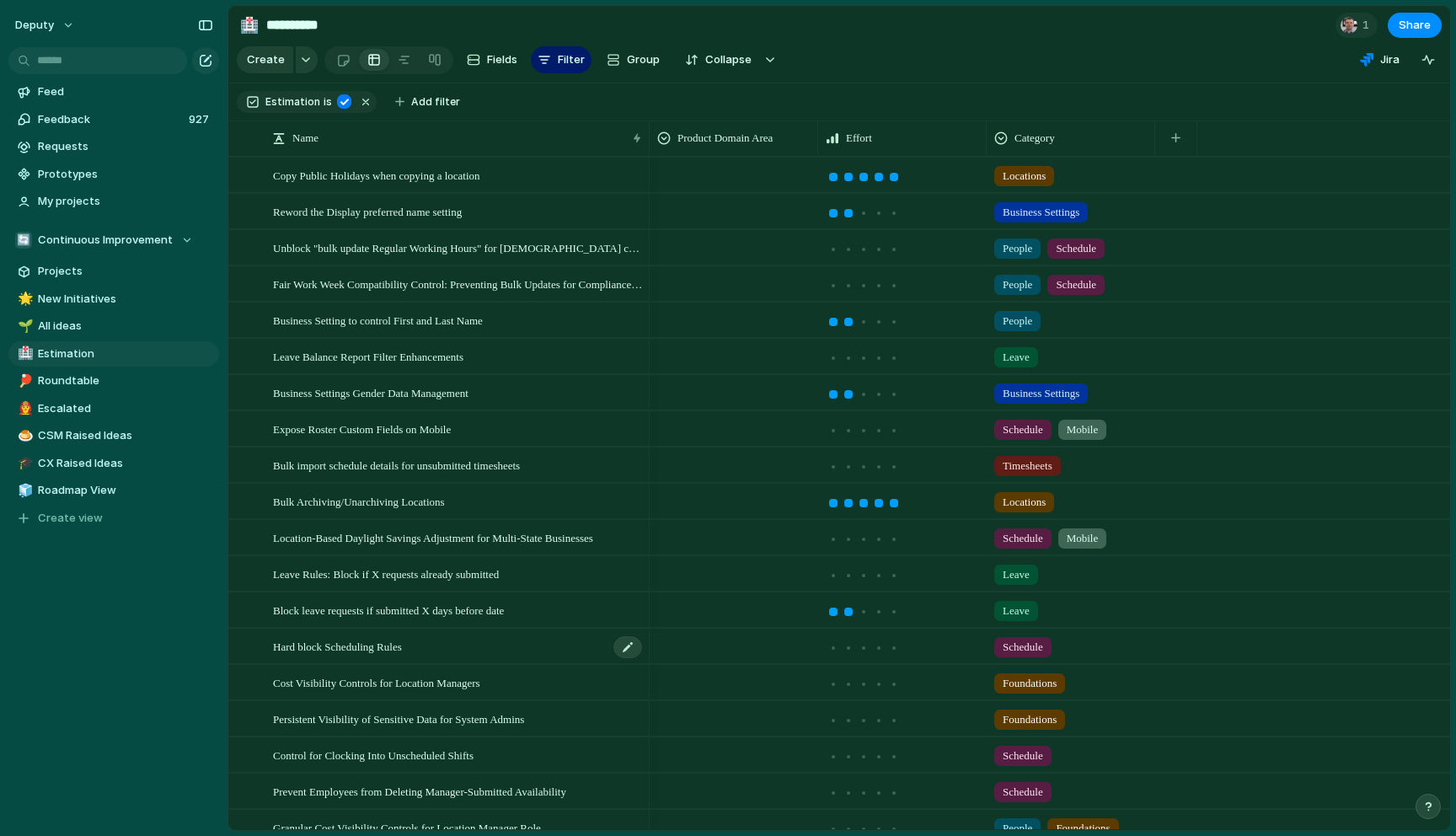
click at [513, 649] on div "Hard block Scheduling Rules" at bounding box center [459, 646] width 371 height 34
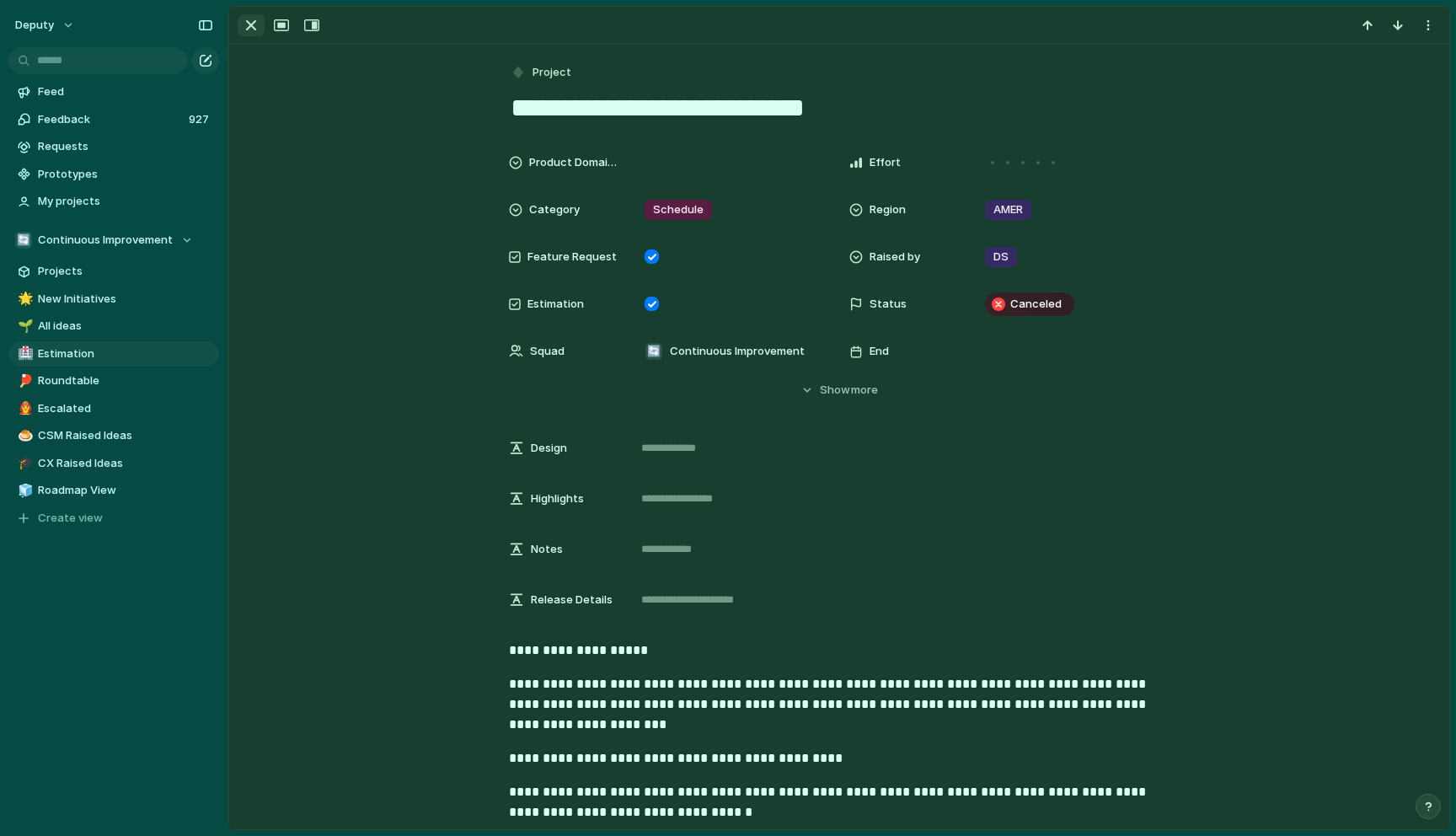
click at [250, 22] on div "button" at bounding box center [251, 25] width 20 height 20
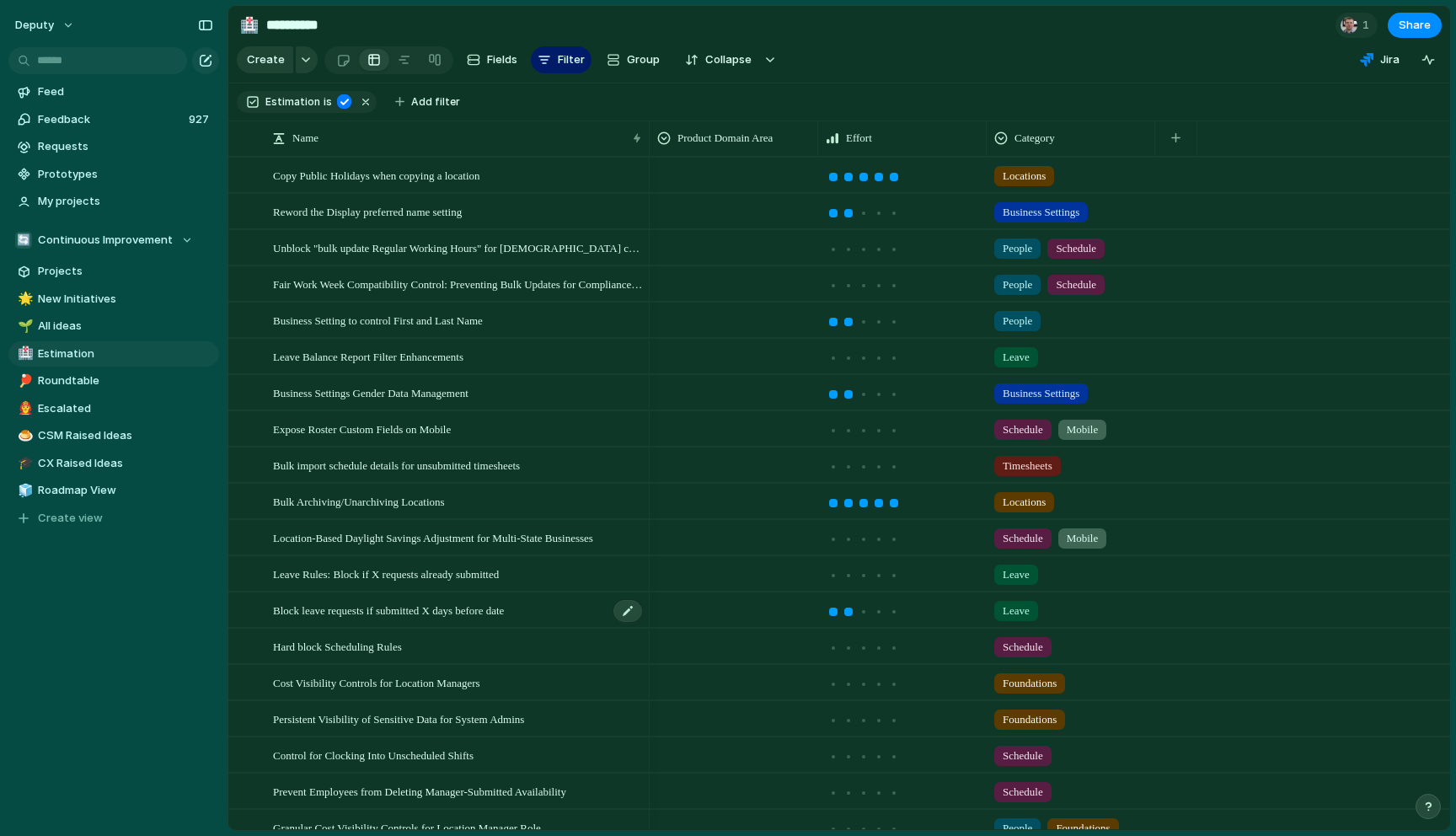
scroll to position [52, 0]
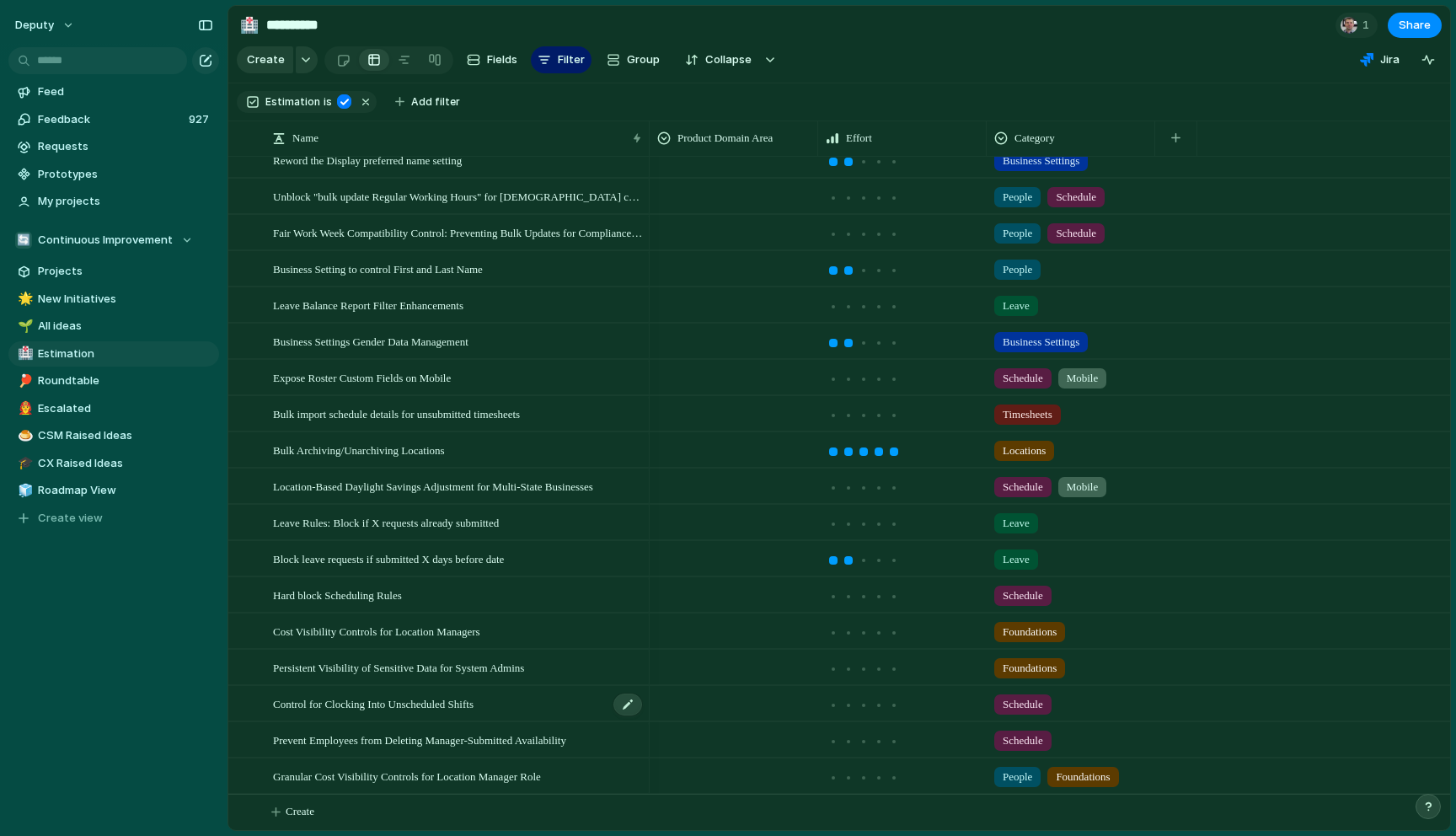
click at [474, 703] on span "Control for Clocking Into Unscheduled Shifts" at bounding box center [373, 703] width 200 height 19
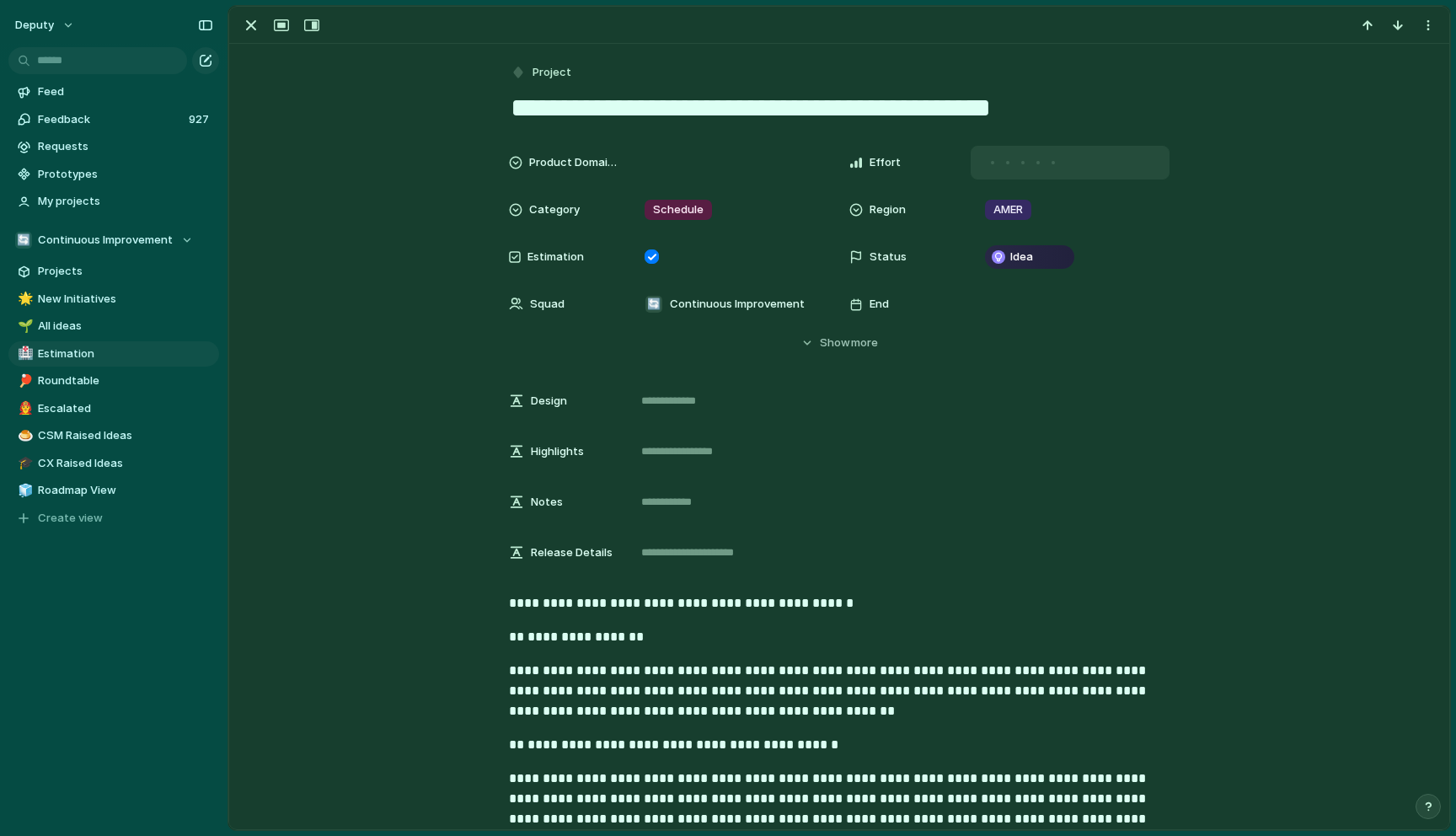
click at [1028, 163] on div at bounding box center [1023, 162] width 15 height 15
click at [807, 348] on button "Hide Show more" at bounding box center [839, 343] width 661 height 31
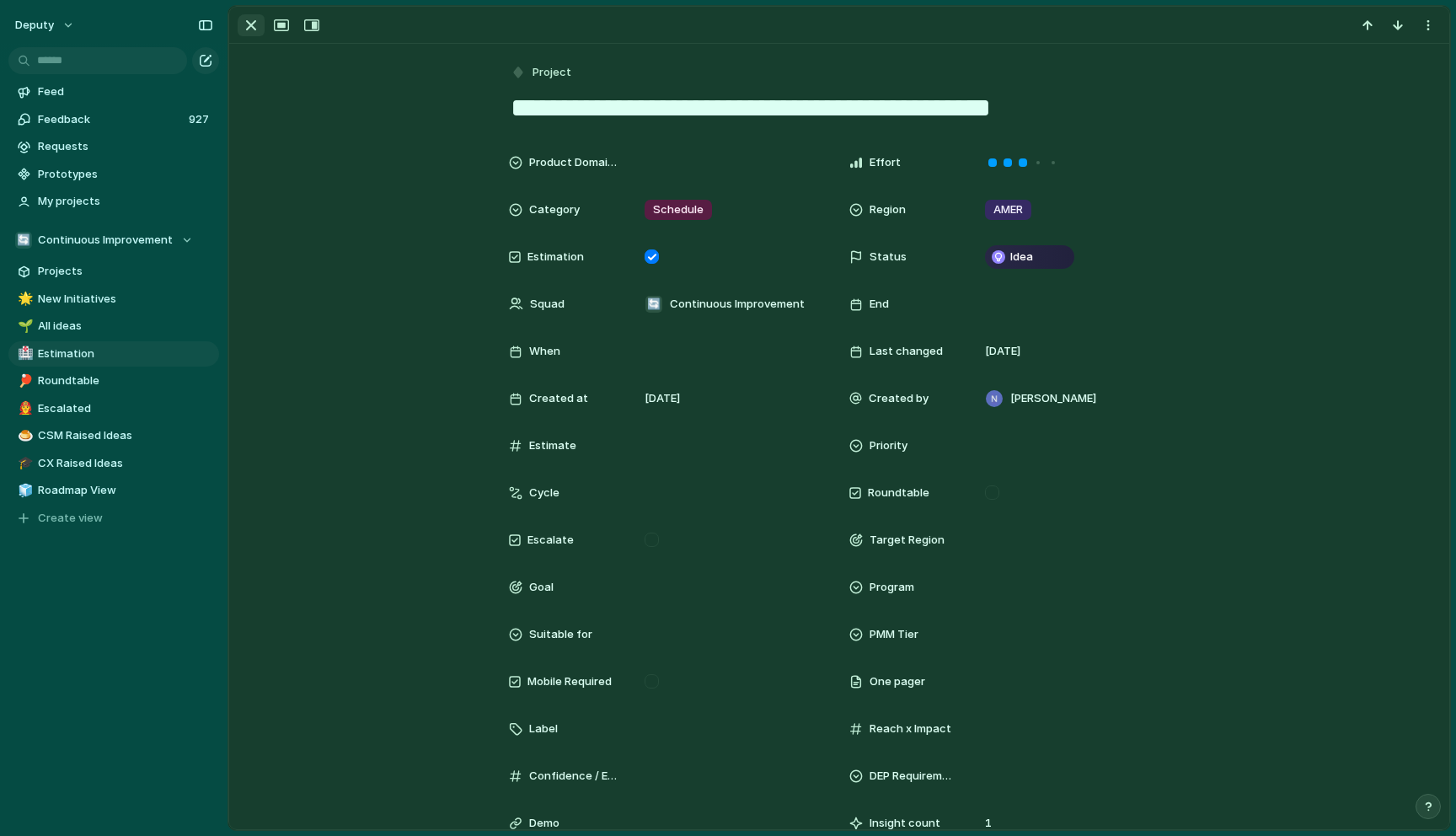
click at [253, 23] on div "button" at bounding box center [251, 25] width 20 height 20
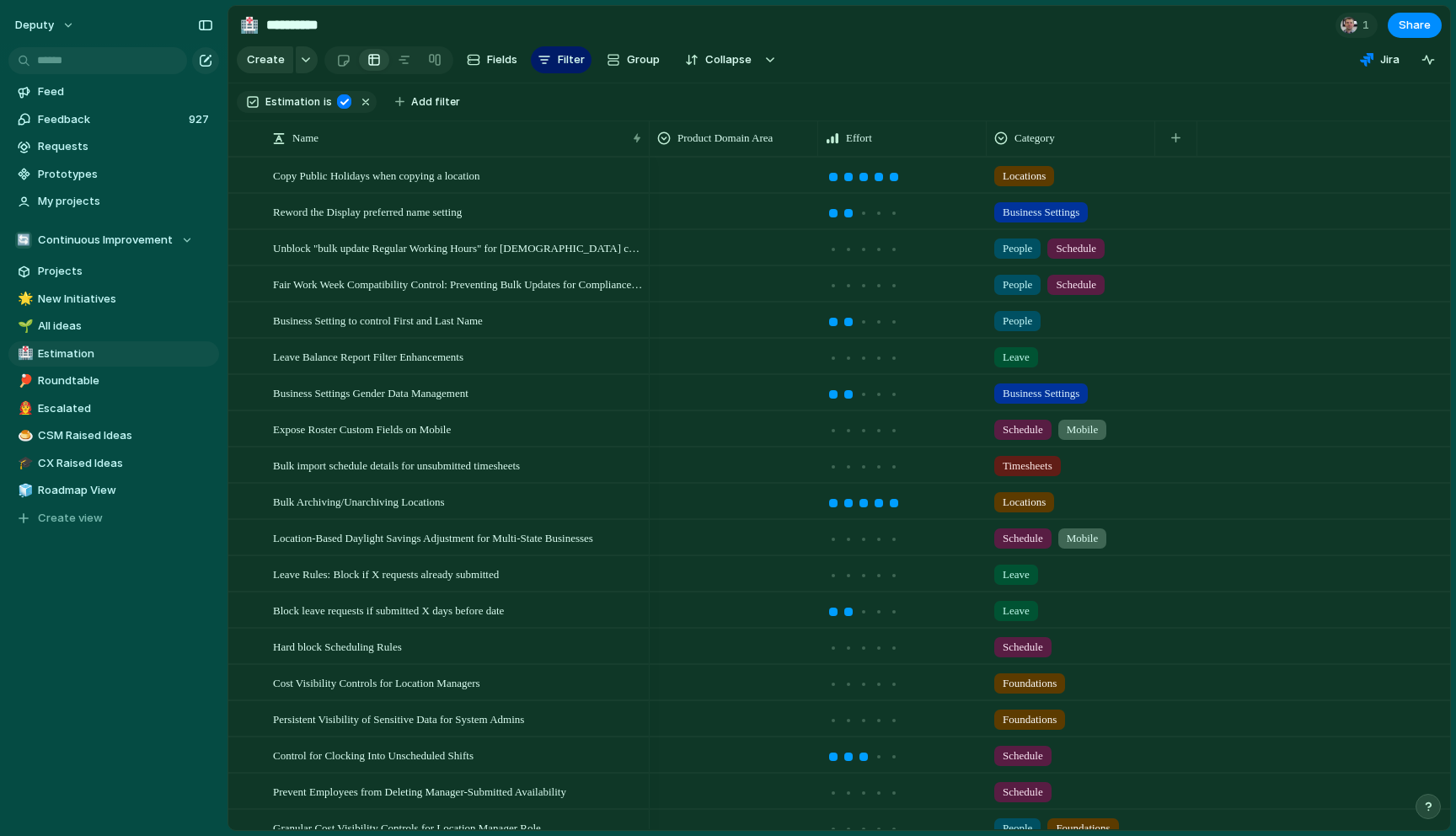
scroll to position [52, 0]
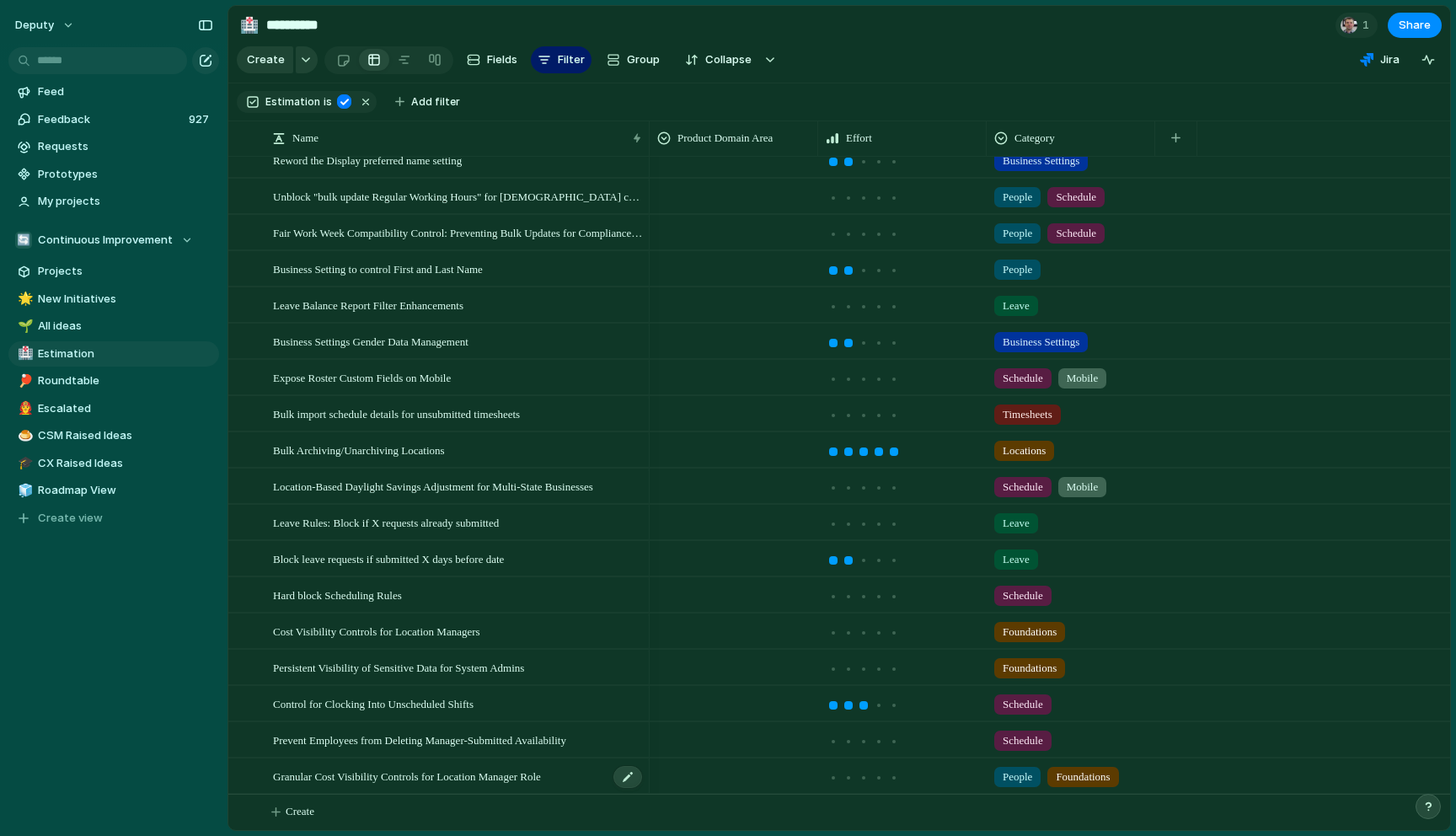
click at [487, 772] on span "Granular Cost Visibility Controls for Location Manager Role" at bounding box center [407, 776] width 268 height 19
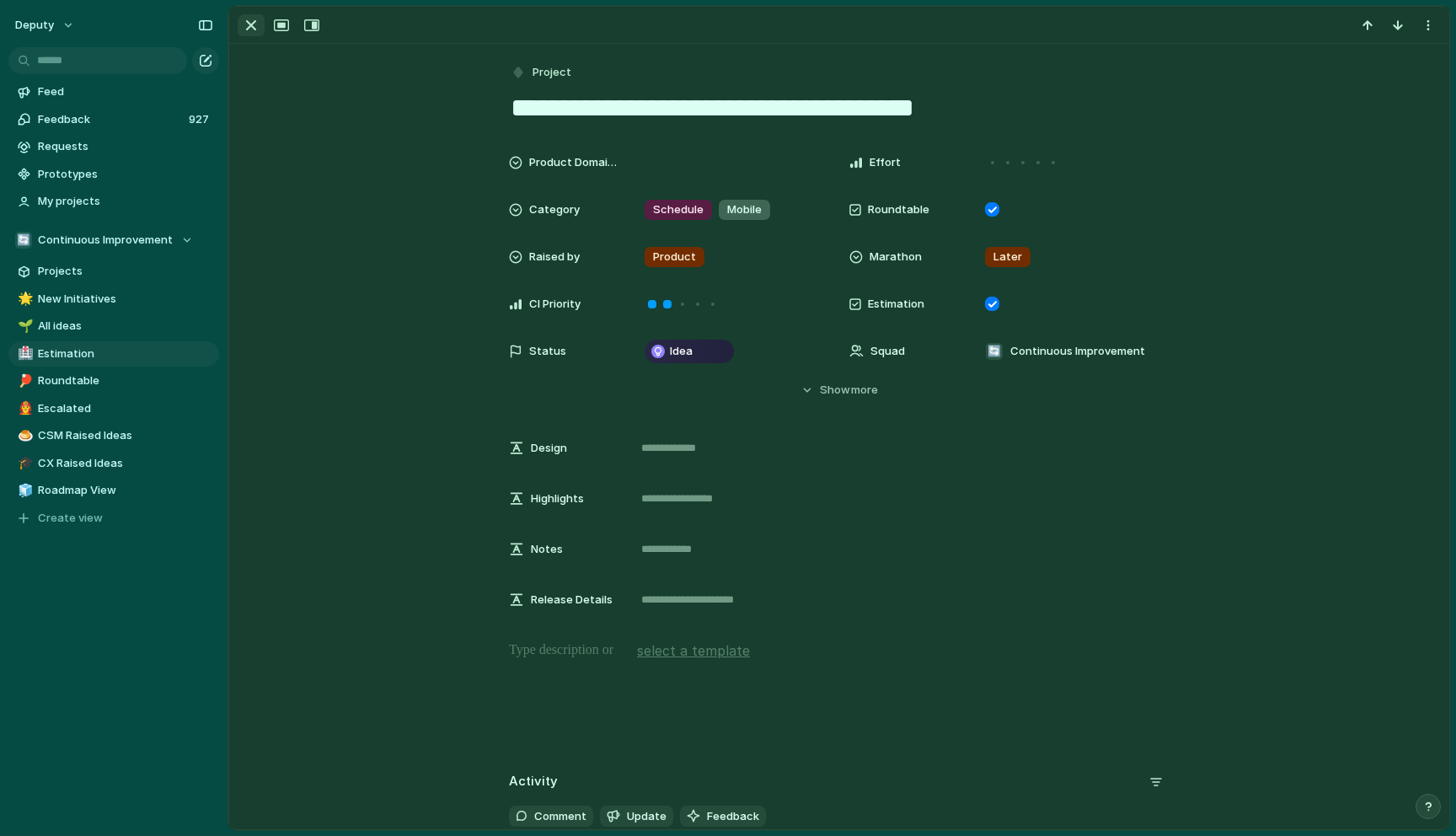
click at [251, 22] on div "button" at bounding box center [251, 25] width 20 height 20
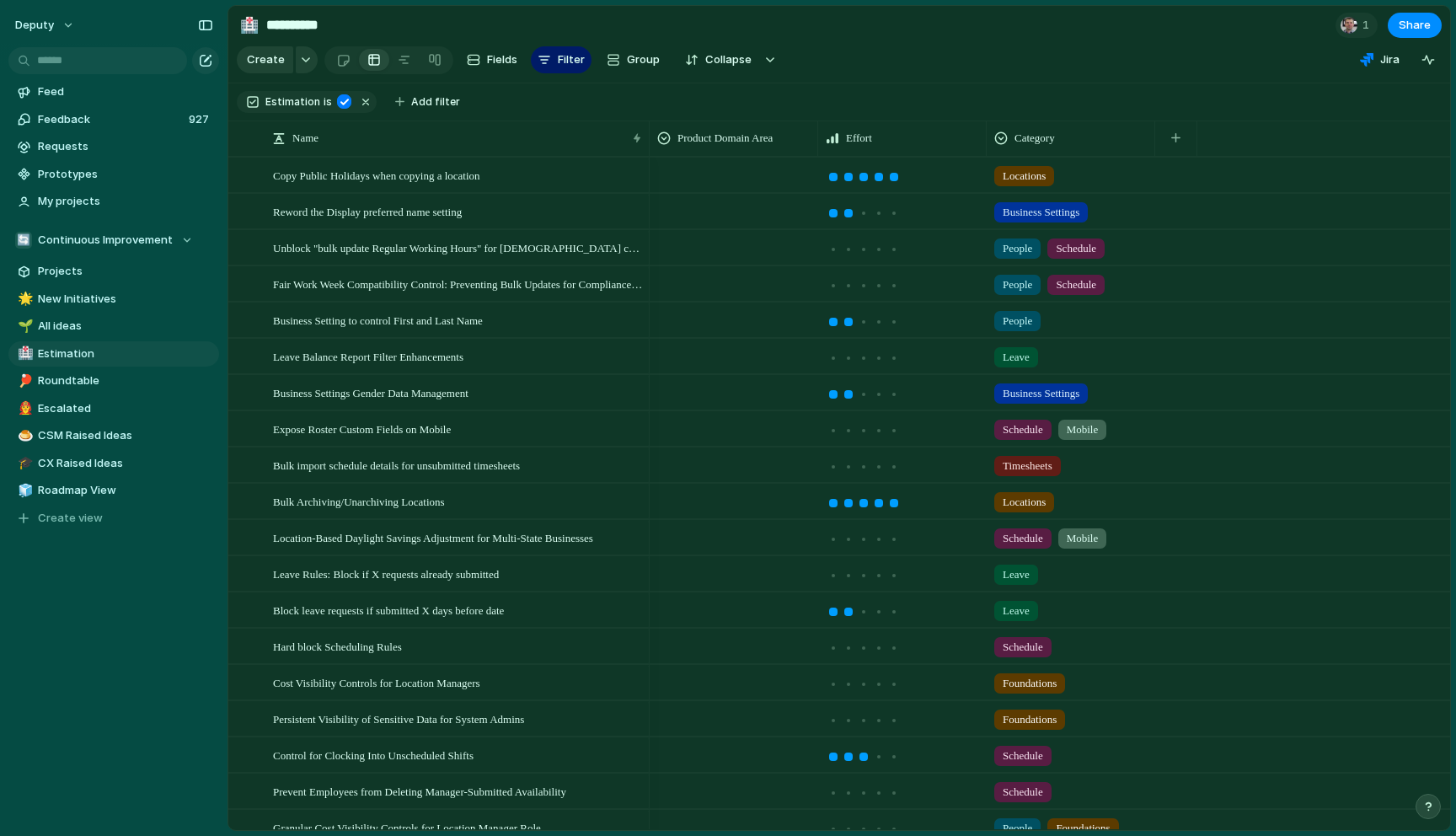
scroll to position [52, 0]
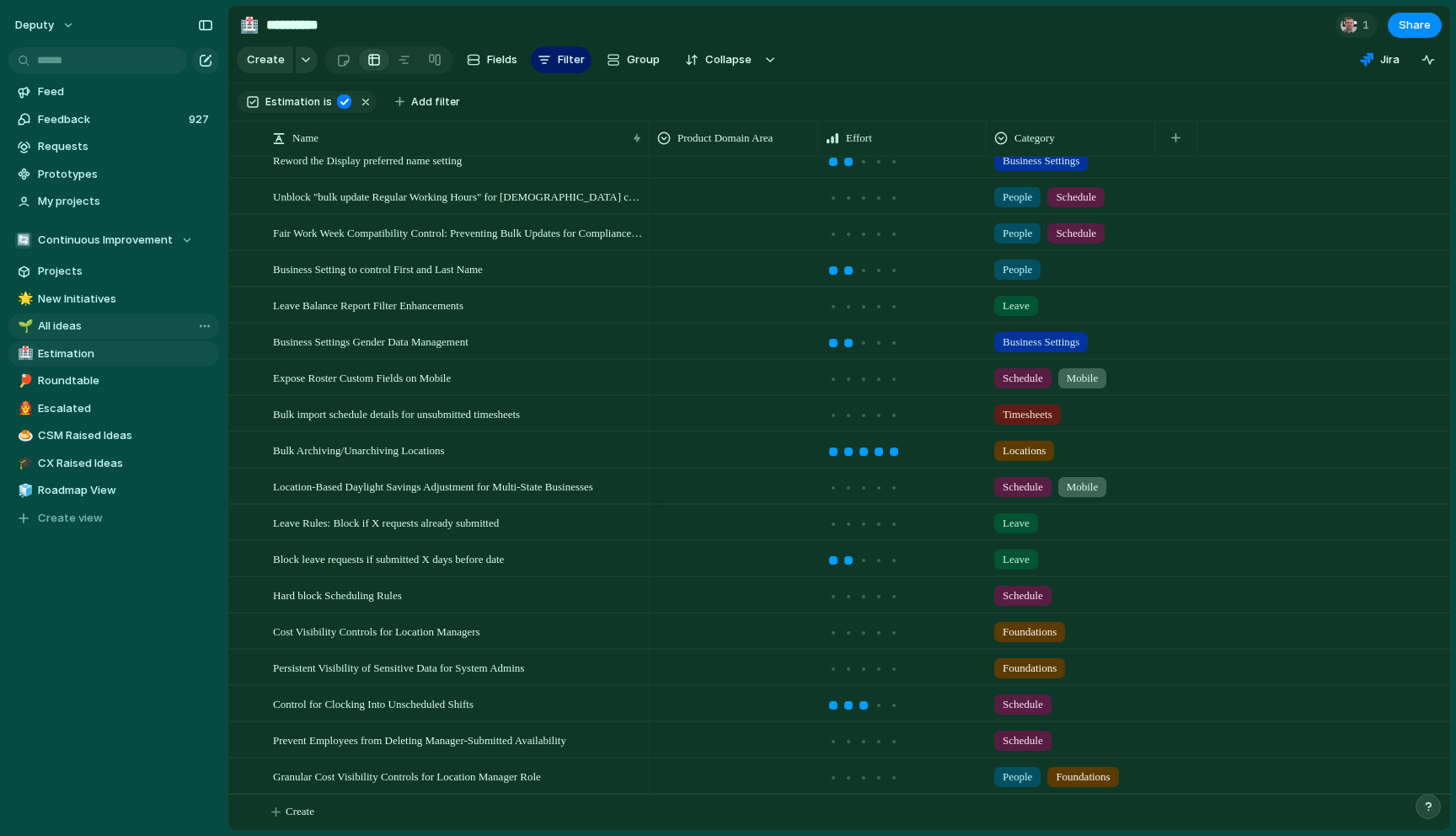
click at [48, 323] on span "All ideas" at bounding box center [125, 326] width 175 height 17
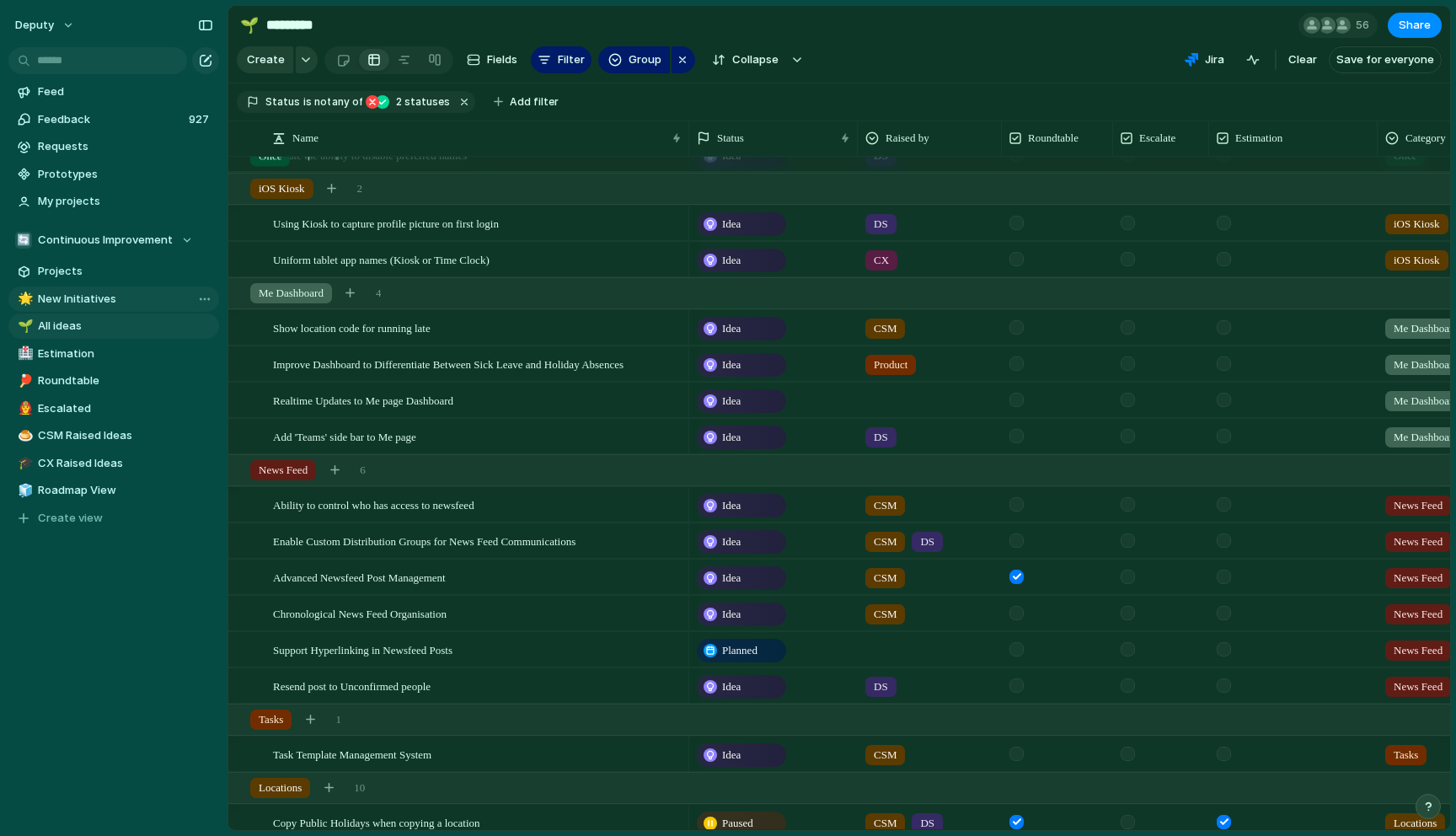
click at [74, 294] on span "New Initiatives" at bounding box center [125, 299] width 175 height 17
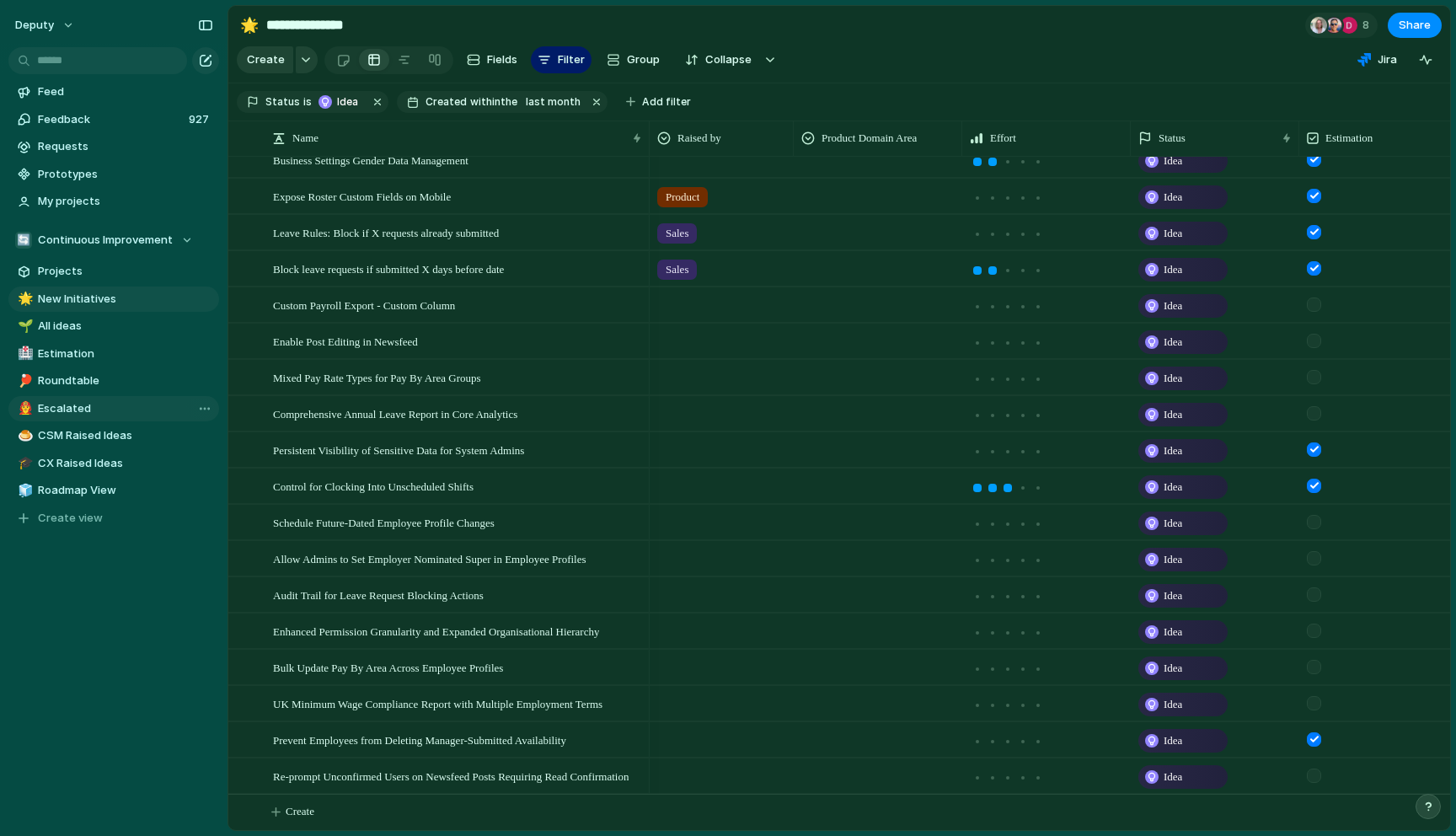
click at [70, 399] on link "👨‍🚒 Escalated" at bounding box center [113, 408] width 210 height 25
type input "*********"
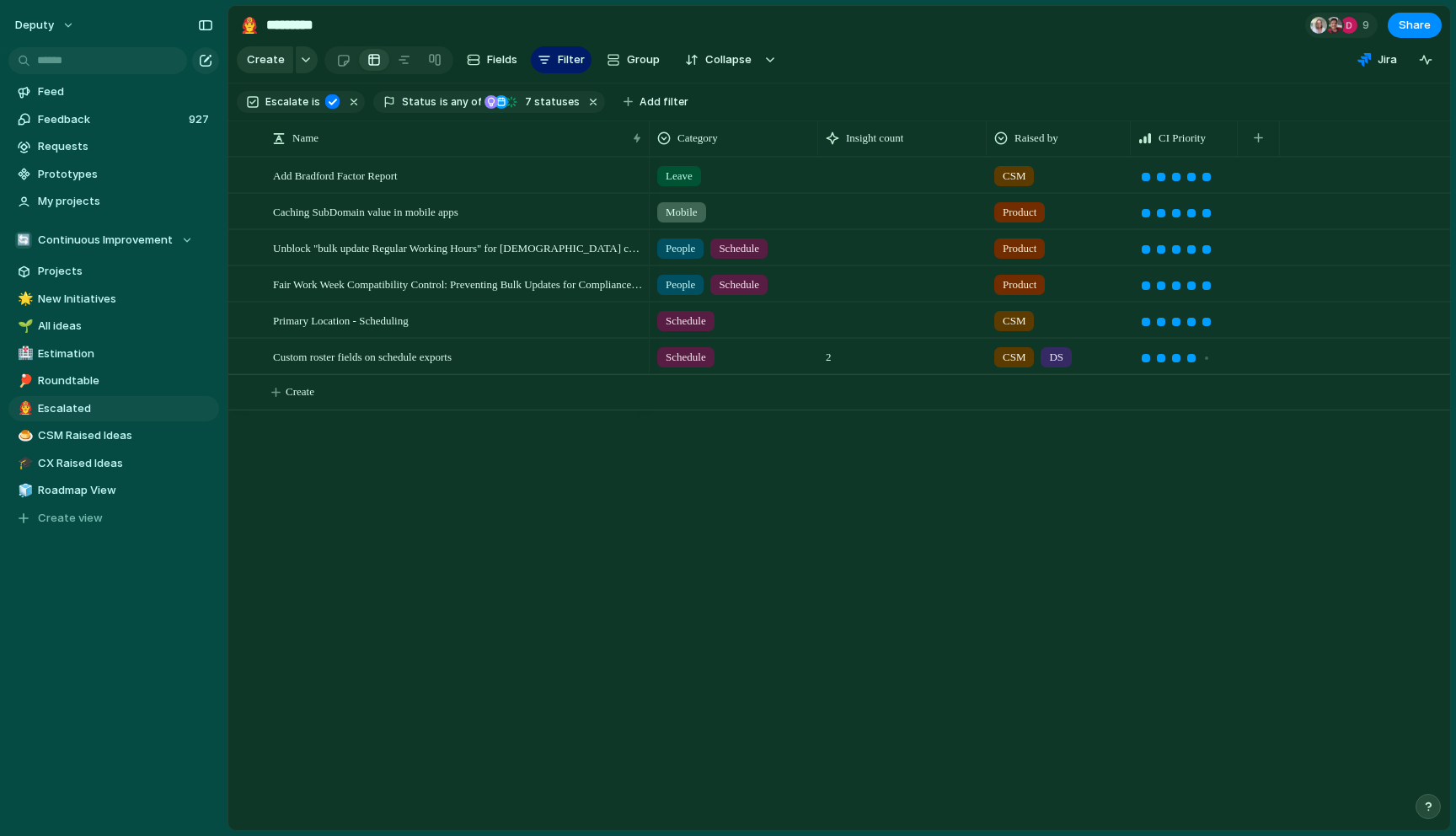
click at [1207, 533] on div "Leave CSM Mobile Product People Schedule Product People Schedule Product Schedu…" at bounding box center [1050, 493] width 801 height 674
